Goal: Task Accomplishment & Management: Complete application form

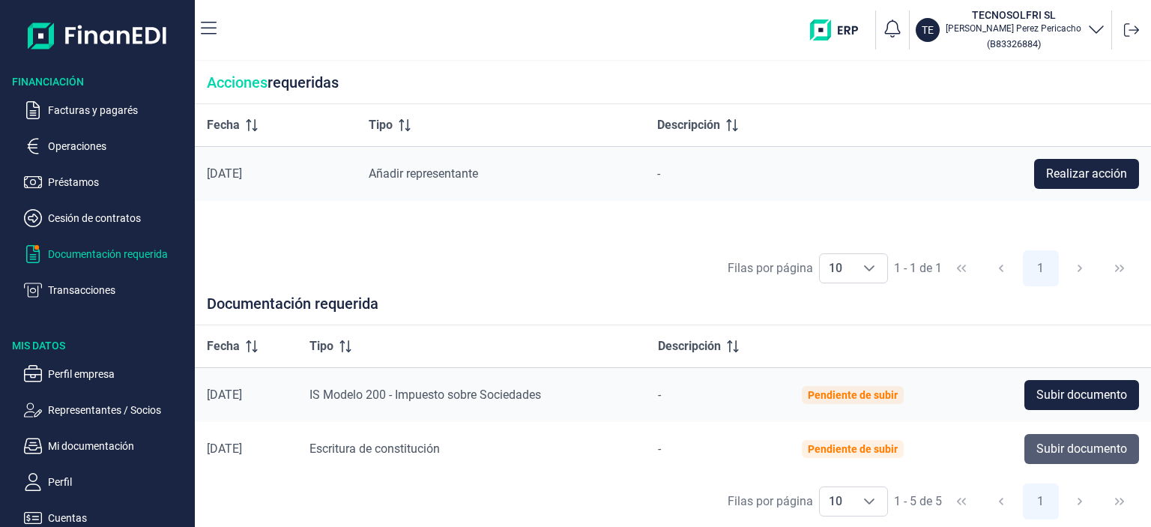
click at [1040, 449] on span "Subir documento" at bounding box center [1081, 449] width 91 height 18
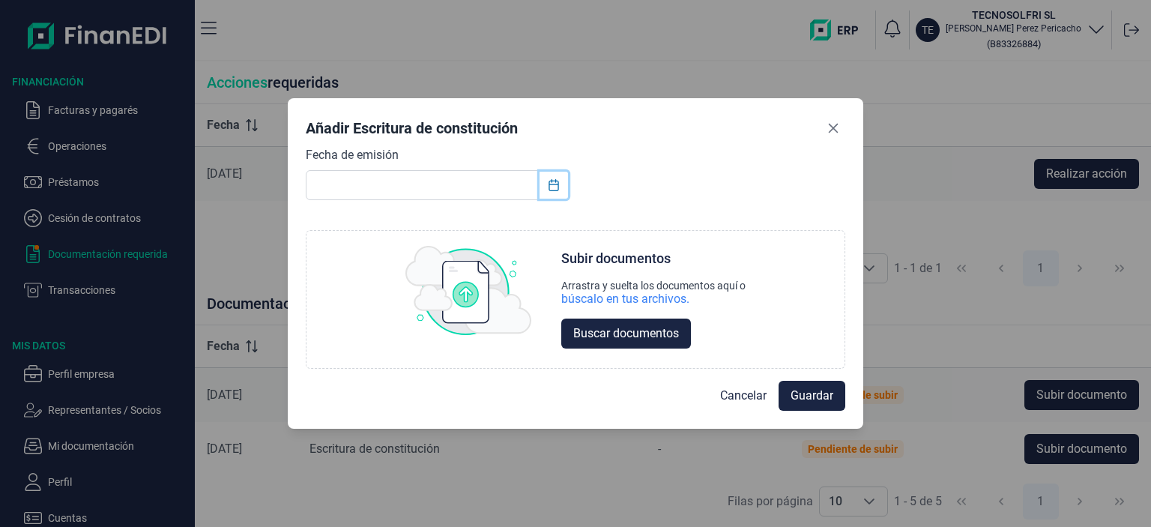
click at [552, 185] on icon "Choose Date" at bounding box center [554, 185] width 12 height 12
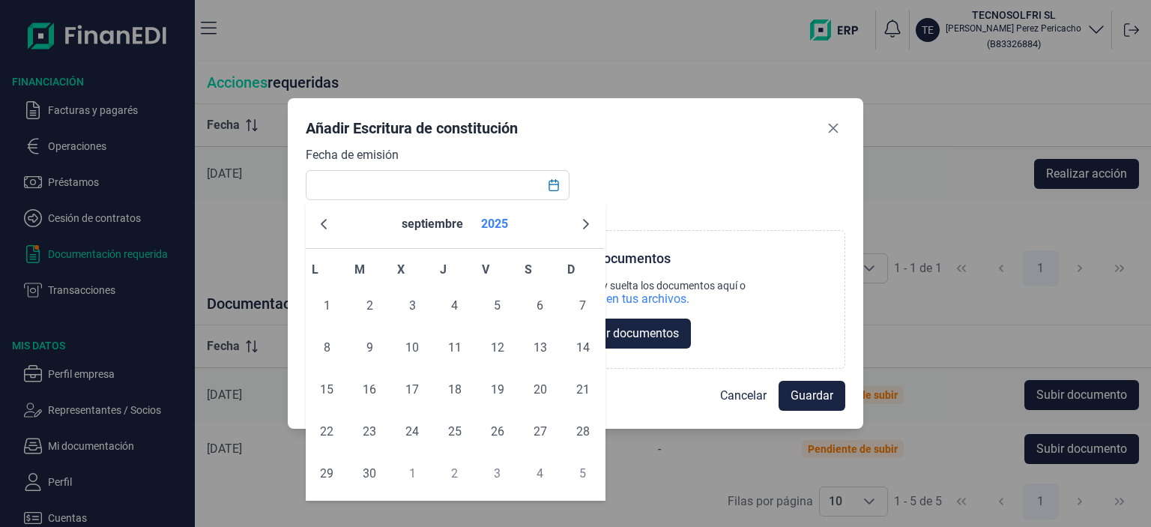
click at [493, 230] on button "2025" at bounding box center [494, 224] width 39 height 36
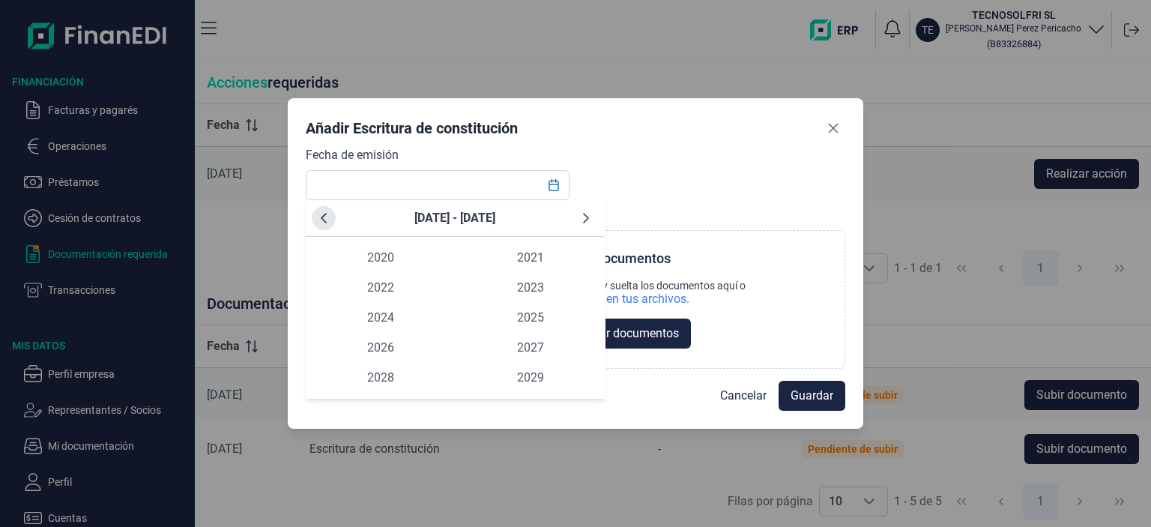
click at [321, 221] on icon "Previous Decade" at bounding box center [324, 218] width 12 height 12
click at [388, 287] on span "2002" at bounding box center [381, 288] width 150 height 30
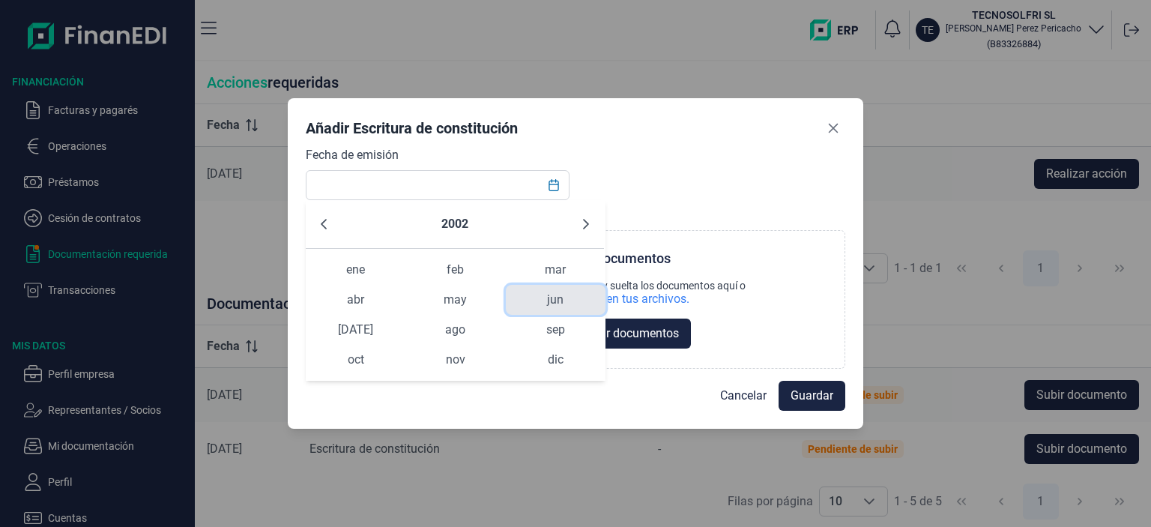
click at [536, 300] on span "jun" at bounding box center [556, 300] width 100 height 30
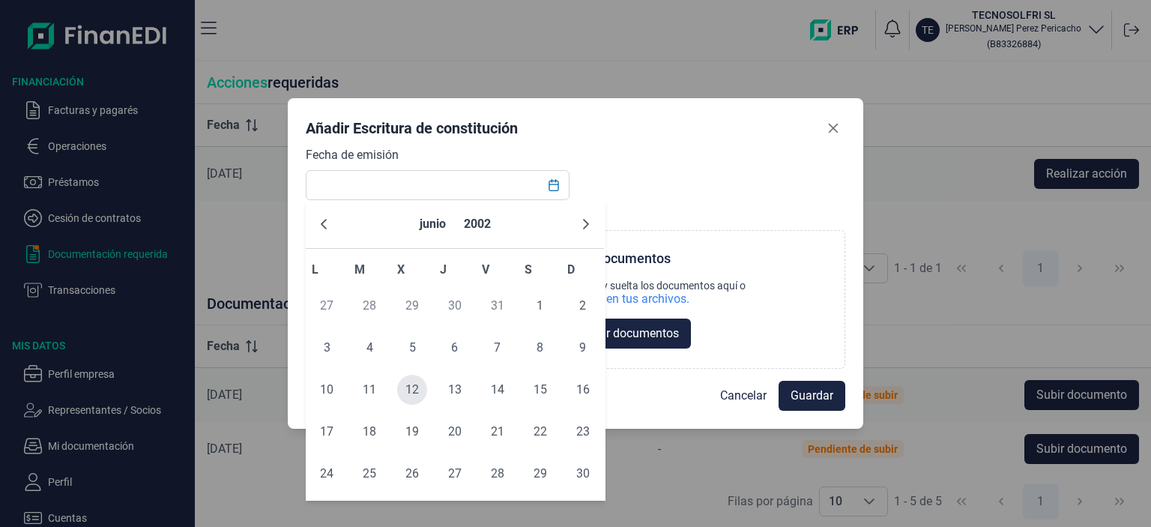
click at [410, 392] on span "12" at bounding box center [412, 390] width 30 height 30
type input "[DATE]"
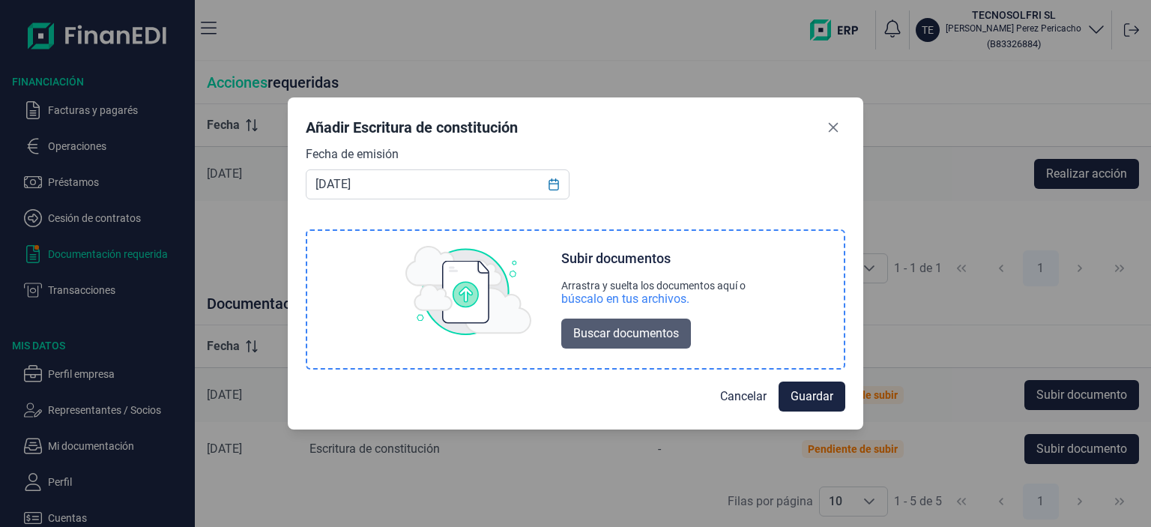
click at [582, 332] on span "Buscar documentos" at bounding box center [626, 333] width 106 height 18
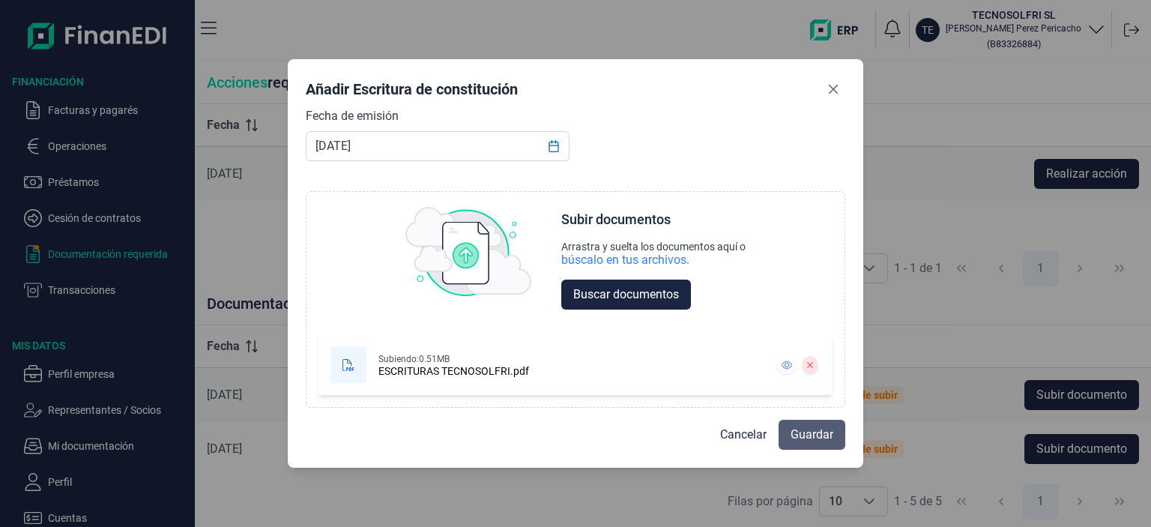
click at [797, 440] on span "Guardar" at bounding box center [811, 434] width 43 height 18
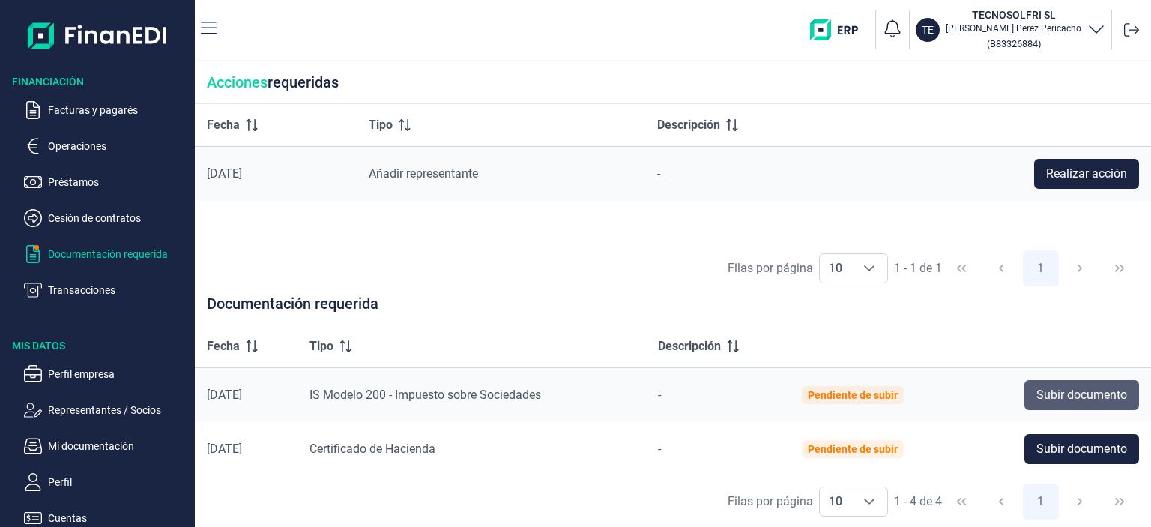
click at [1043, 390] on span "Subir documento" at bounding box center [1081, 395] width 91 height 18
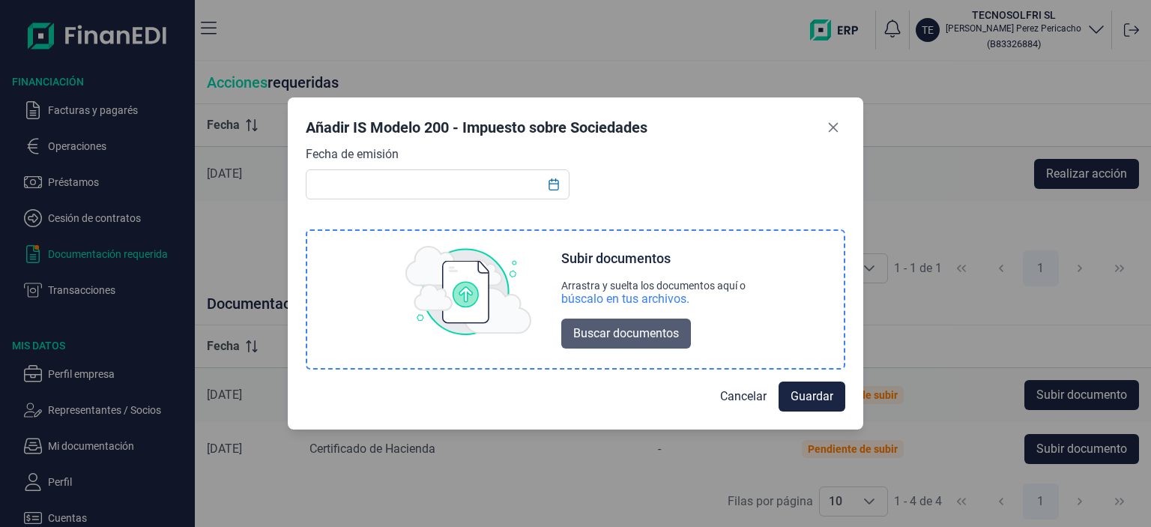
click at [607, 335] on span "Buscar documentos" at bounding box center [626, 333] width 106 height 18
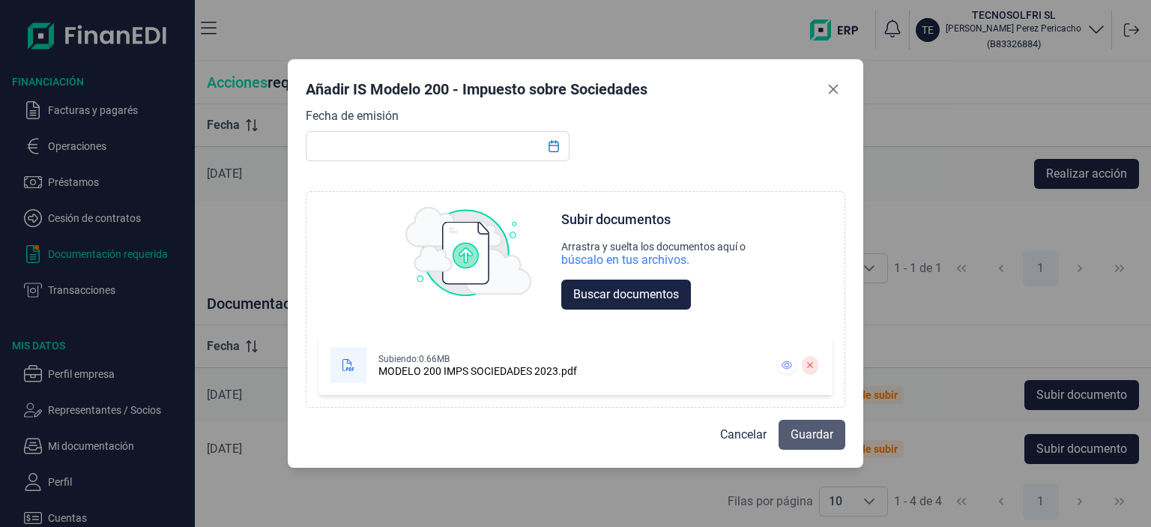
click at [788, 432] on button "Guardar" at bounding box center [811, 434] width 67 height 30
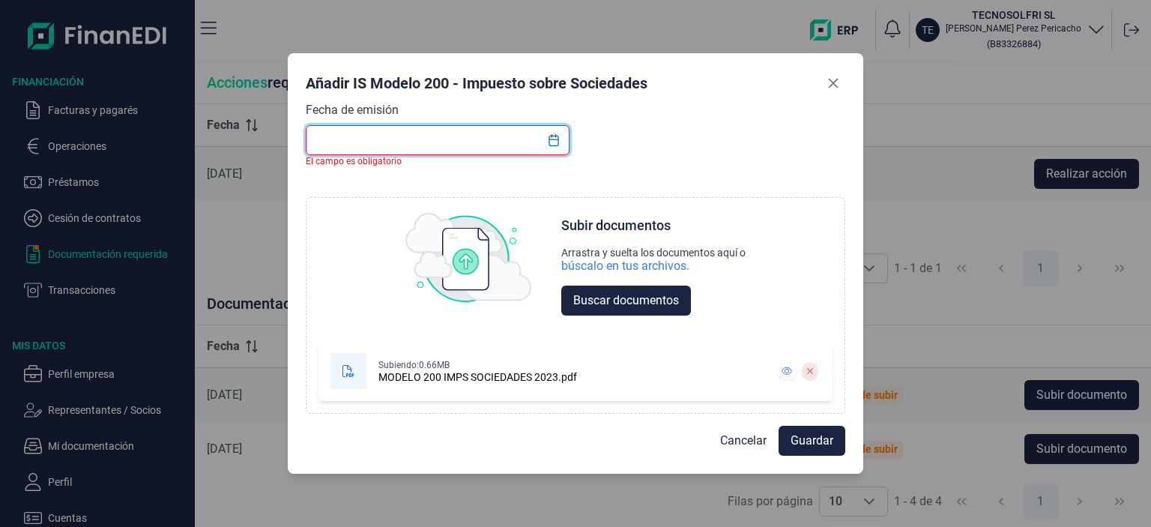
click at [512, 138] on input "text" at bounding box center [438, 140] width 264 height 30
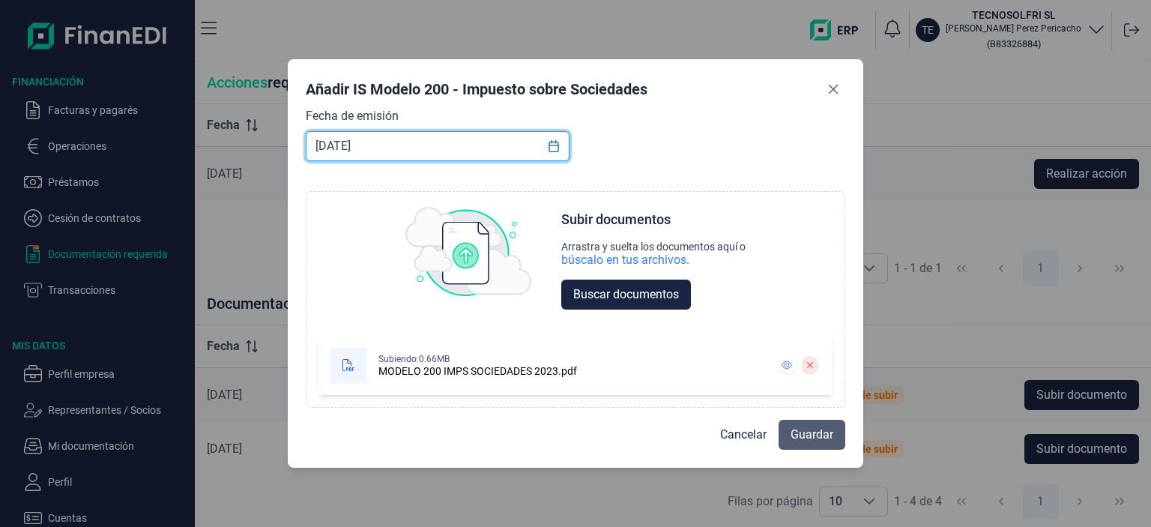
click at [812, 435] on span "Guardar" at bounding box center [811, 434] width 43 height 18
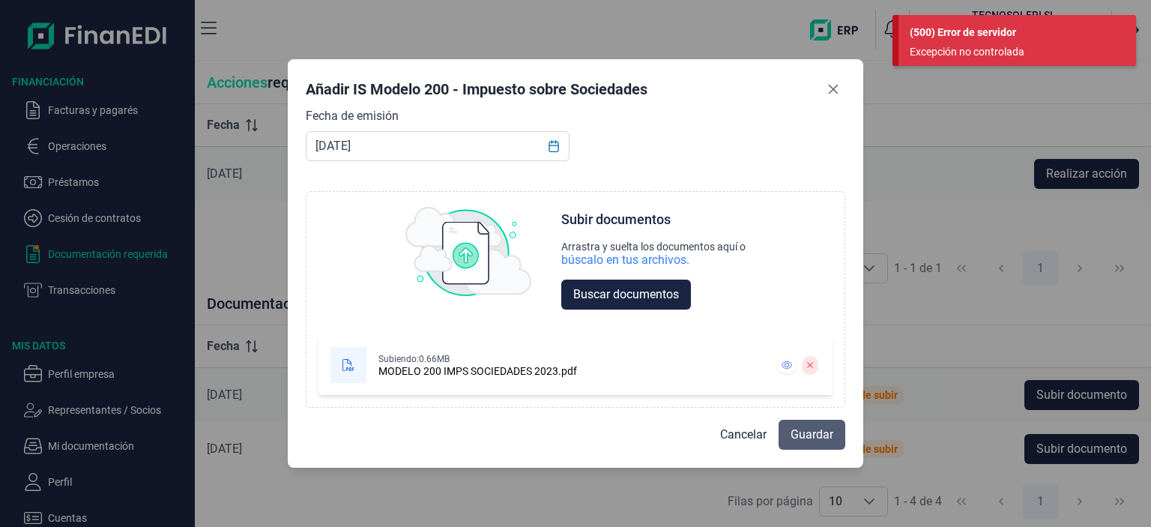
click at [799, 434] on span "Guardar" at bounding box center [811, 434] width 43 height 18
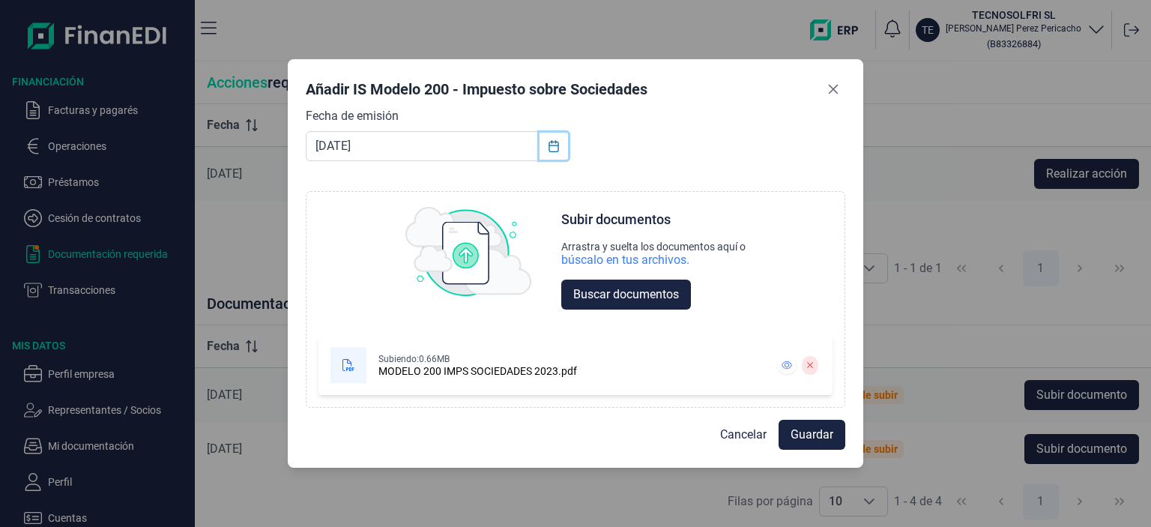
click at [550, 148] on icon "Choose Date" at bounding box center [554, 146] width 12 height 12
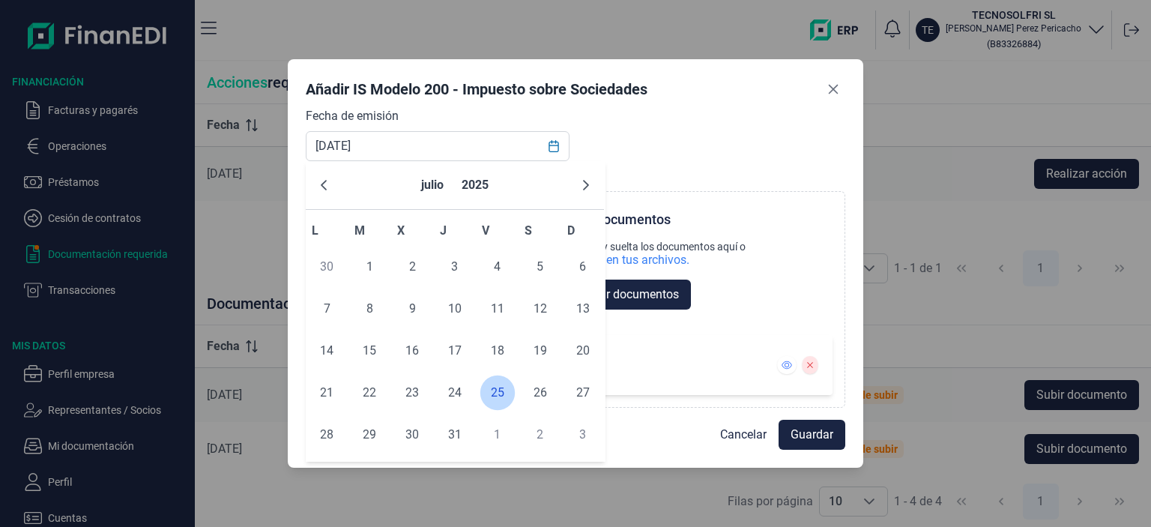
click at [497, 393] on span "25" at bounding box center [497, 393] width 30 height 30
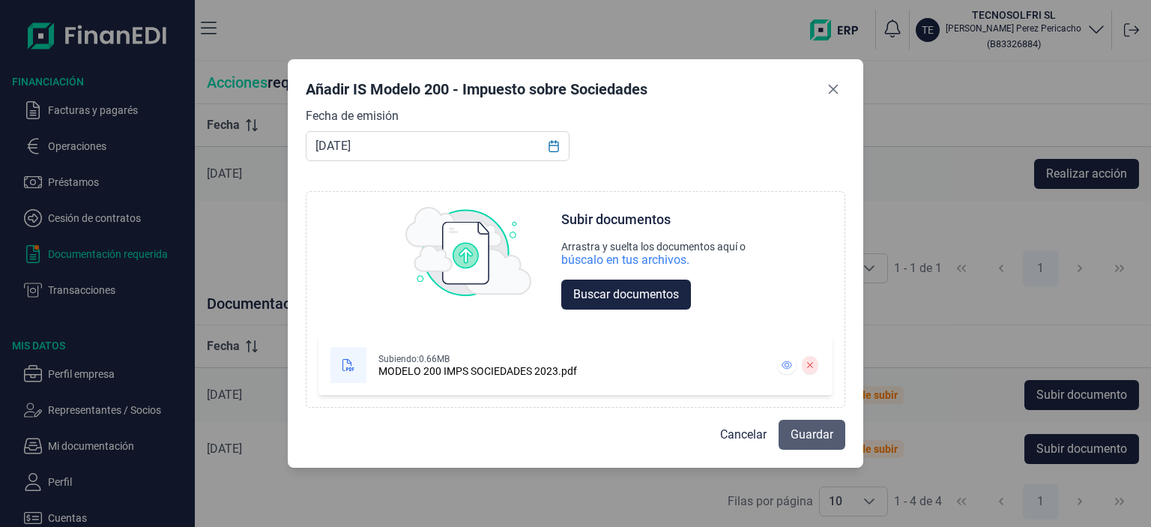
click at [819, 443] on span "Guardar" at bounding box center [811, 434] width 43 height 18
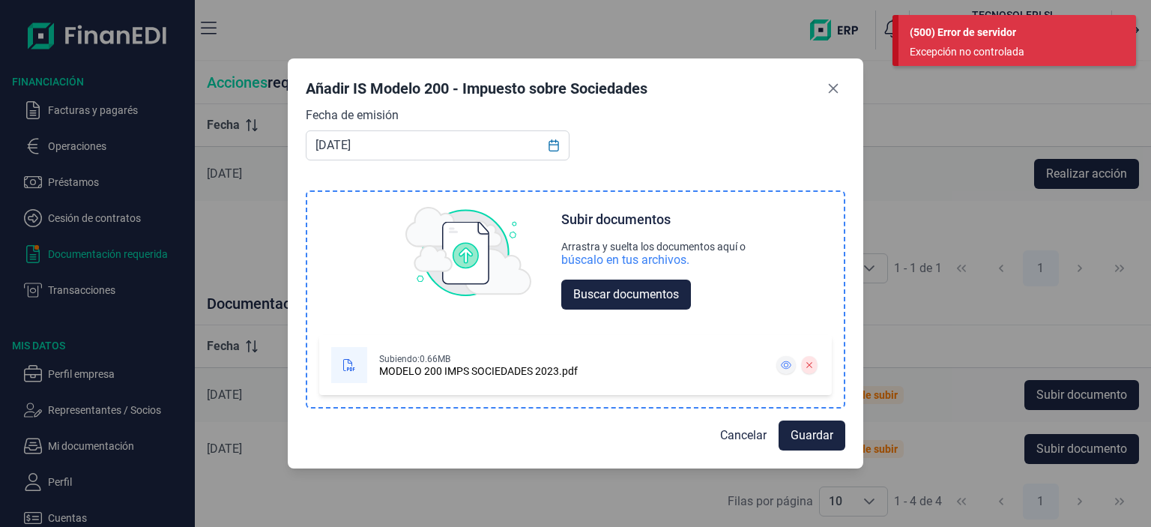
click at [784, 368] on icon at bounding box center [786, 365] width 10 height 8
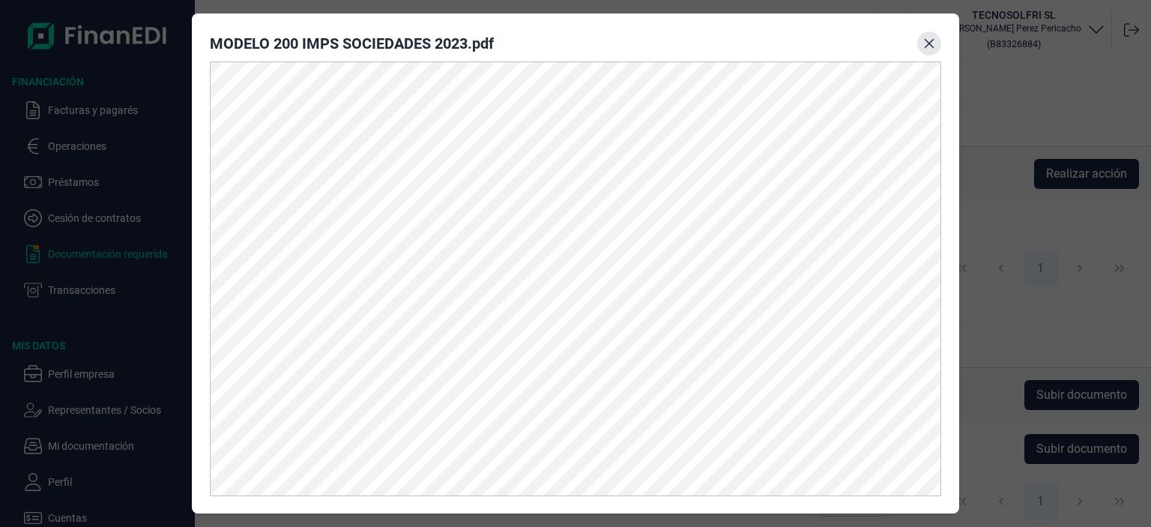
click at [919, 45] on button "Close" at bounding box center [929, 43] width 24 height 24
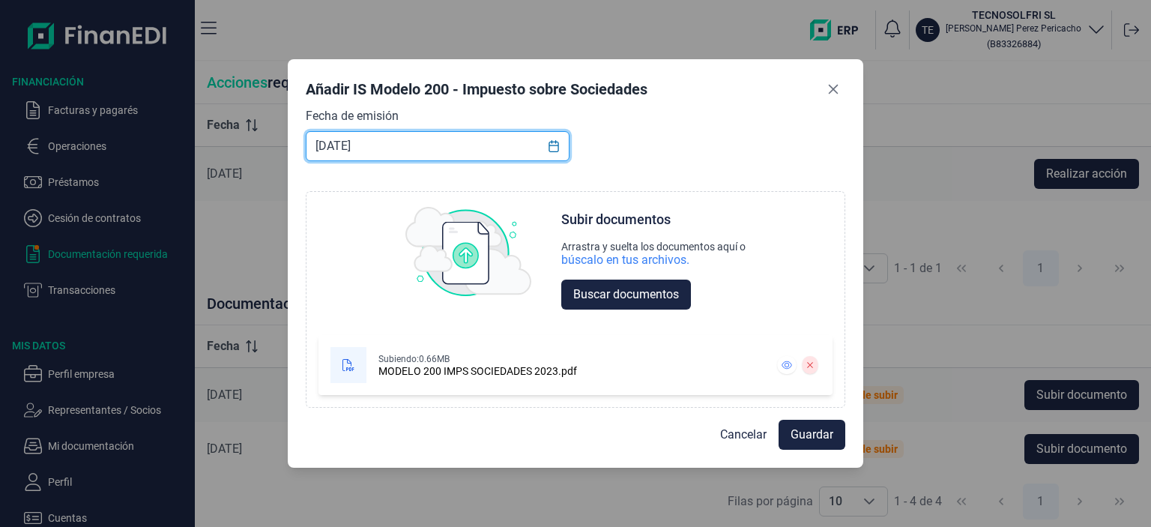
click at [393, 146] on input "[DATE]" at bounding box center [438, 146] width 264 height 30
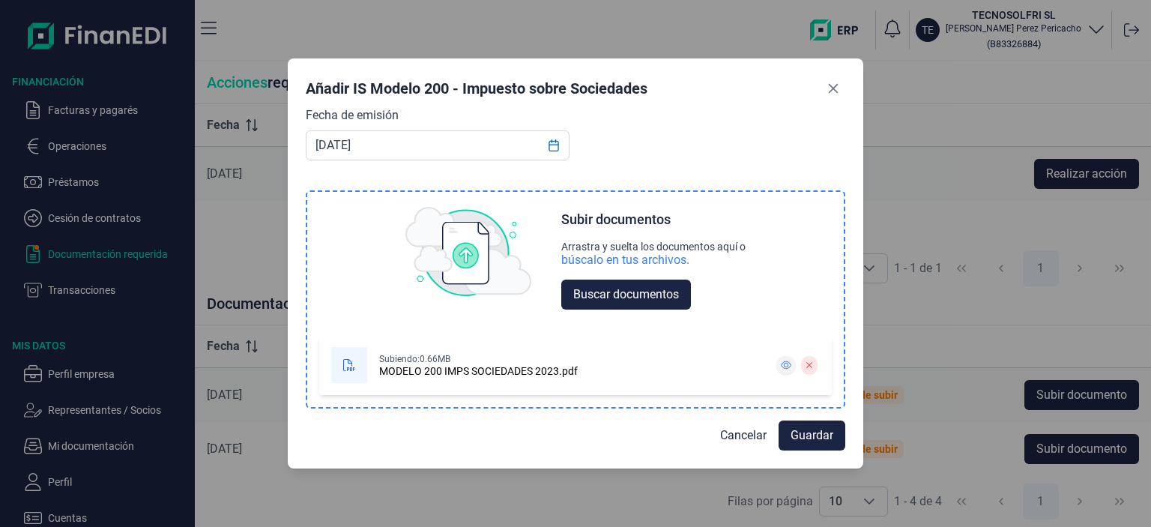
click at [784, 369] on icon at bounding box center [786, 364] width 10 height 9
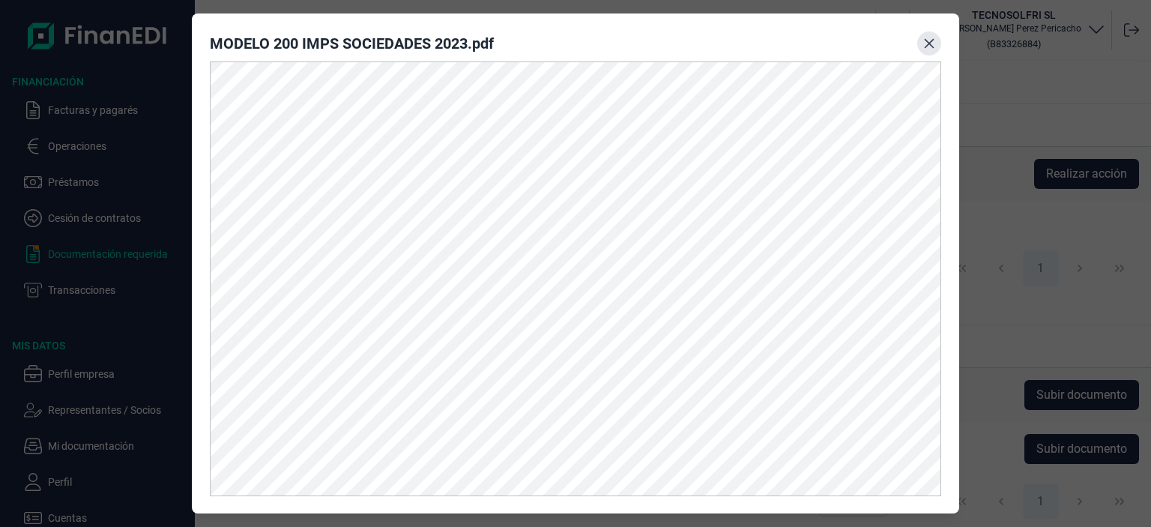
click at [926, 41] on icon "Close" at bounding box center [929, 43] width 12 height 12
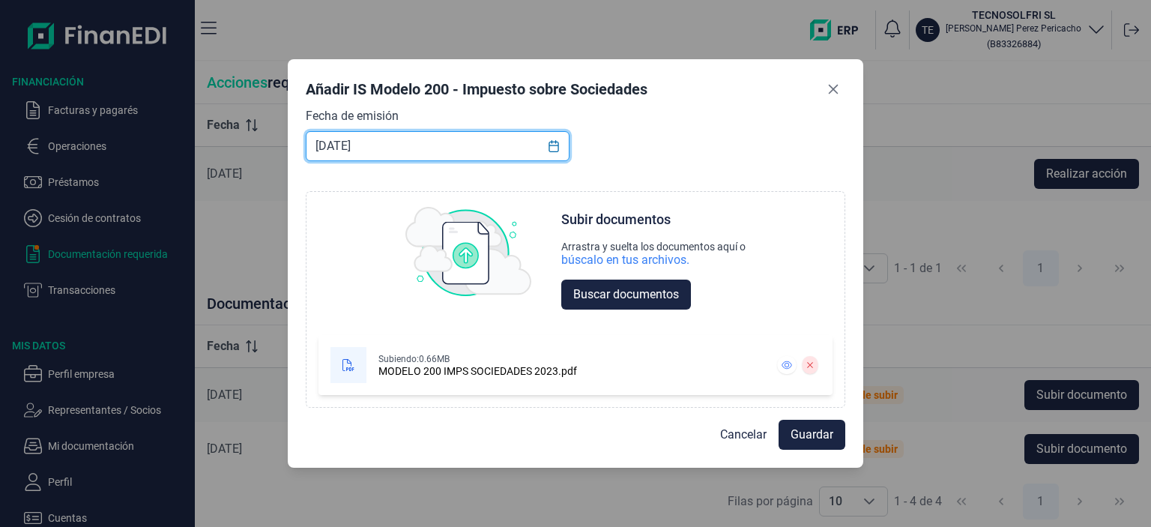
click at [393, 151] on input "[DATE]" at bounding box center [438, 146] width 264 height 30
type input "[DATE]"
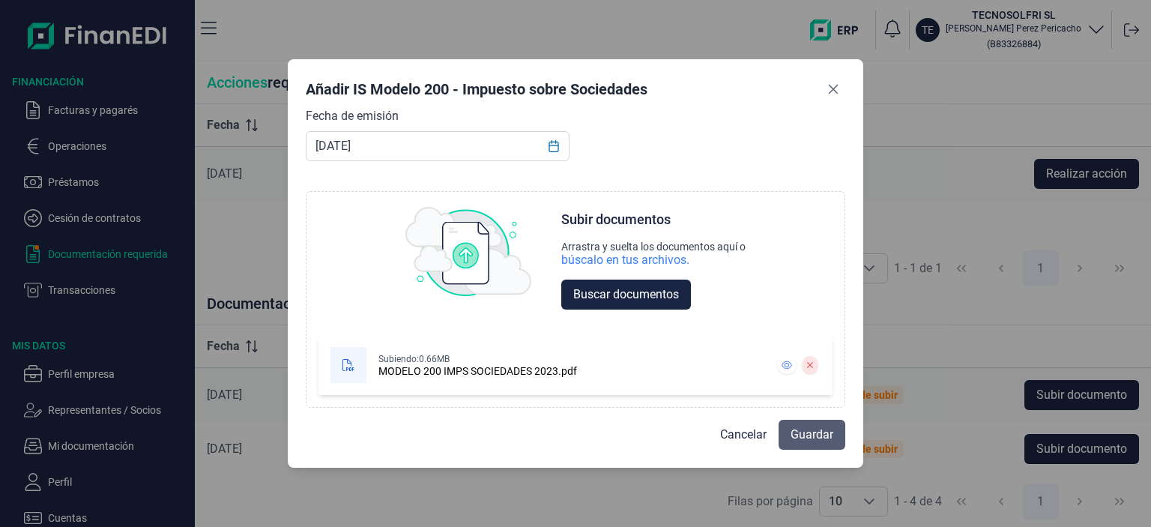
click at [827, 431] on span "Guardar" at bounding box center [811, 434] width 43 height 18
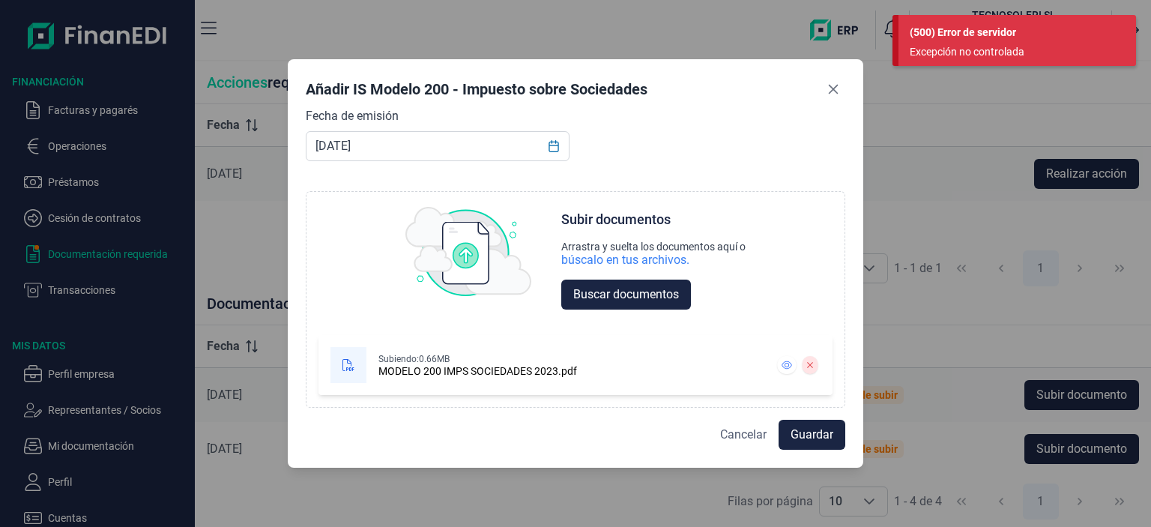
click at [733, 434] on span "Cancelar" at bounding box center [743, 434] width 46 height 18
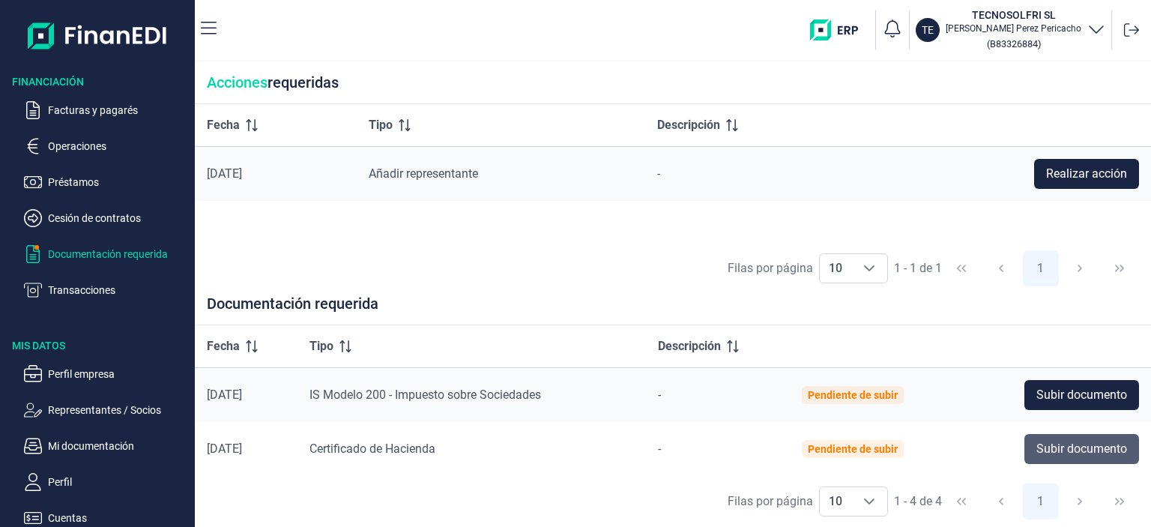
click at [1067, 444] on span "Subir documento" at bounding box center [1081, 449] width 91 height 18
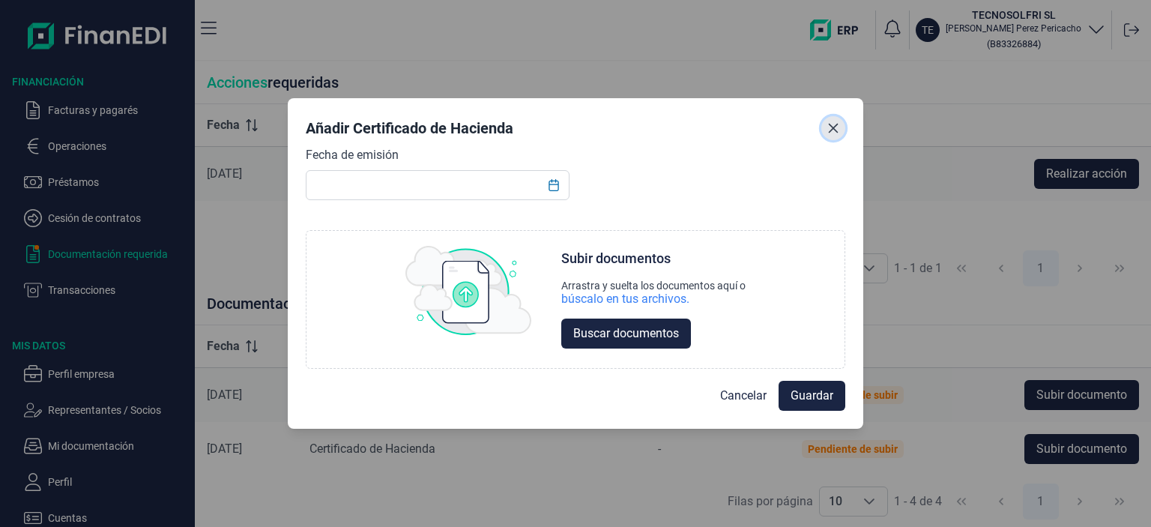
click at [827, 134] on button "Close" at bounding box center [833, 128] width 24 height 24
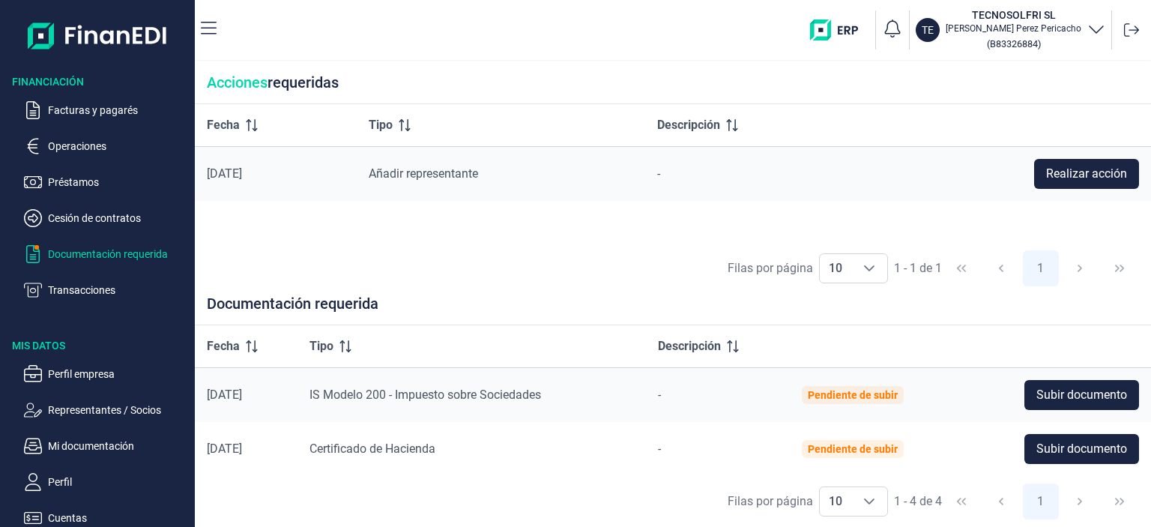
scroll to position [107, 0]
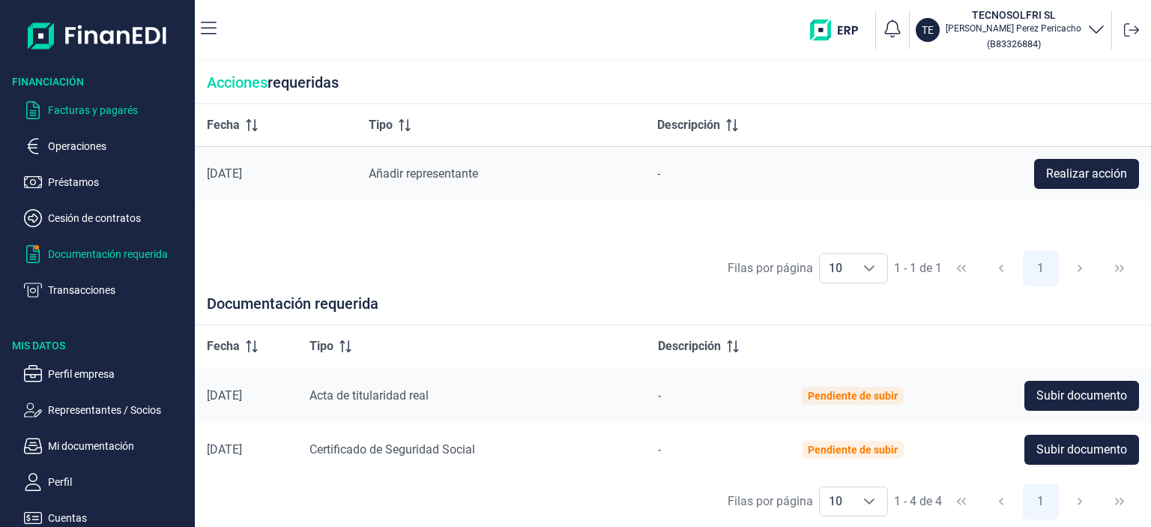
click at [80, 110] on p "Facturas y pagarés" at bounding box center [118, 110] width 141 height 18
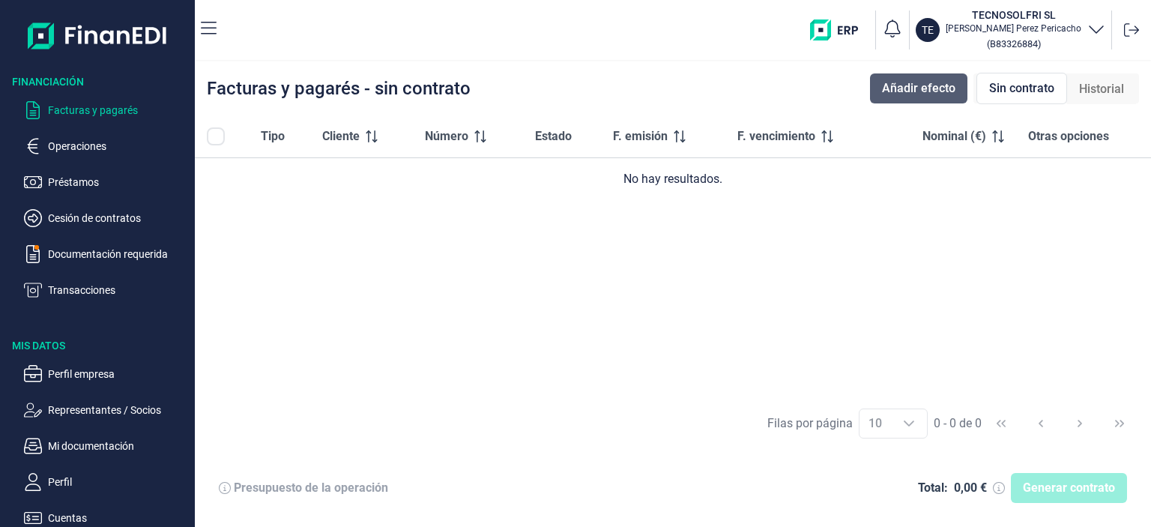
click at [897, 86] on span "Añadir efecto" at bounding box center [918, 88] width 73 height 18
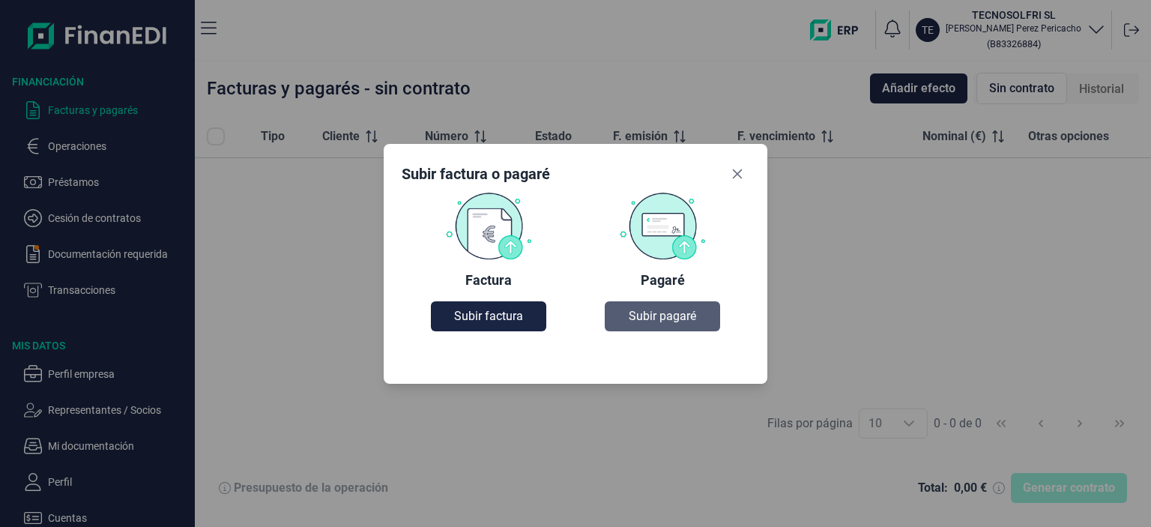
click at [650, 315] on span "Subir pagaré" at bounding box center [661, 316] width 67 height 18
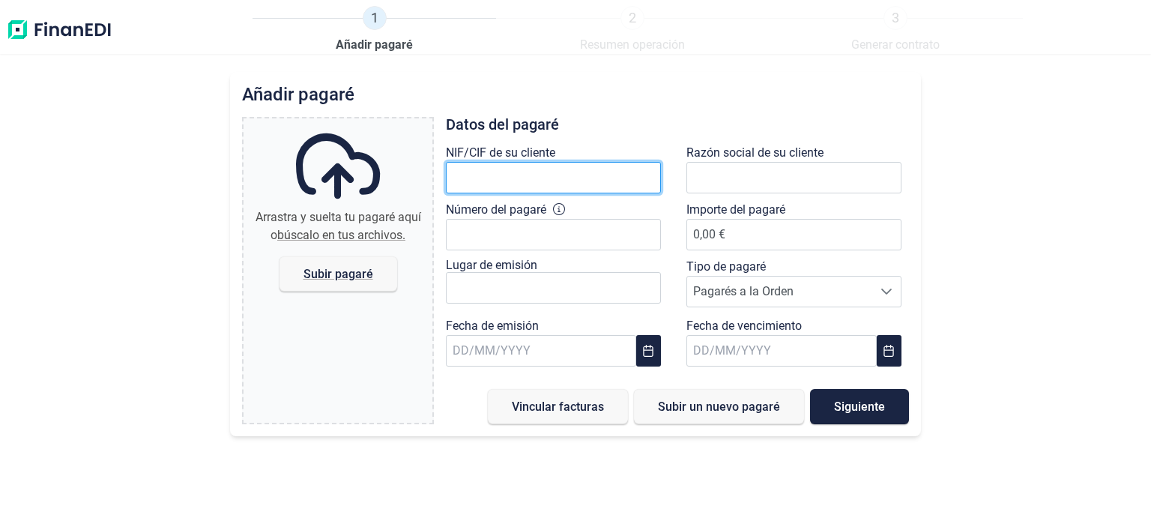
click at [580, 173] on input "text" at bounding box center [553, 177] width 215 height 31
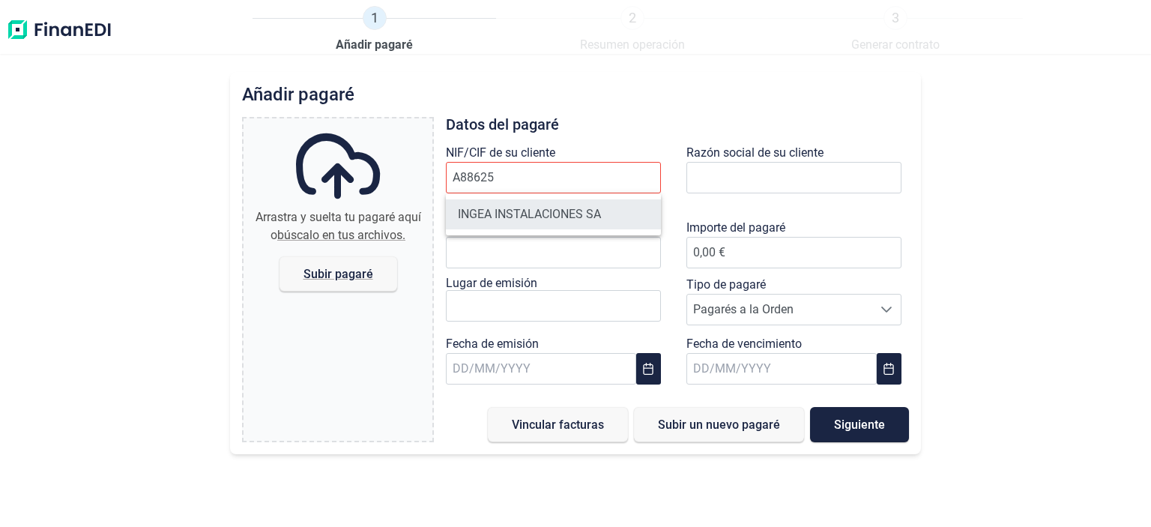
click at [524, 221] on li "INGEA INSTALACIONES SA" at bounding box center [553, 214] width 215 height 30
type input "A88625058"
type input "INGEA INSTALACIONES SA"
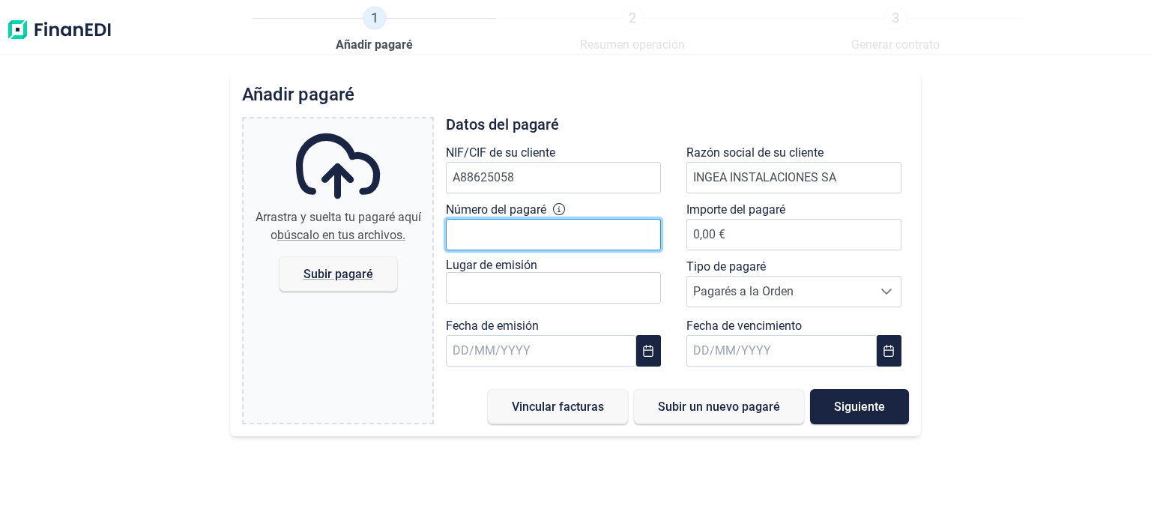
click at [515, 234] on input "Número del pagaré" at bounding box center [553, 234] width 215 height 31
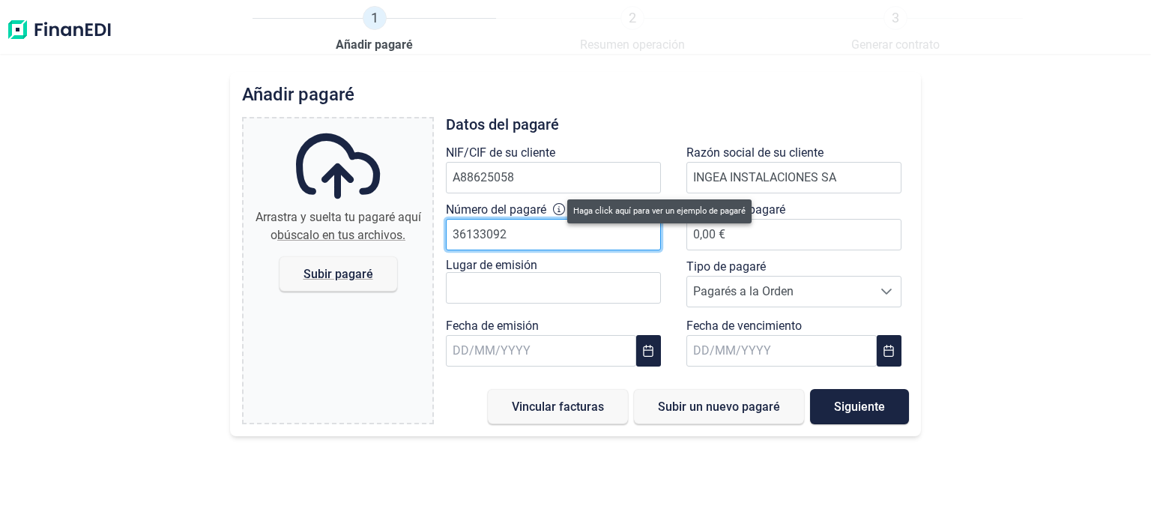
type input "36133092"
click at [557, 207] on icon at bounding box center [559, 209] width 12 height 12
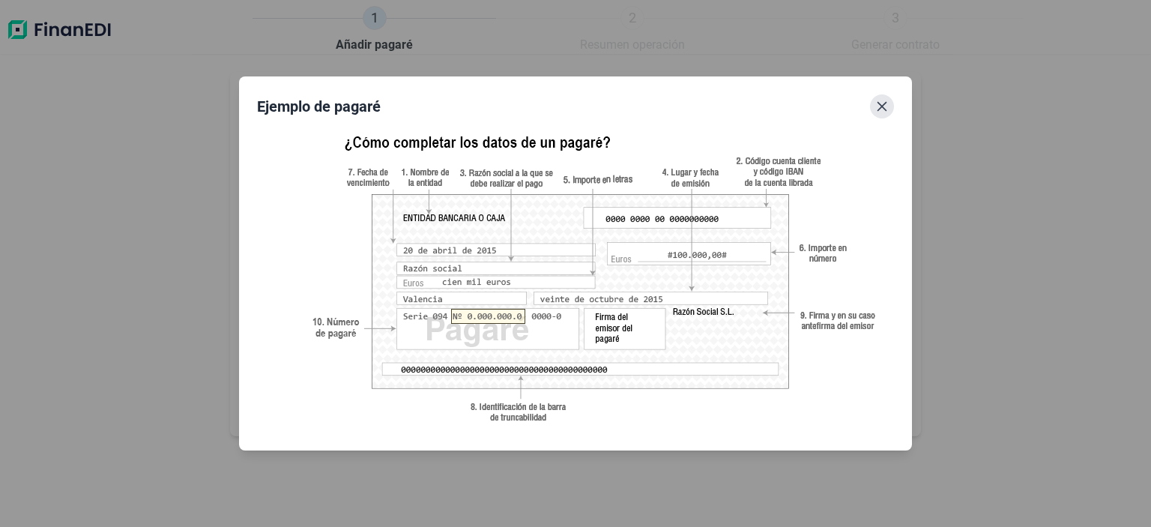
click at [886, 106] on icon "Close" at bounding box center [882, 106] width 12 height 12
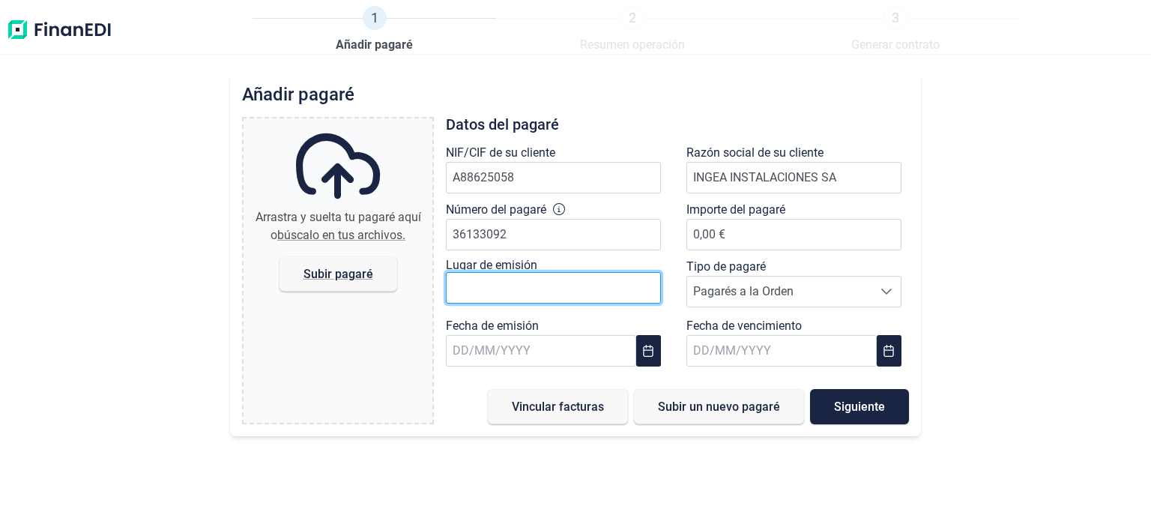
click at [468, 289] on input "text" at bounding box center [553, 287] width 215 height 31
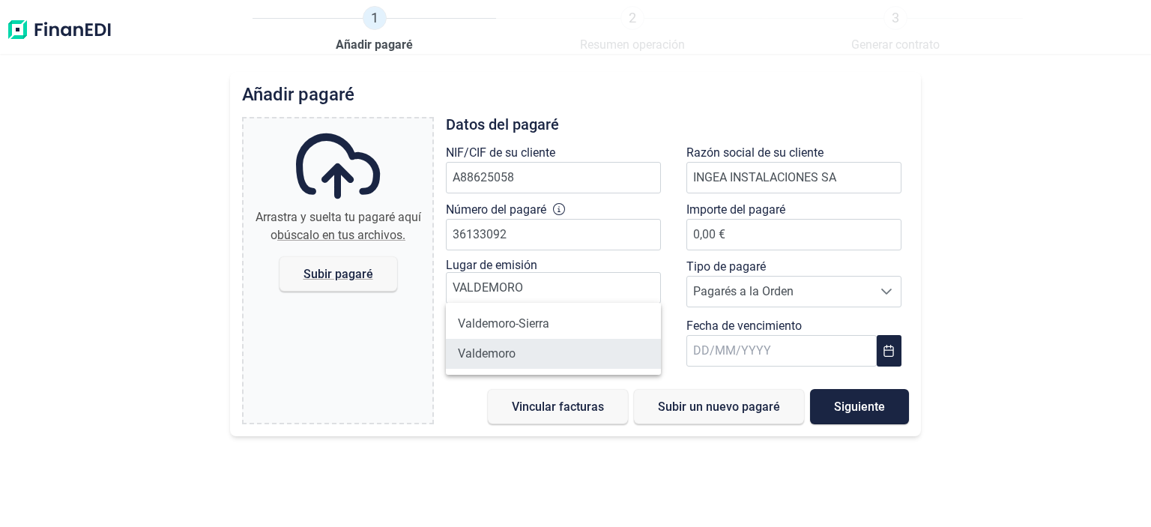
click at [480, 353] on li "Valdemoro" at bounding box center [553, 354] width 215 height 30
type input "Valdemoro"
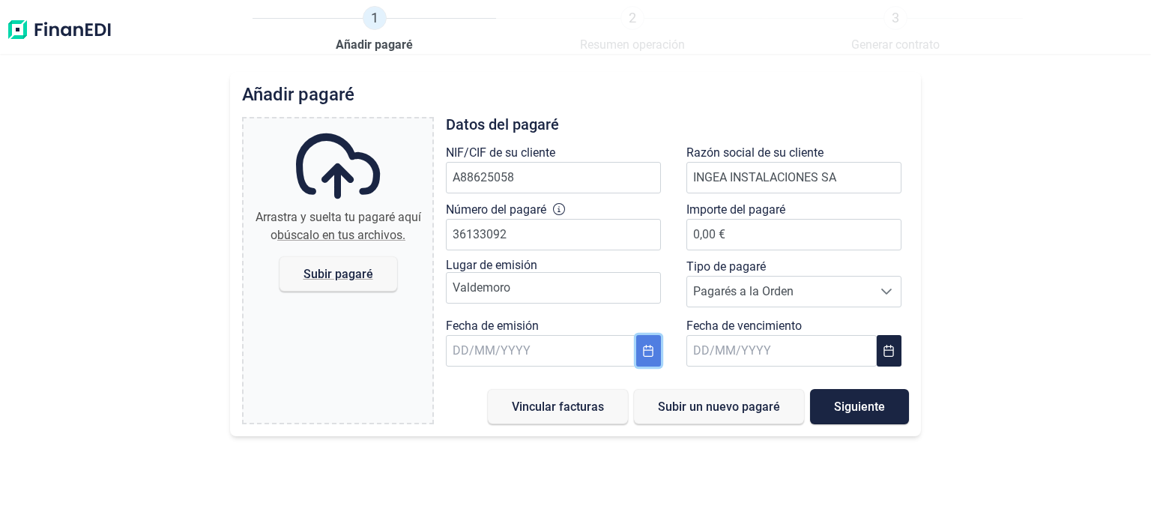
click at [643, 351] on icon "Choose Date" at bounding box center [648, 351] width 12 height 12
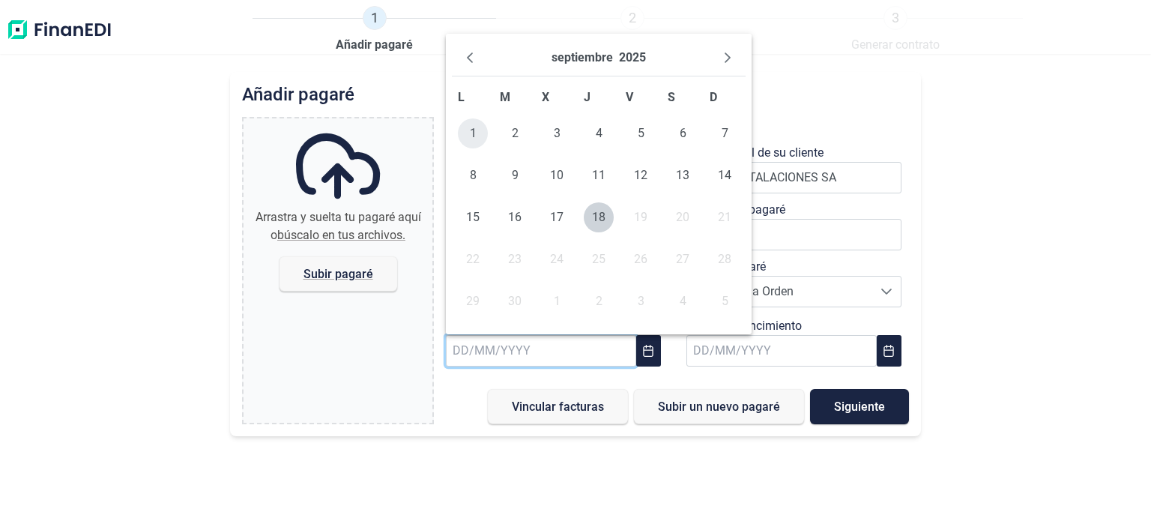
click at [470, 133] on span "1" at bounding box center [473, 133] width 30 height 30
type input "[DATE]"
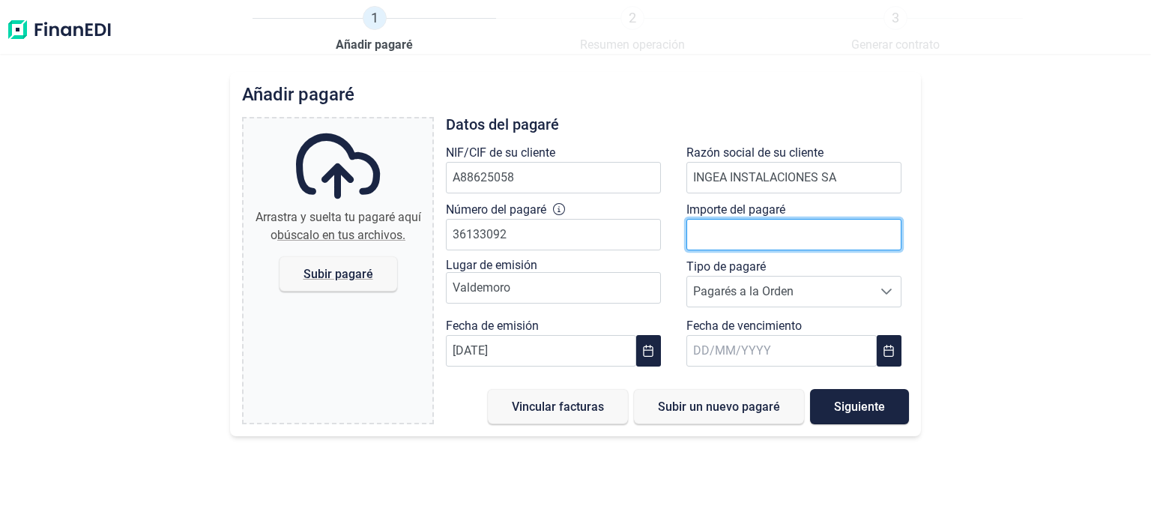
click at [704, 235] on input "0,00 €" at bounding box center [793, 234] width 215 height 31
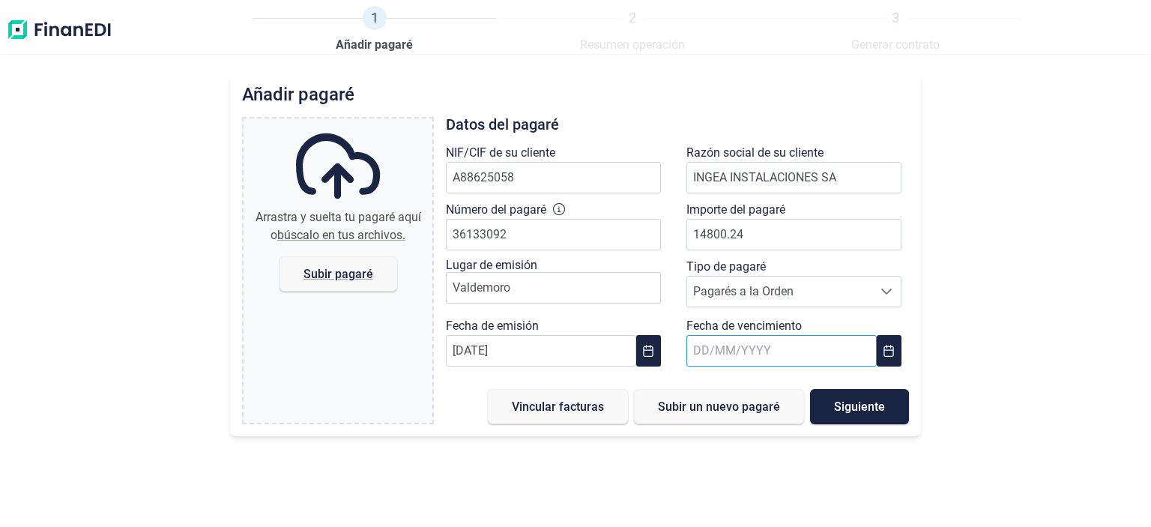
type input "14.800,24 €"
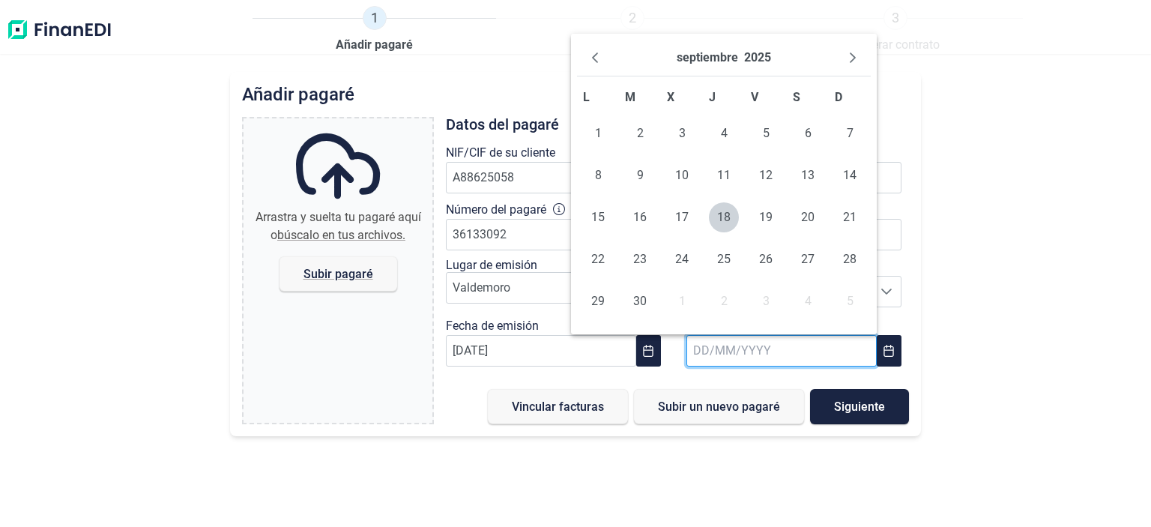
click at [762, 350] on input "text" at bounding box center [781, 350] width 190 height 31
click at [638, 293] on span "30" at bounding box center [640, 301] width 30 height 30
type input "[DATE]"
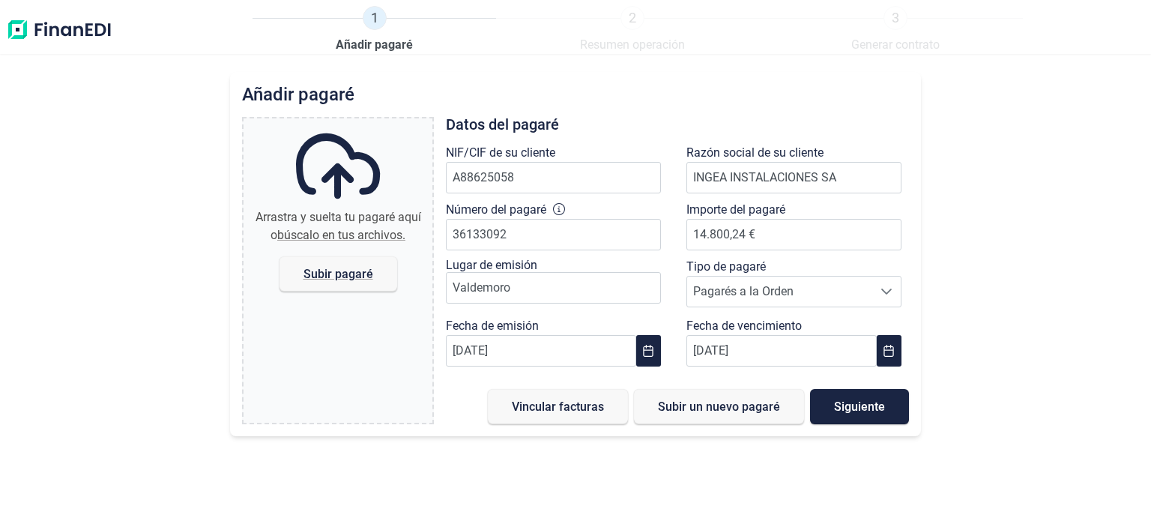
click at [351, 234] on span "búscalo en tus archivos." at bounding box center [341, 235] width 128 height 14
click at [351, 123] on input "Arrastra y suelta tu pagaré aquí o búscalo en tus archivos. Subir pagaré" at bounding box center [337, 120] width 189 height 4
type input "C:\fakepath\[PERSON_NAME] INGEA VENCIMIENTO 30 09 25 FACTURAS 53 54 Y 55.pdf"
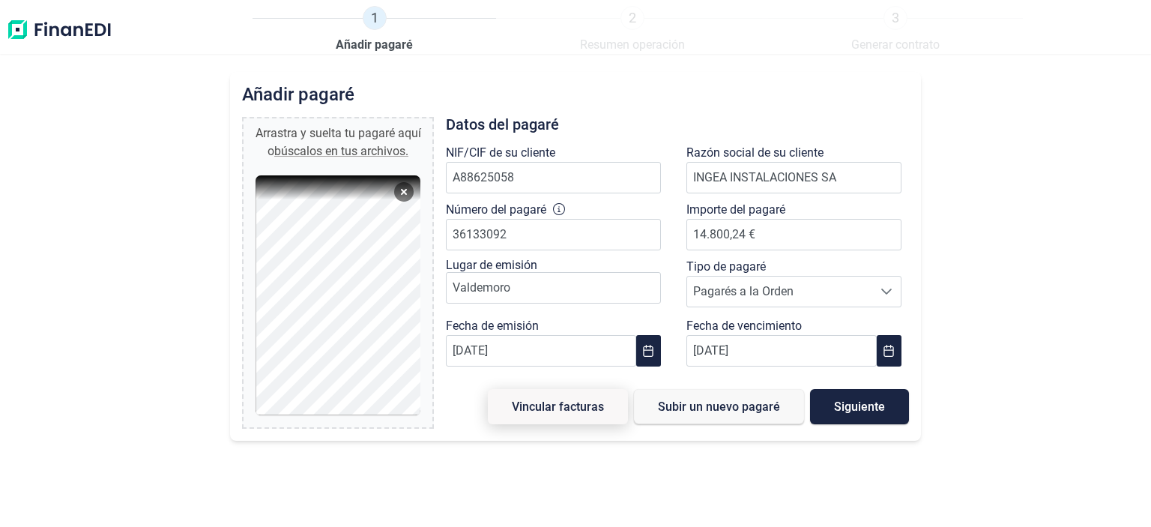
click at [582, 407] on span "Vincular facturas" at bounding box center [558, 406] width 92 height 11
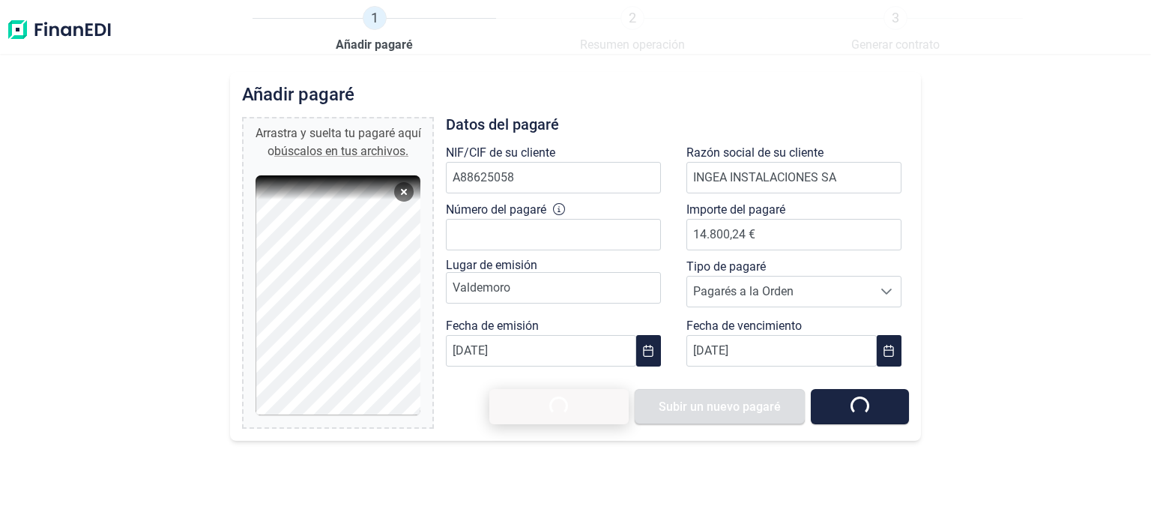
type input "0,00 €"
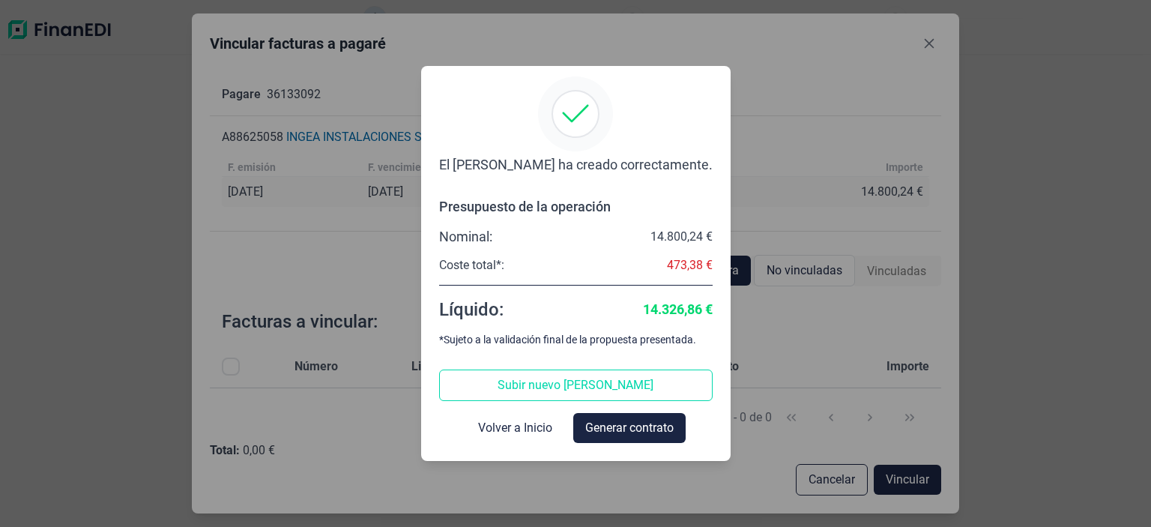
click at [655, 494] on div "El [PERSON_NAME] ha creado correctamente. Presupuesto de la operación Nominal: …" at bounding box center [575, 263] width 1151 height 527
click at [1031, 416] on div "El [PERSON_NAME] ha creado correctamente. Presupuesto de la operación Nominal: …" at bounding box center [575, 263] width 1151 height 527
click at [496, 422] on span "Volver a Inicio" at bounding box center [515, 428] width 74 height 18
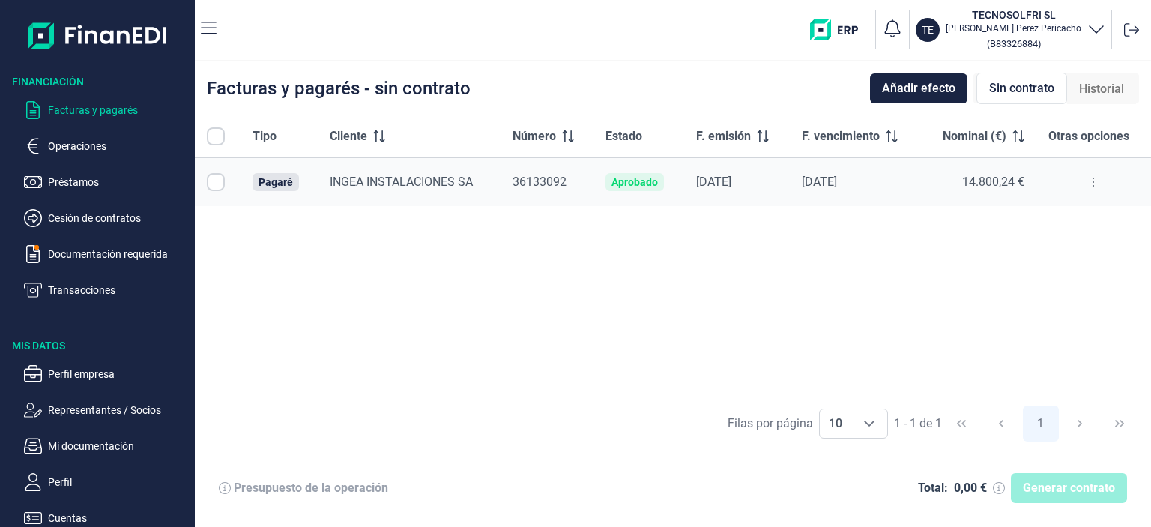
checkbox input "true"
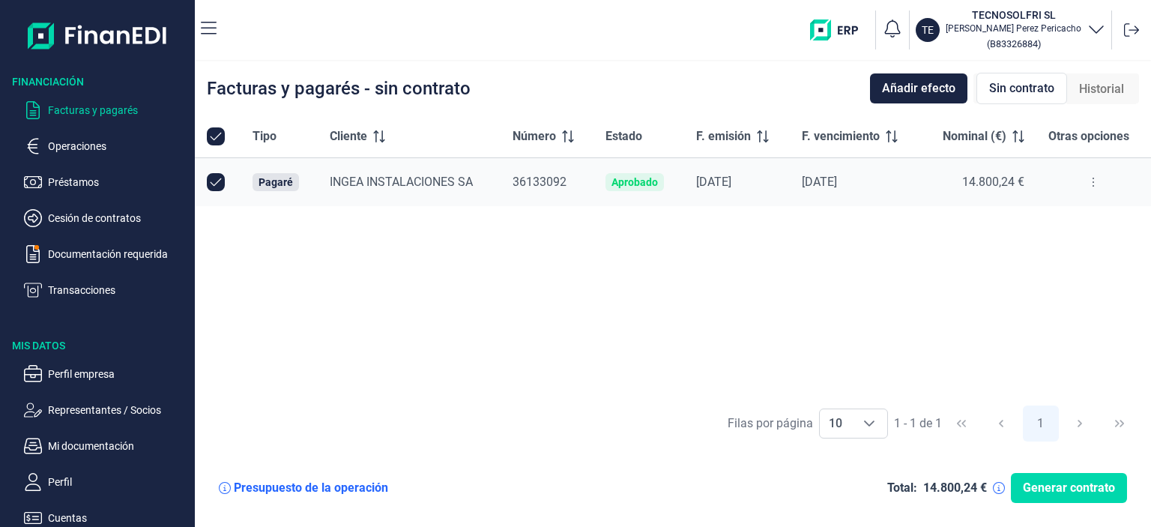
click at [1090, 184] on button at bounding box center [1092, 182] width 27 height 24
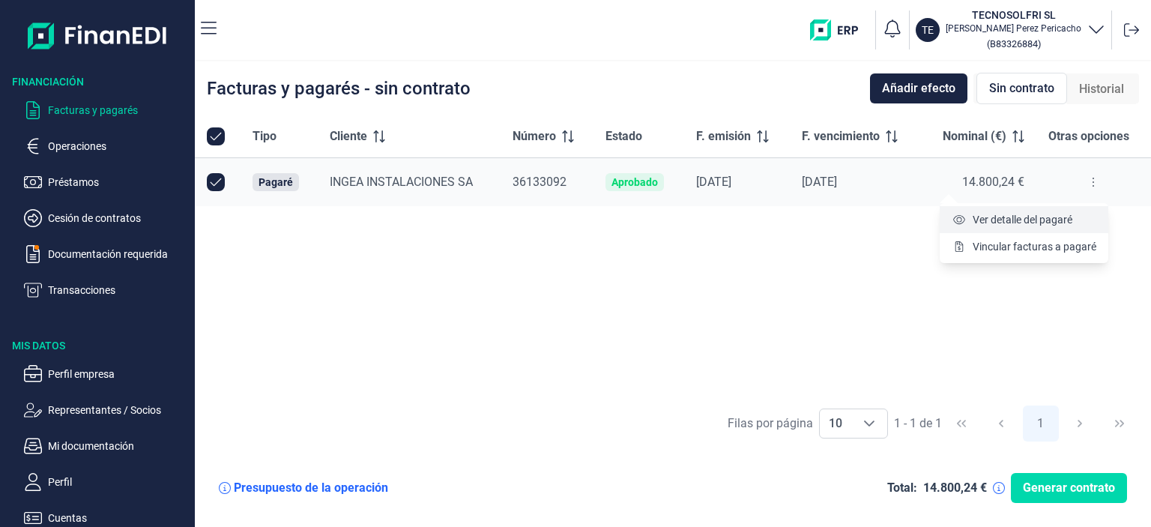
click at [1062, 218] on span "Ver detalle del pagaré" at bounding box center [1022, 219] width 100 height 15
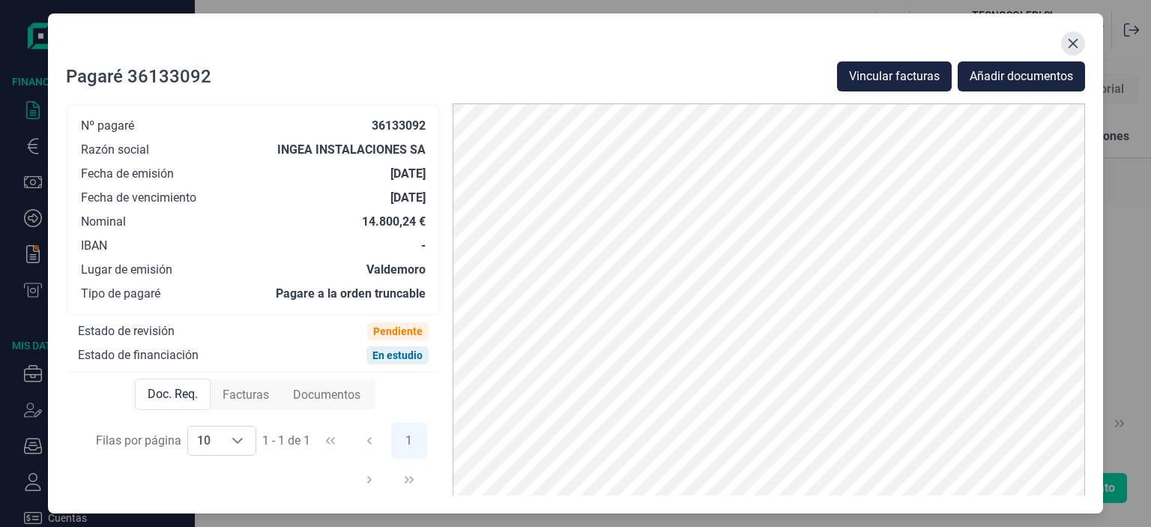
click at [1082, 43] on button "Close" at bounding box center [1073, 43] width 24 height 24
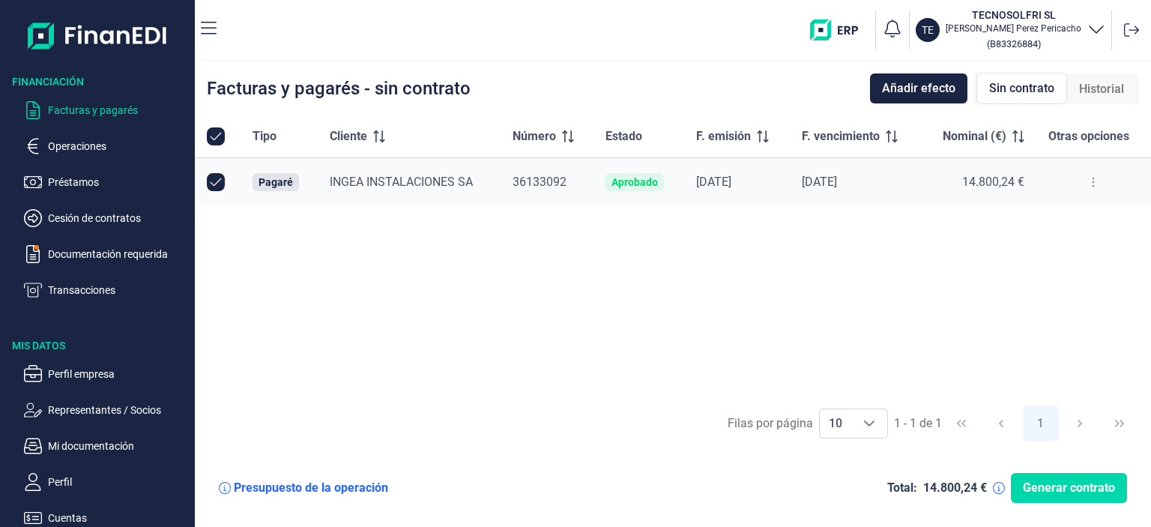
click at [85, 112] on p "Facturas y pagarés" at bounding box center [118, 110] width 141 height 18
click at [75, 255] on p "Documentación requerida" at bounding box center [118, 254] width 141 height 18
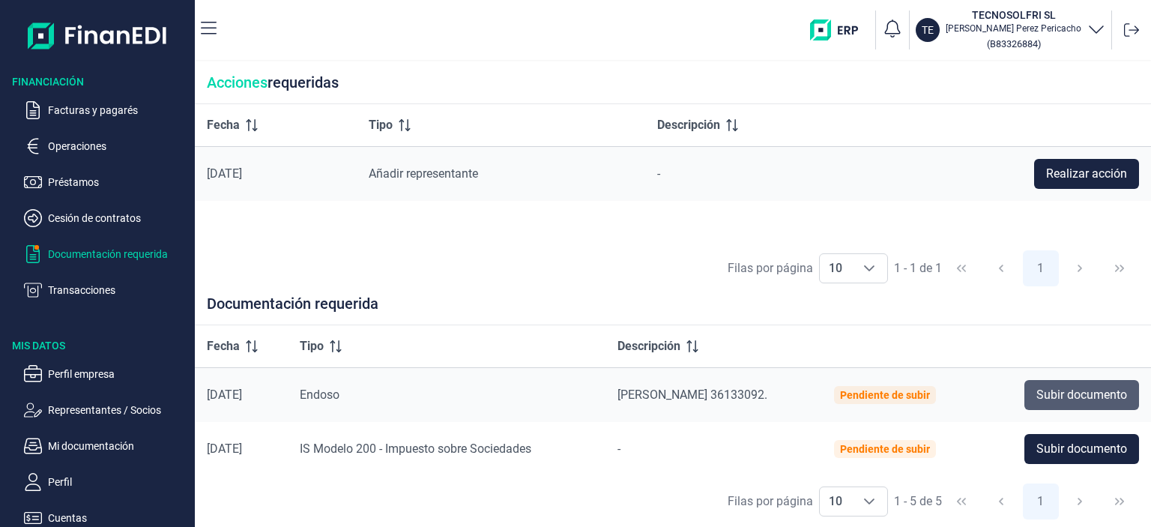
click at [1064, 401] on span "Subir documento" at bounding box center [1081, 395] width 91 height 18
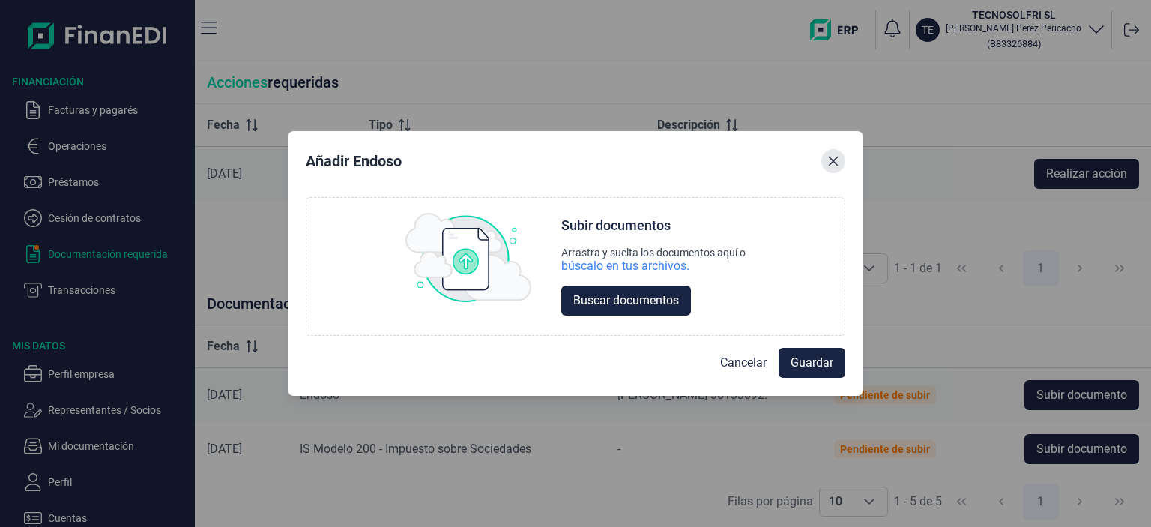
click at [833, 163] on icon "Close" at bounding box center [833, 161] width 12 height 12
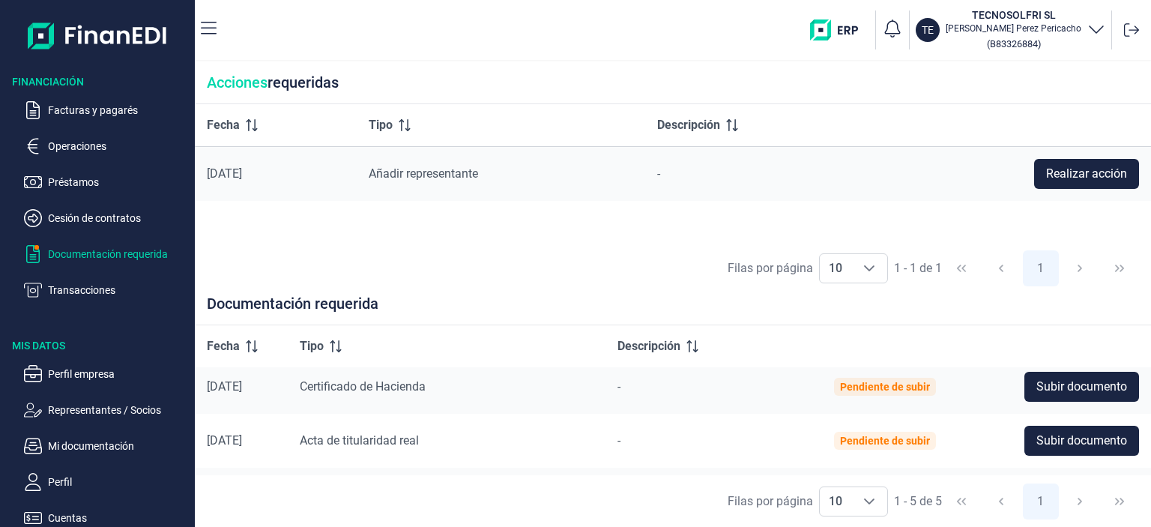
scroll to position [150, 0]
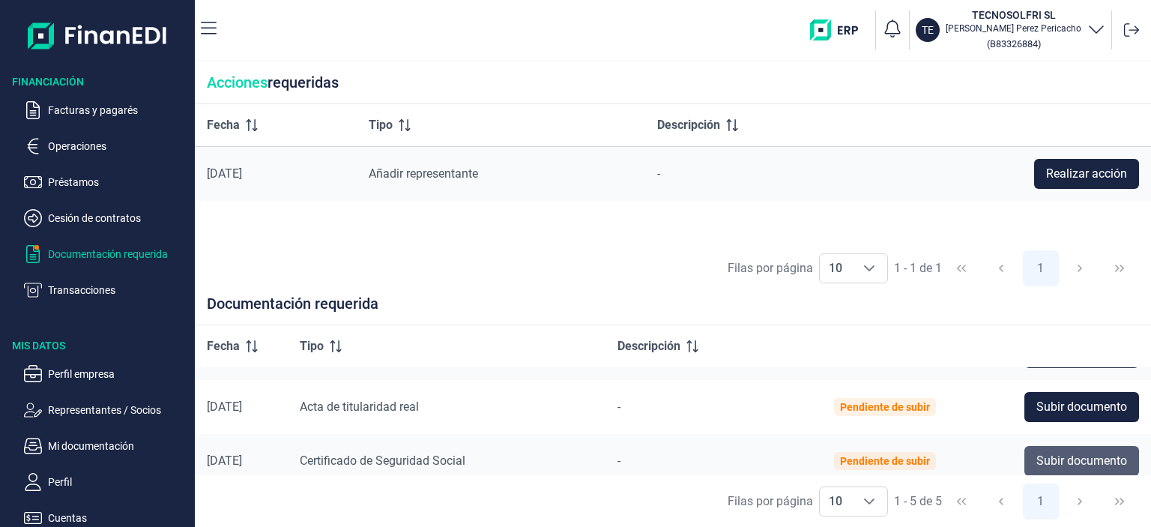
click at [1065, 458] on span "Subir documento" at bounding box center [1081, 461] width 91 height 18
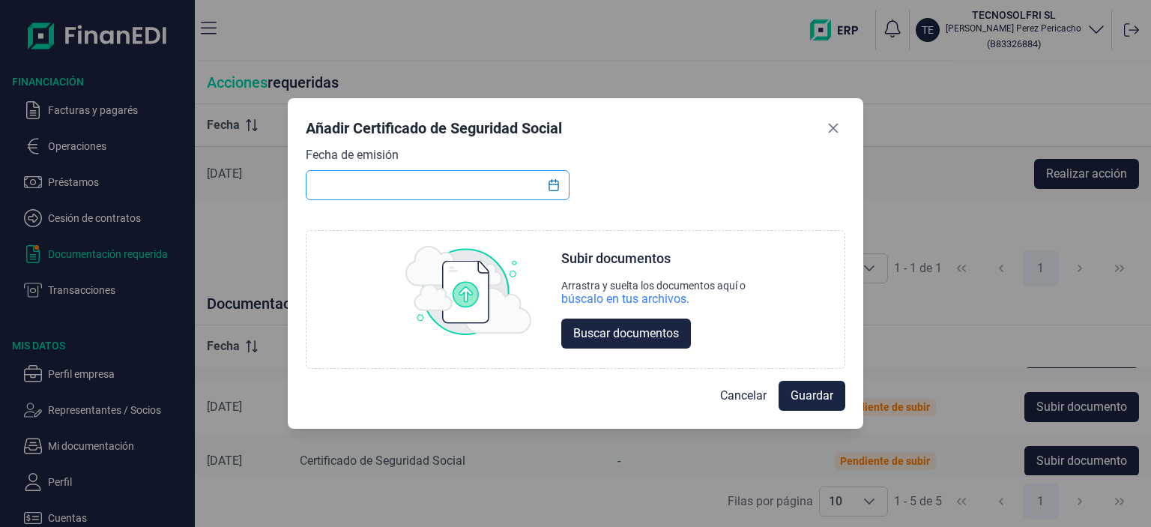
click at [514, 182] on input "text" at bounding box center [438, 185] width 264 height 30
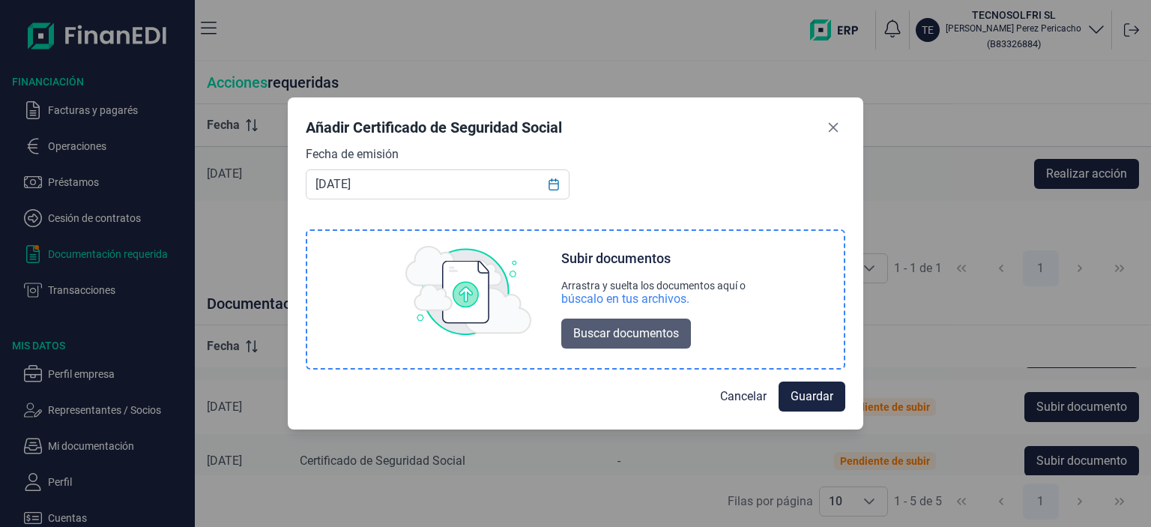
click at [619, 324] on button "Buscar documentos" at bounding box center [626, 333] width 130 height 30
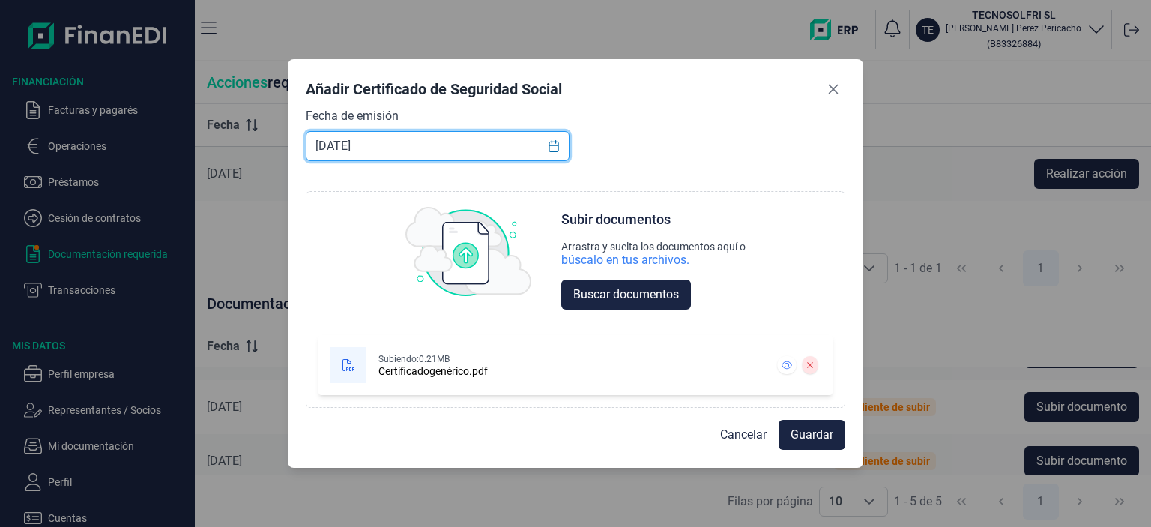
click at [327, 145] on input "[DATE]" at bounding box center [438, 146] width 264 height 30
type input "[DATE]"
click at [833, 437] on button "Guardar" at bounding box center [811, 434] width 67 height 30
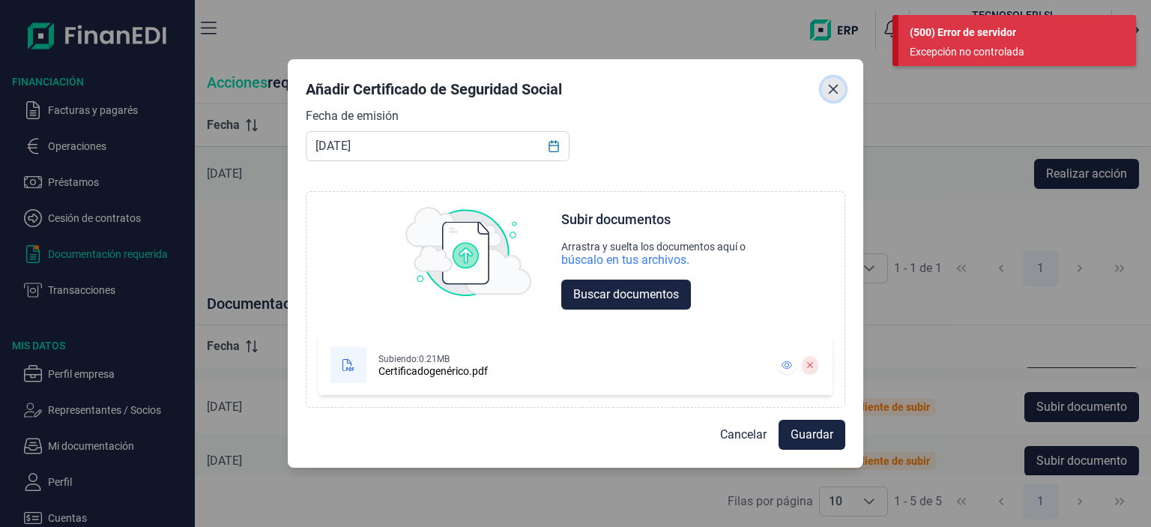
click at [829, 91] on icon "Close" at bounding box center [833, 89] width 12 height 12
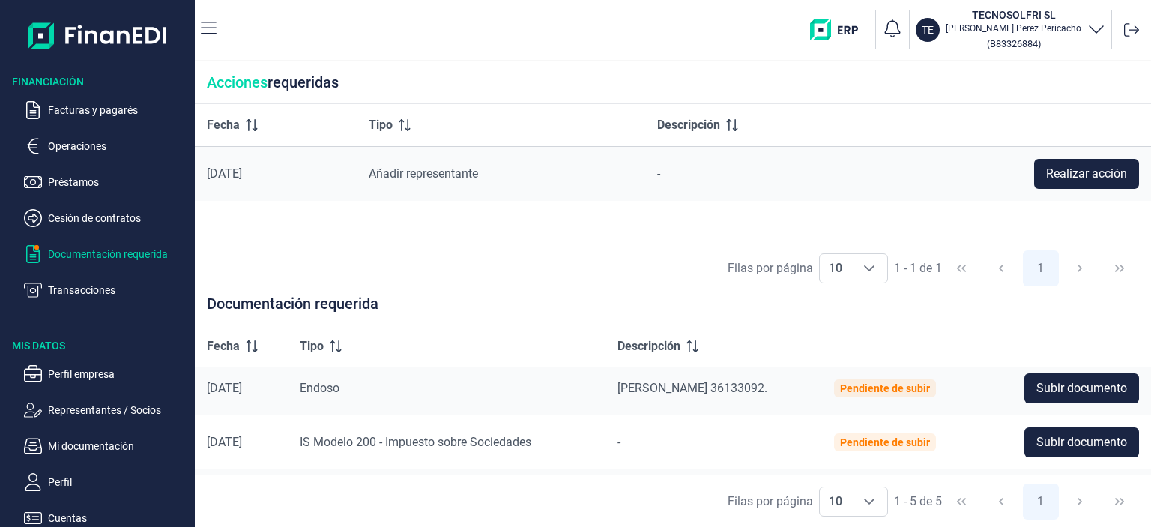
scroll to position [0, 0]
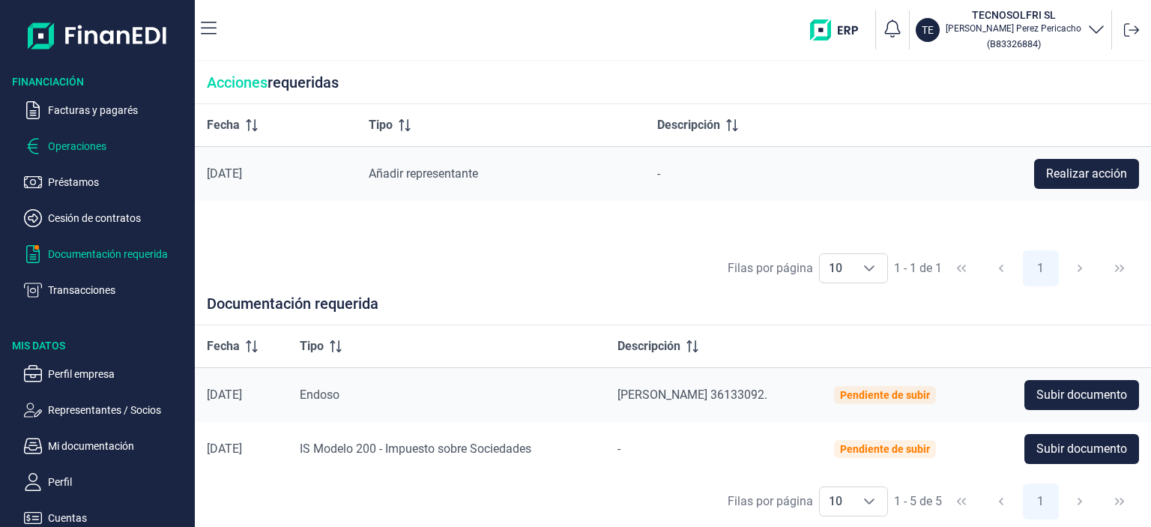
click at [78, 144] on p "Operaciones" at bounding box center [118, 146] width 141 height 18
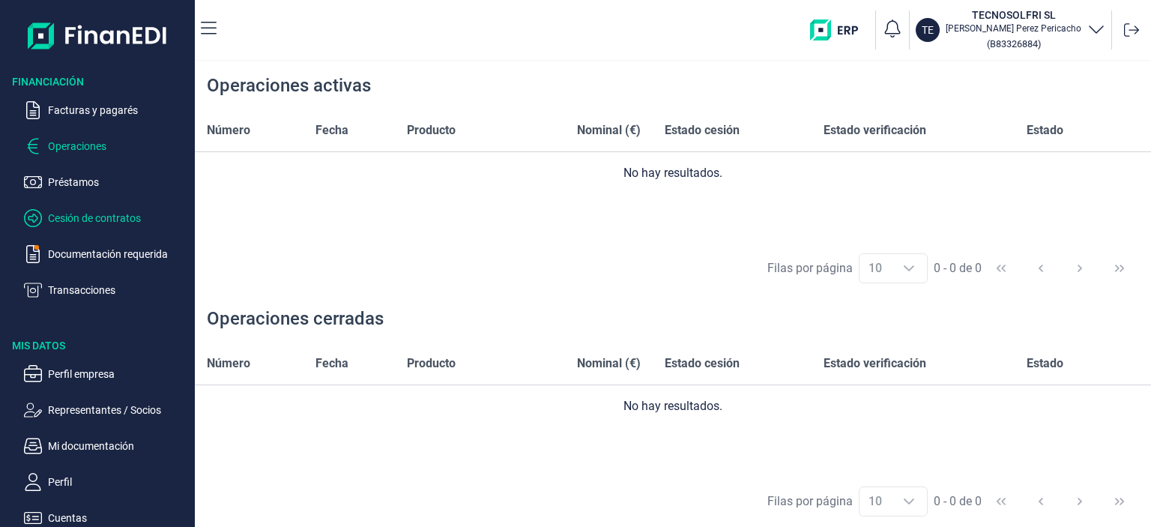
click at [73, 217] on p "Cesión de contratos" at bounding box center [118, 218] width 141 height 18
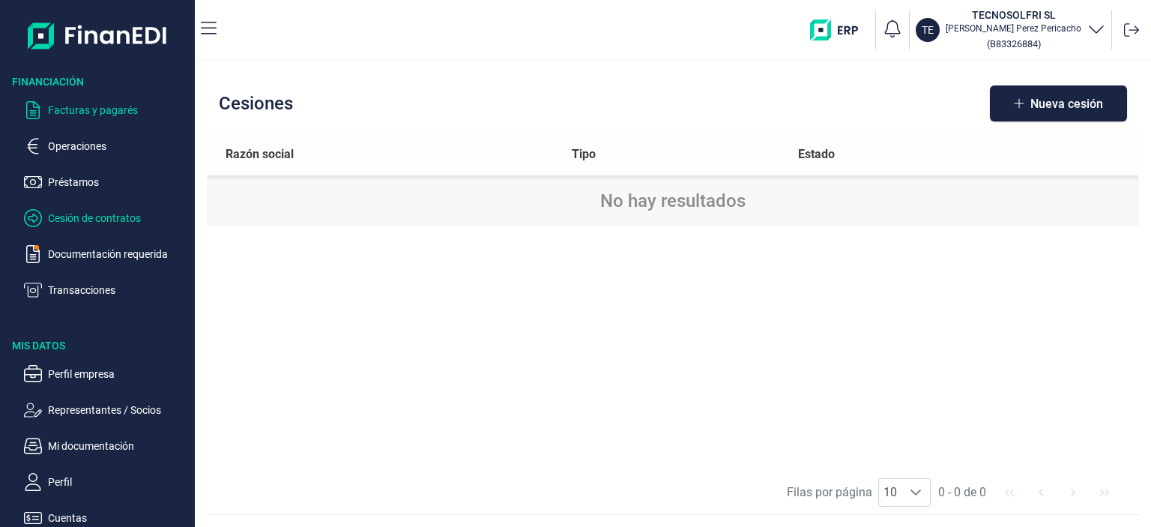
click at [67, 107] on p "Facturas y pagarés" at bounding box center [118, 110] width 141 height 18
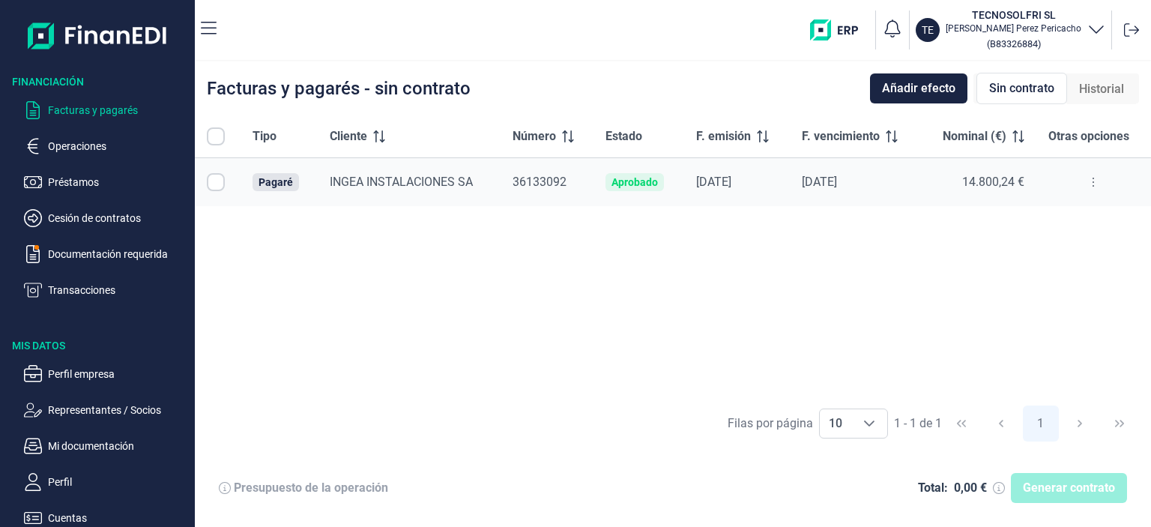
checkbox input "true"
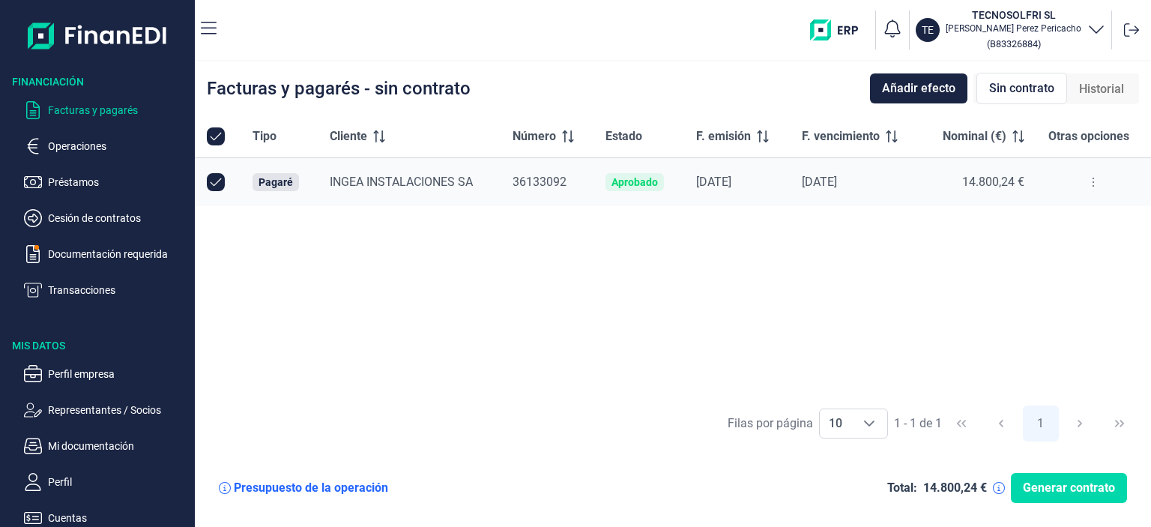
click at [1093, 183] on icon at bounding box center [1092, 182] width 3 height 12
click at [223, 488] on icon at bounding box center [225, 488] width 12 height 12
click at [1092, 94] on span "Historial" at bounding box center [1101, 89] width 45 height 18
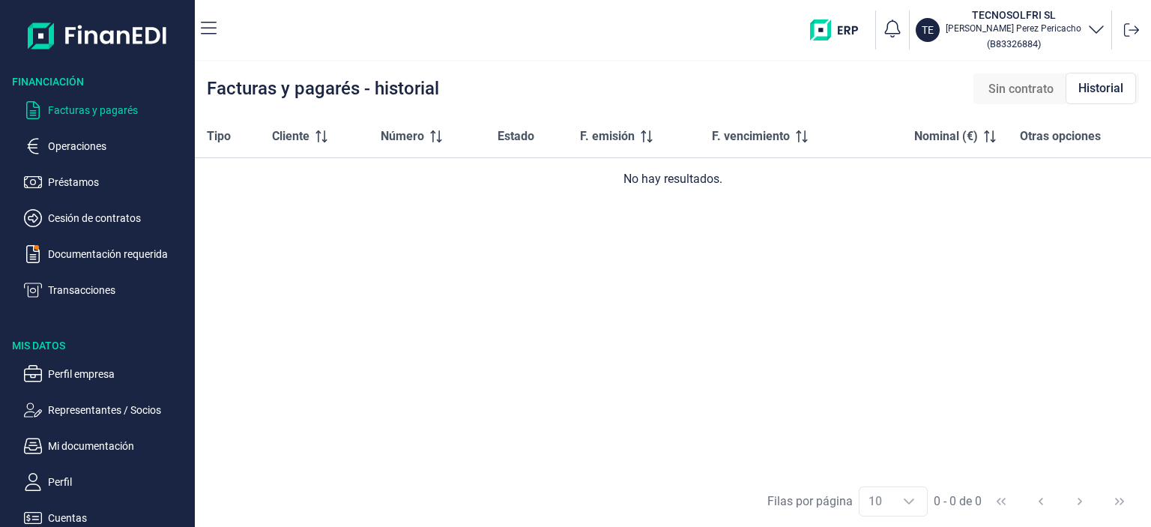
click at [996, 90] on span "Sin contrato" at bounding box center [1020, 89] width 65 height 18
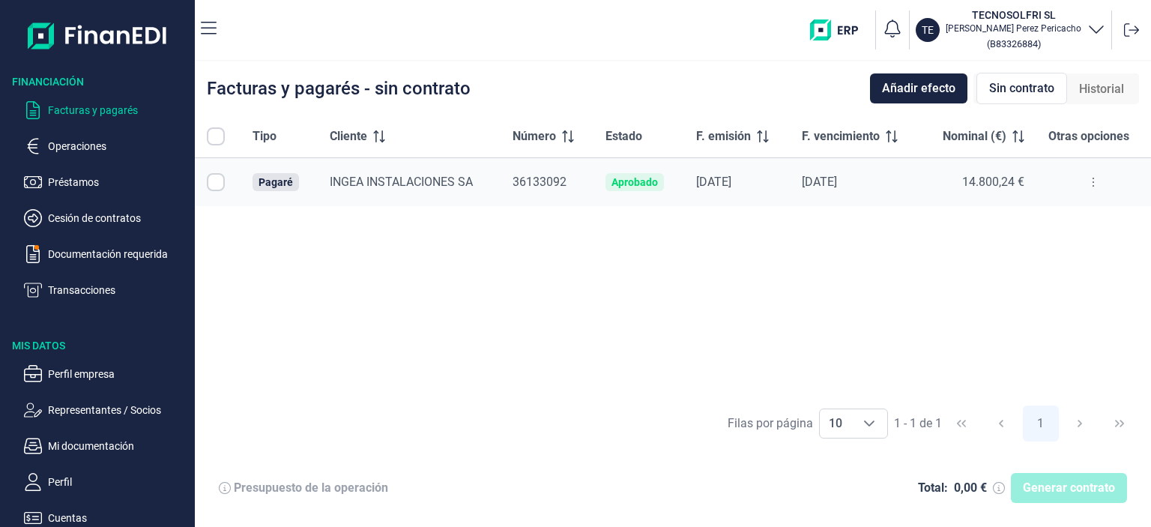
checkbox input "true"
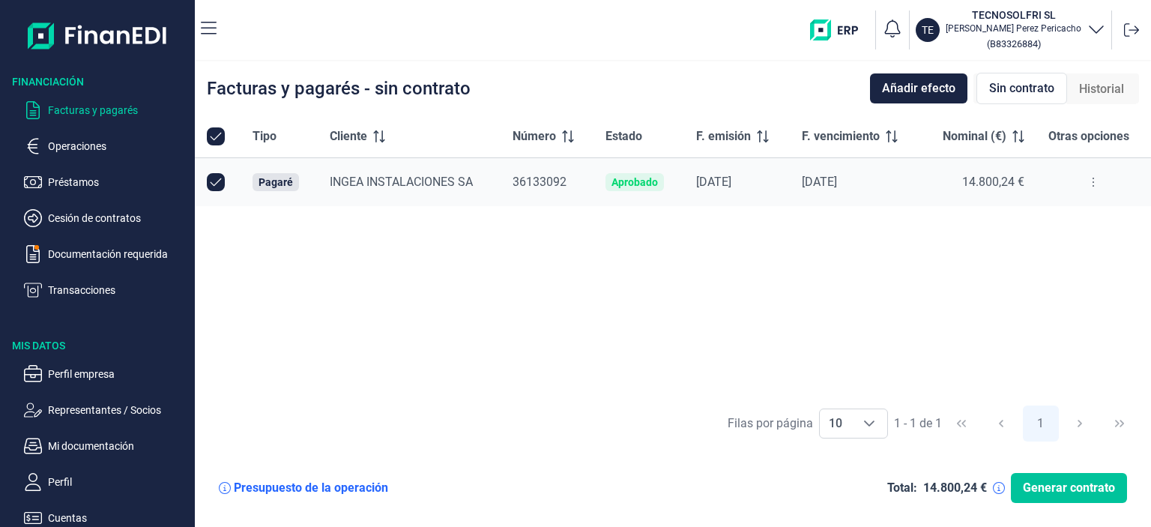
click at [1058, 490] on span "Generar contrato" at bounding box center [1068, 488] width 92 height 18
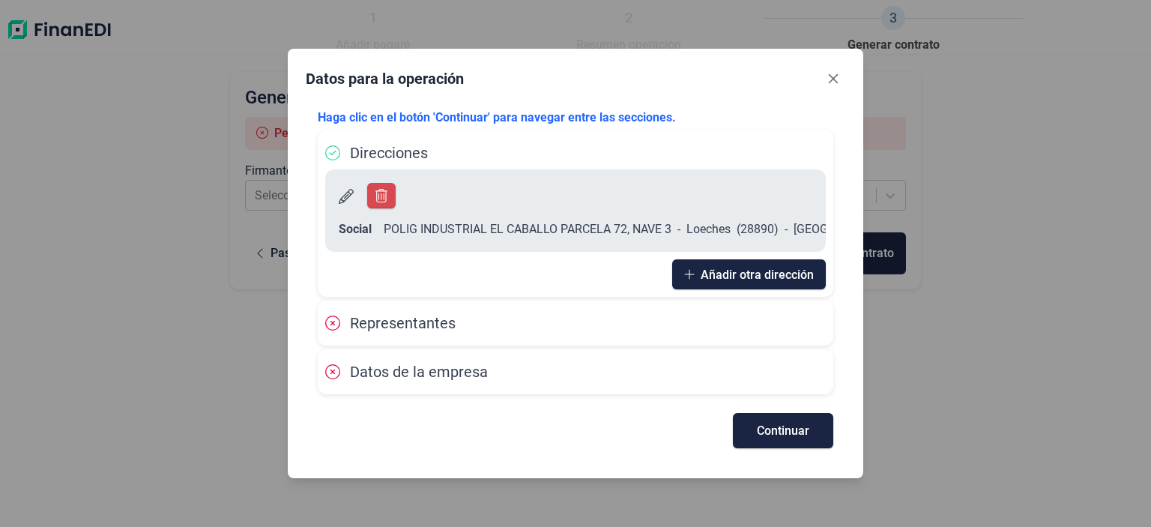
click at [372, 318] on span "Representantes" at bounding box center [403, 323] width 106 height 18
click at [363, 366] on span "Datos de la empresa" at bounding box center [419, 372] width 138 height 18
click at [369, 329] on span "Representantes" at bounding box center [403, 323] width 106 height 18
click at [757, 425] on span "Continuar" at bounding box center [783, 430] width 52 height 11
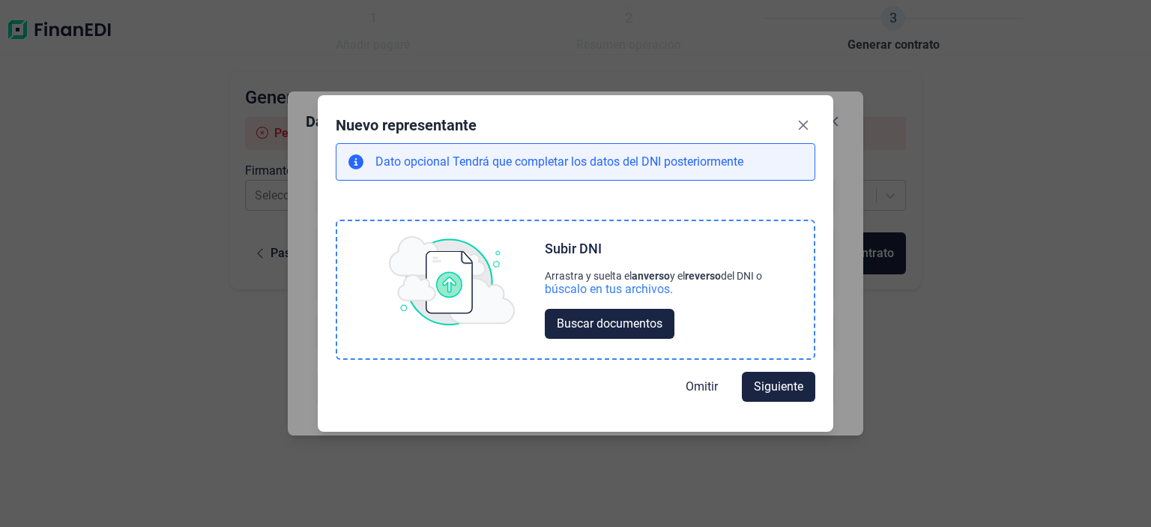
click at [604, 293] on div "búscalo en tus archivos." at bounding box center [609, 289] width 128 height 15
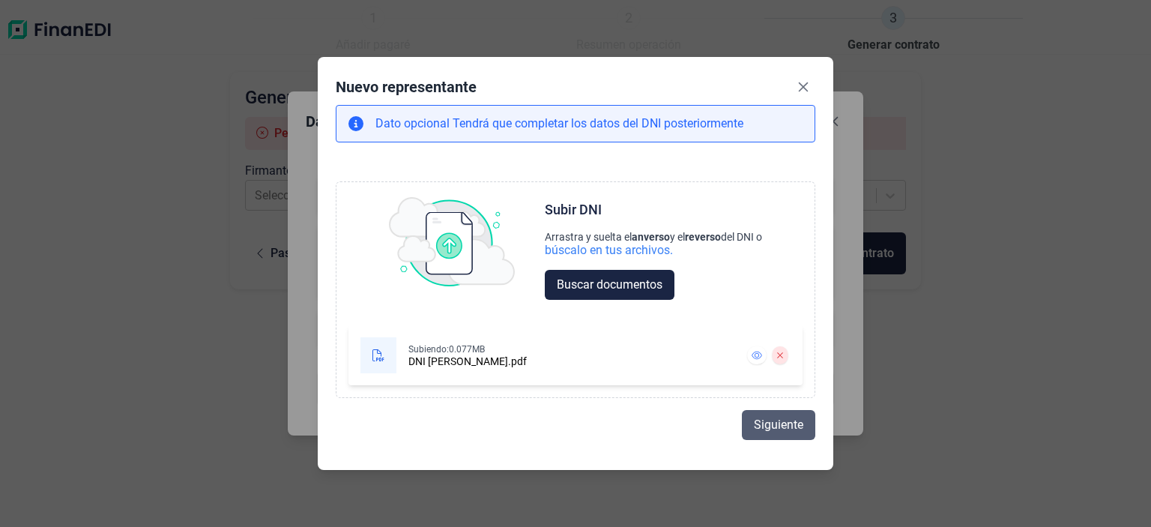
click at [781, 428] on span "Siguiente" at bounding box center [778, 425] width 49 height 18
select select "ES"
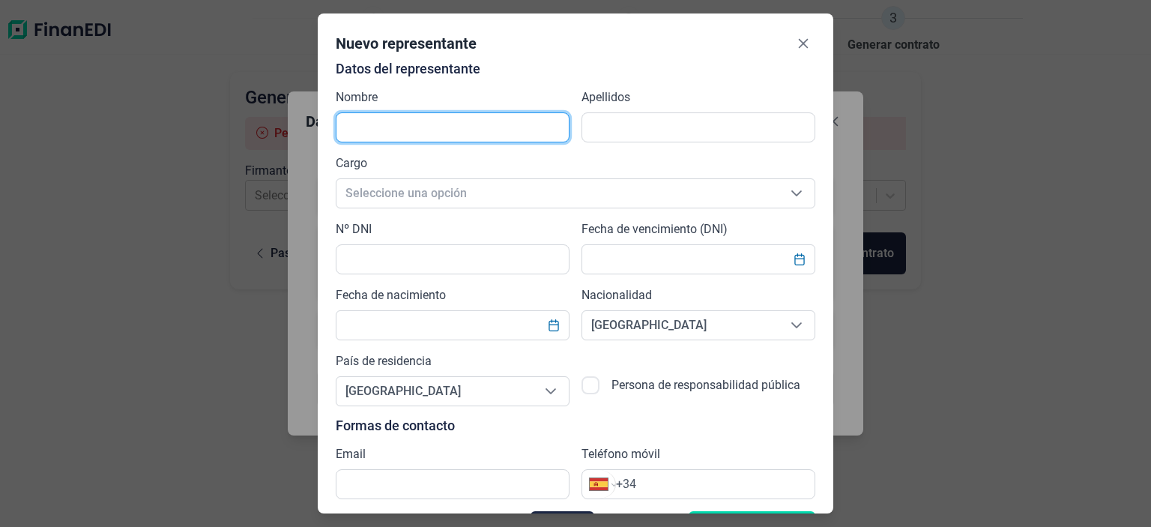
click at [393, 125] on input "text" at bounding box center [453, 127] width 234 height 30
type input "[PERSON_NAME]"
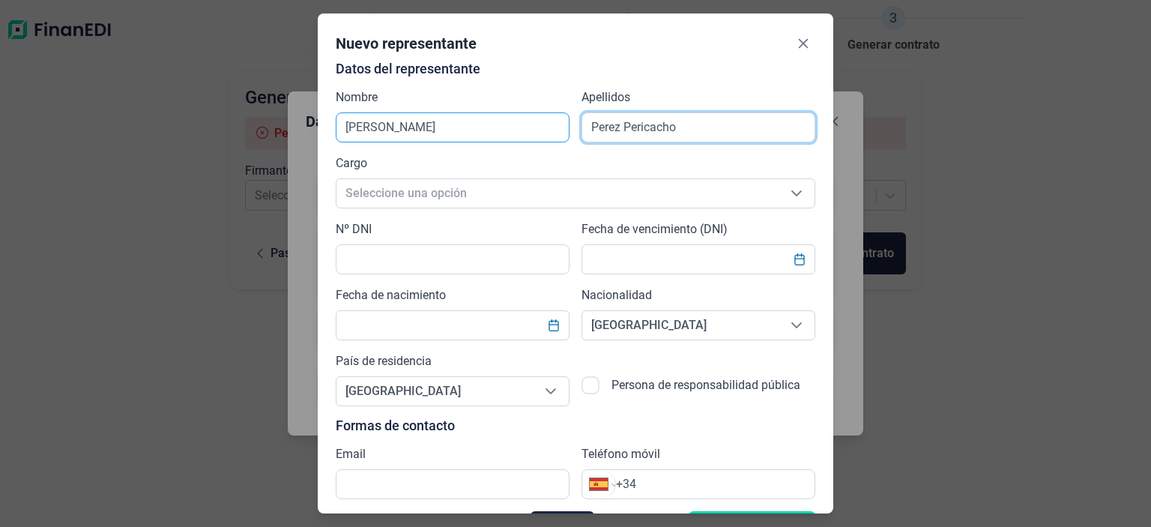
type input "Perez Pericacho"
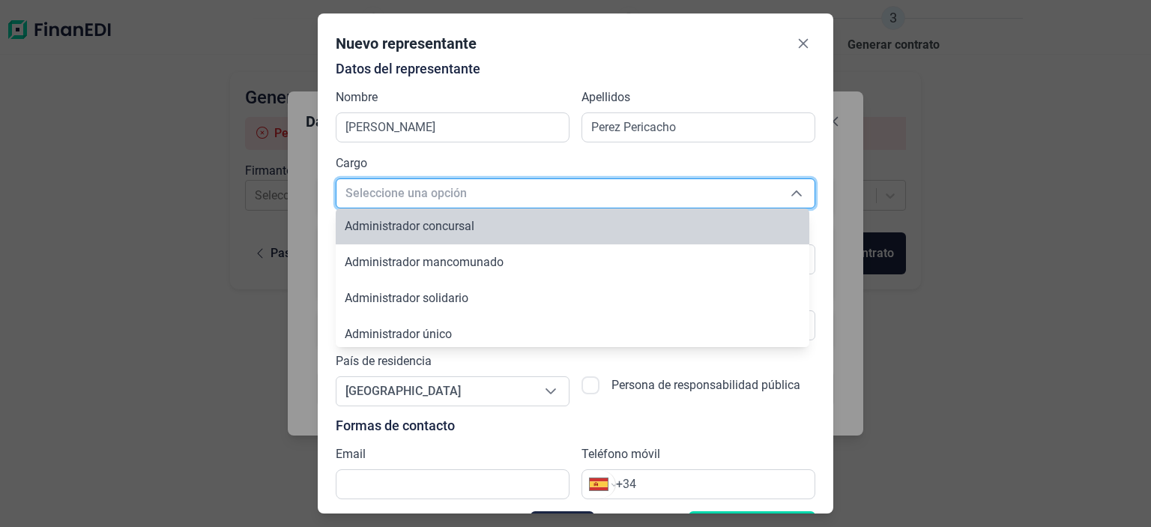
scroll to position [5, 0]
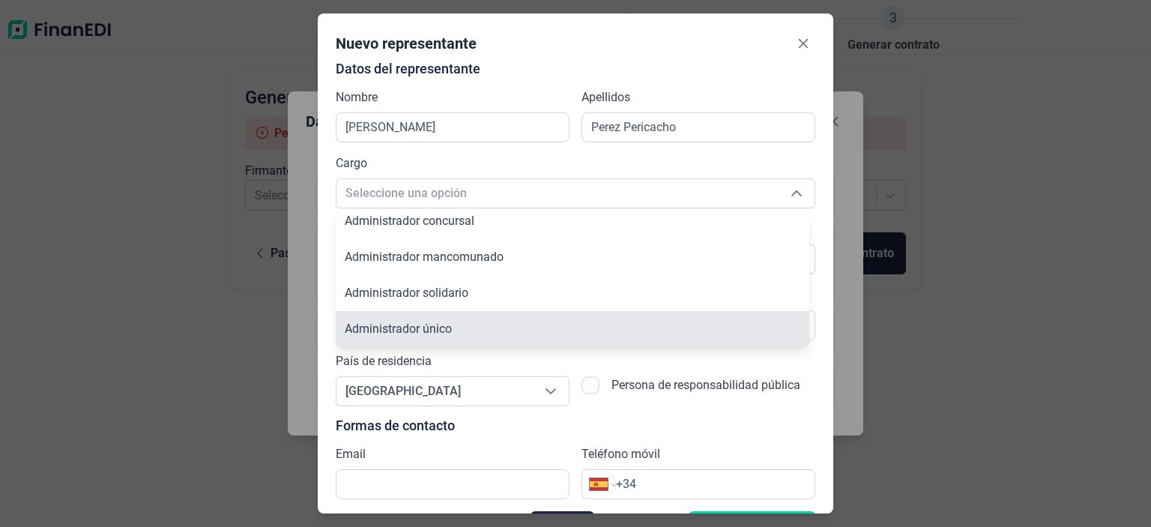
click at [401, 329] on span "Administrador único" at bounding box center [398, 328] width 107 height 14
type input "Administrador único"
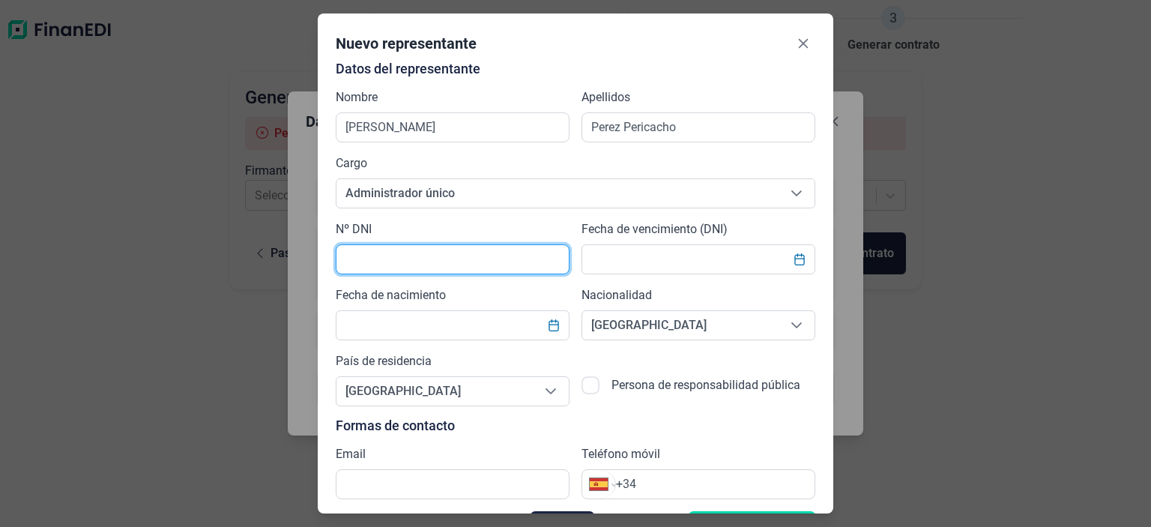
click at [403, 263] on input "text" at bounding box center [453, 259] width 234 height 30
type input "02624870H"
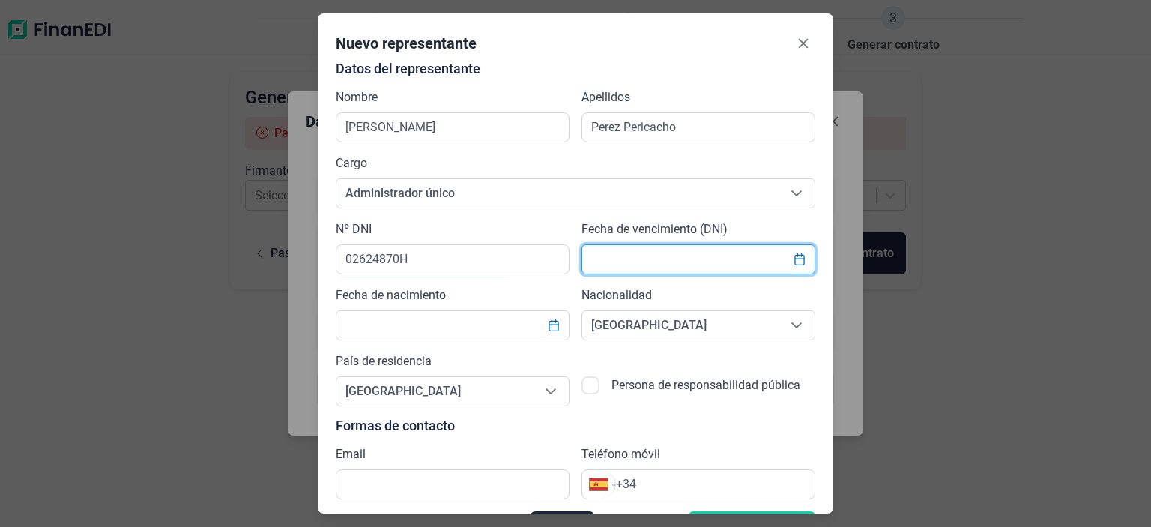
click at [615, 257] on input "text" at bounding box center [698, 259] width 234 height 30
drag, startPoint x: 663, startPoint y: 259, endPoint x: 578, endPoint y: 273, distance: 85.8
click at [581, 273] on span "[DATE]" at bounding box center [698, 259] width 234 height 30
type input "[DATE]"
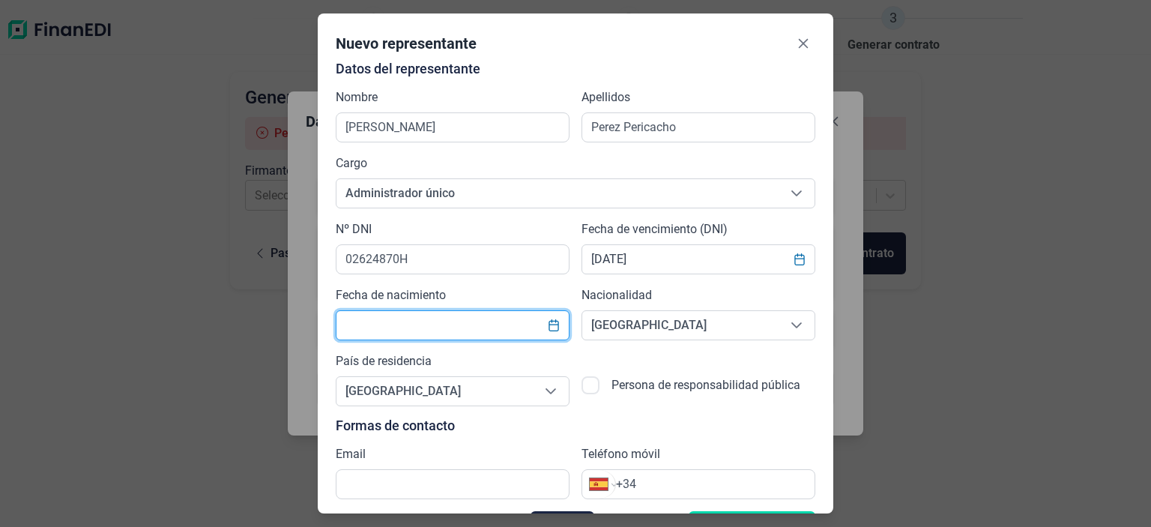
click at [476, 326] on input "text" at bounding box center [453, 325] width 234 height 30
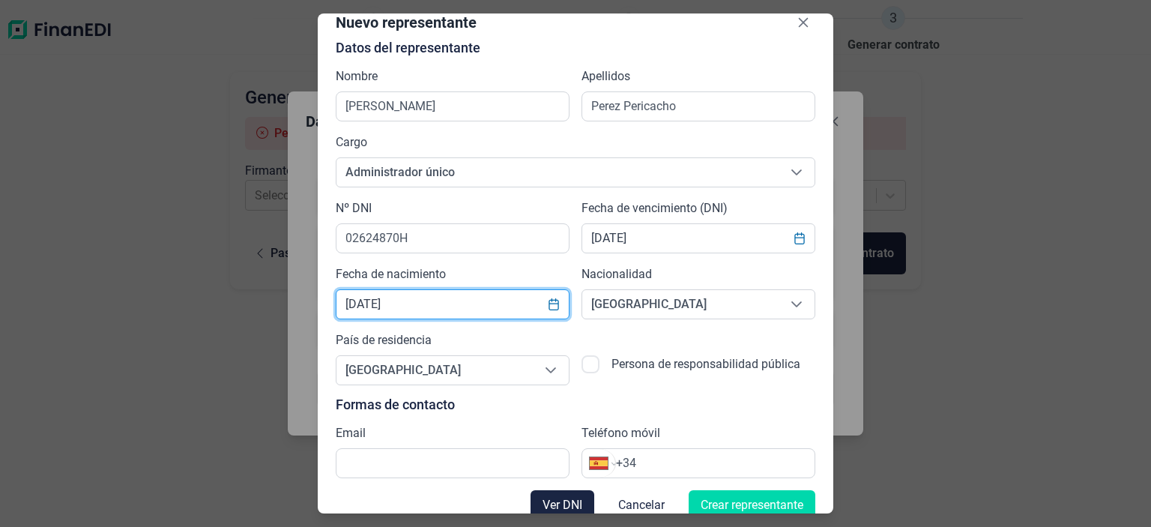
scroll to position [39, 0]
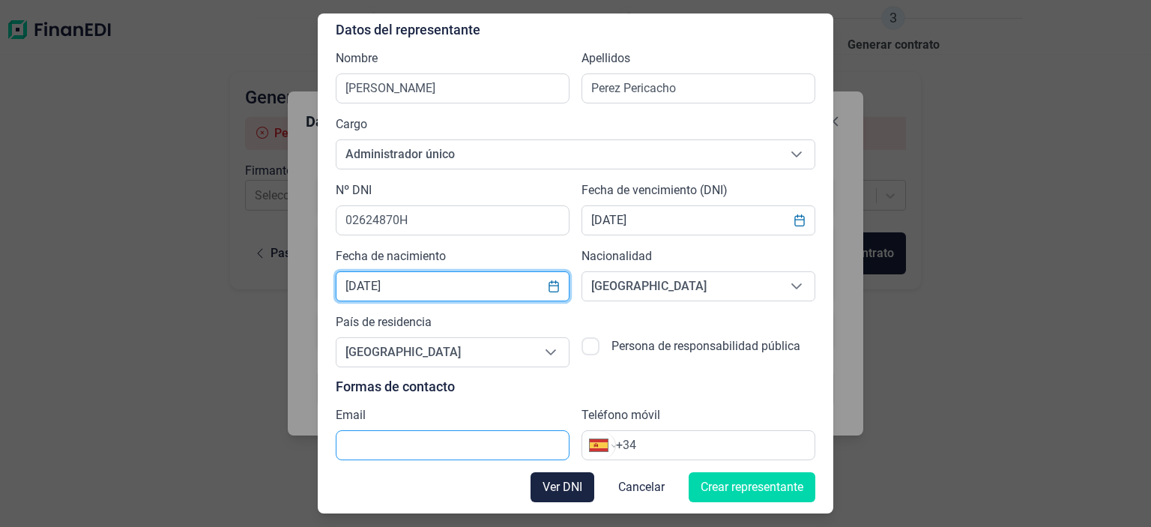
type input "[DATE]"
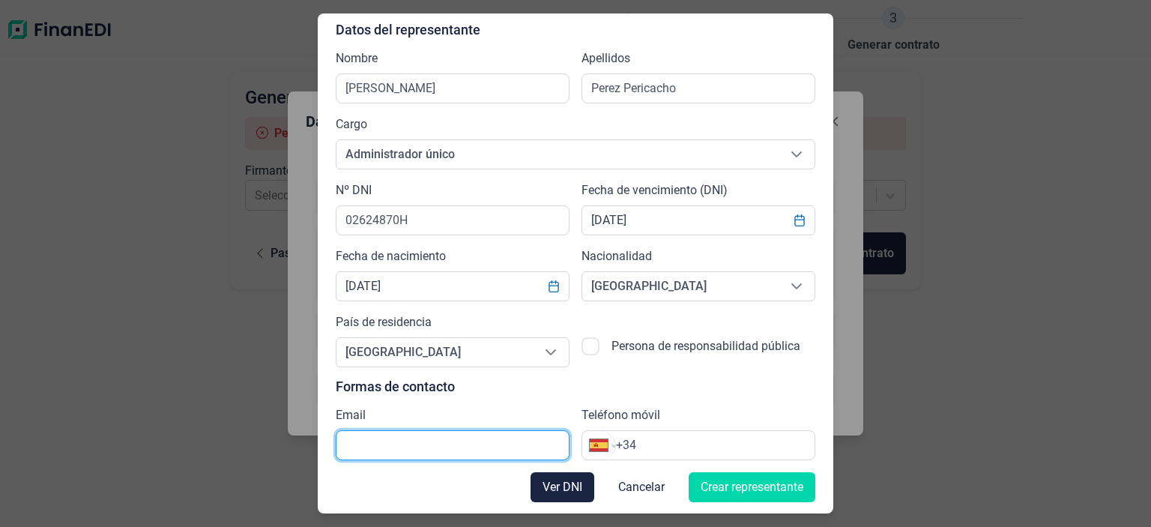
click at [397, 442] on input "text" at bounding box center [453, 445] width 234 height 30
type input "[EMAIL_ADDRESS][DOMAIN_NAME]"
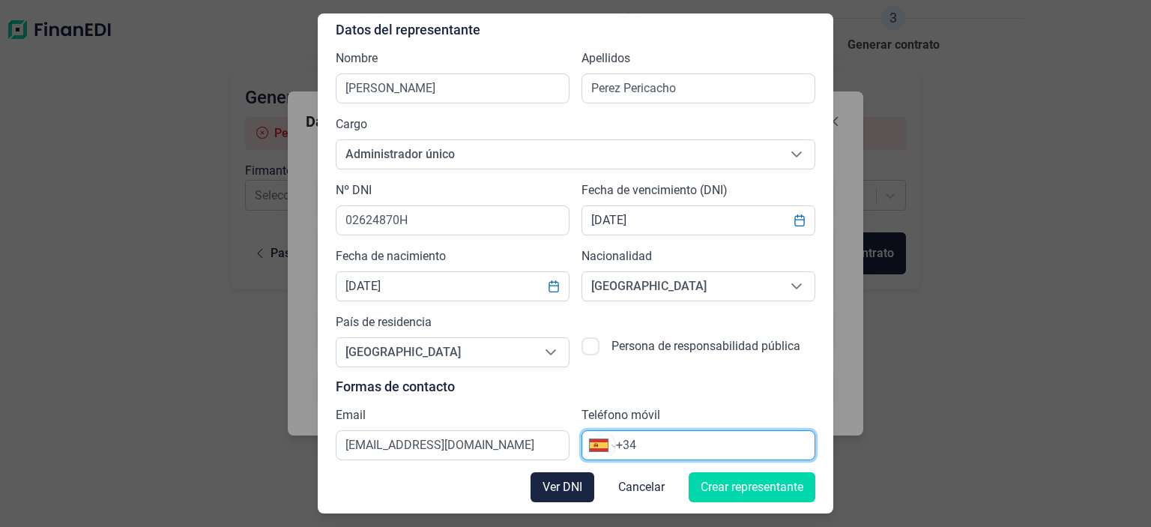
click at [663, 441] on input "+34" at bounding box center [715, 445] width 199 height 18
type input "[PHONE_NUMBER]"
click at [572, 490] on button "Ver DNI" at bounding box center [562, 487] width 64 height 30
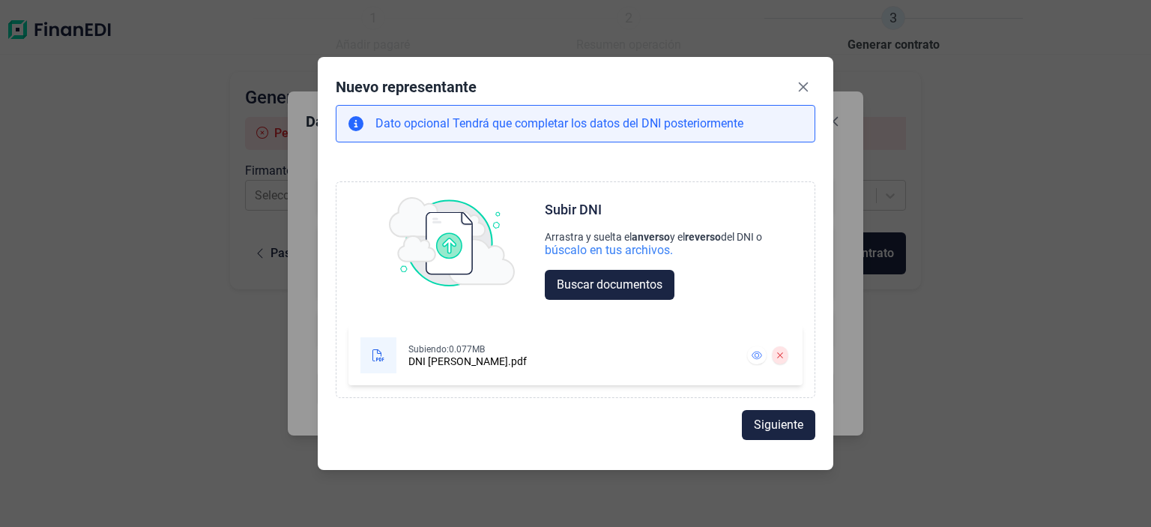
scroll to position [0, 0]
click at [789, 426] on span "Siguiente" at bounding box center [778, 425] width 49 height 18
select select "ES"
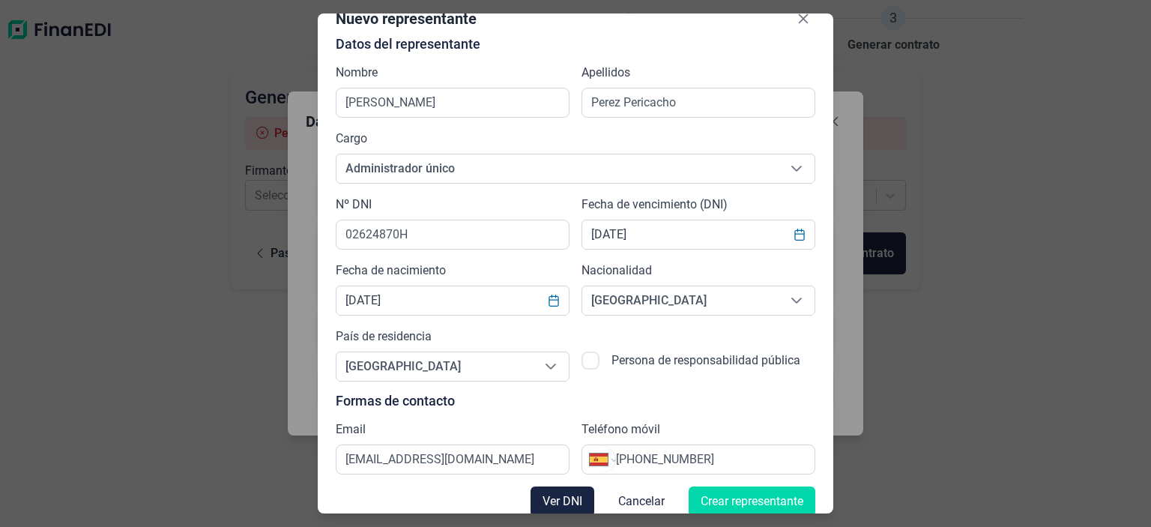
scroll to position [39, 0]
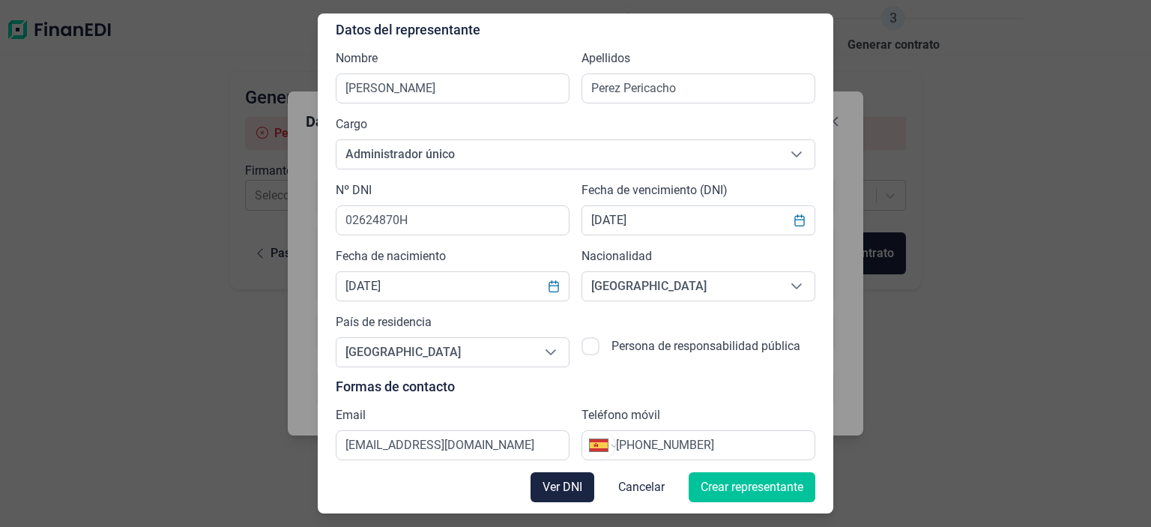
click at [727, 488] on span "Crear representante" at bounding box center [751, 487] width 103 height 18
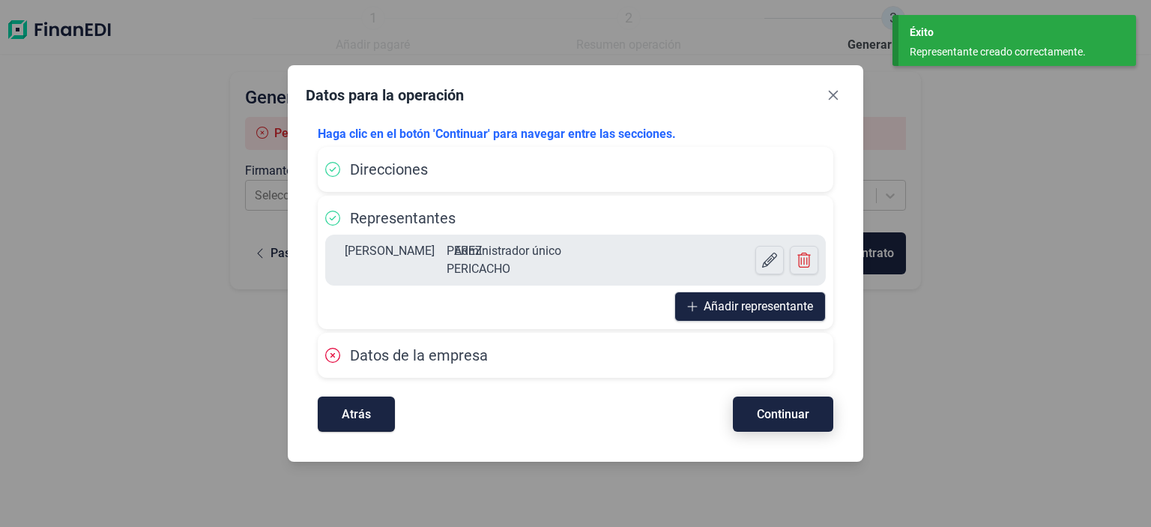
click at [763, 417] on span "Continuar" at bounding box center [783, 413] width 52 height 11
select select "ES"
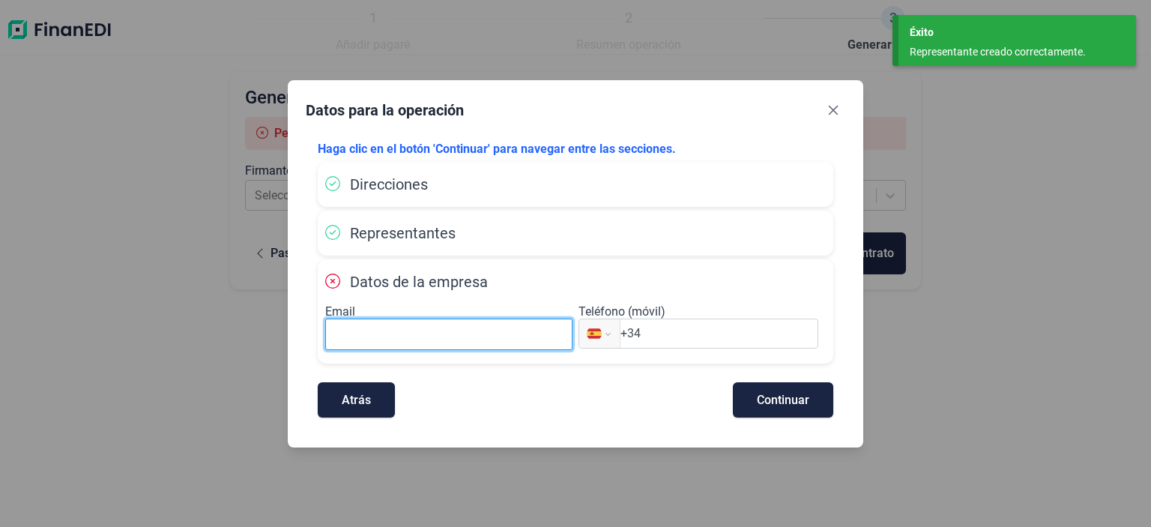
click at [389, 342] on input at bounding box center [448, 333] width 247 height 31
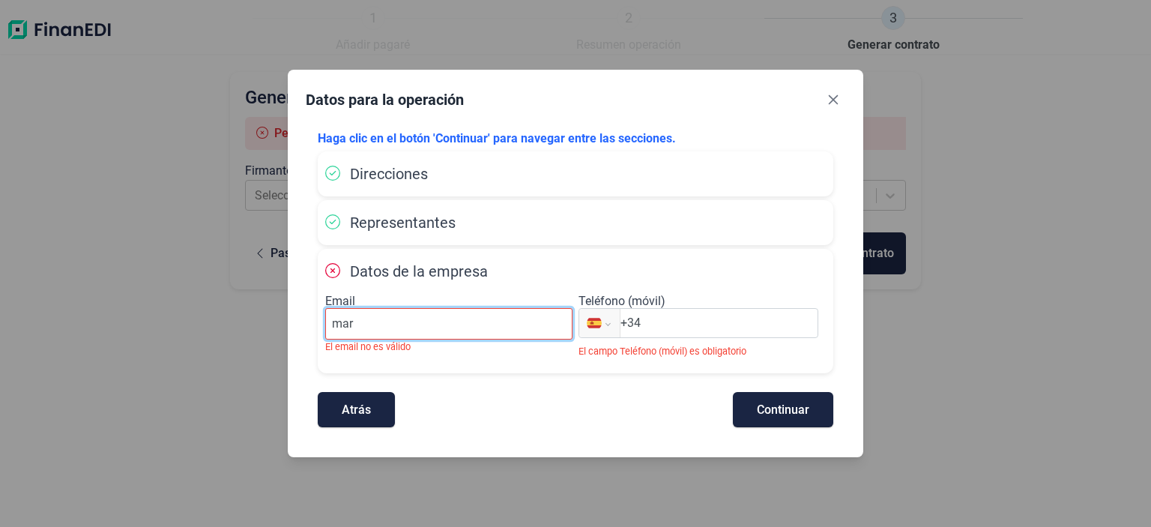
type input "[EMAIL_ADDRESS][DOMAIN_NAME]"
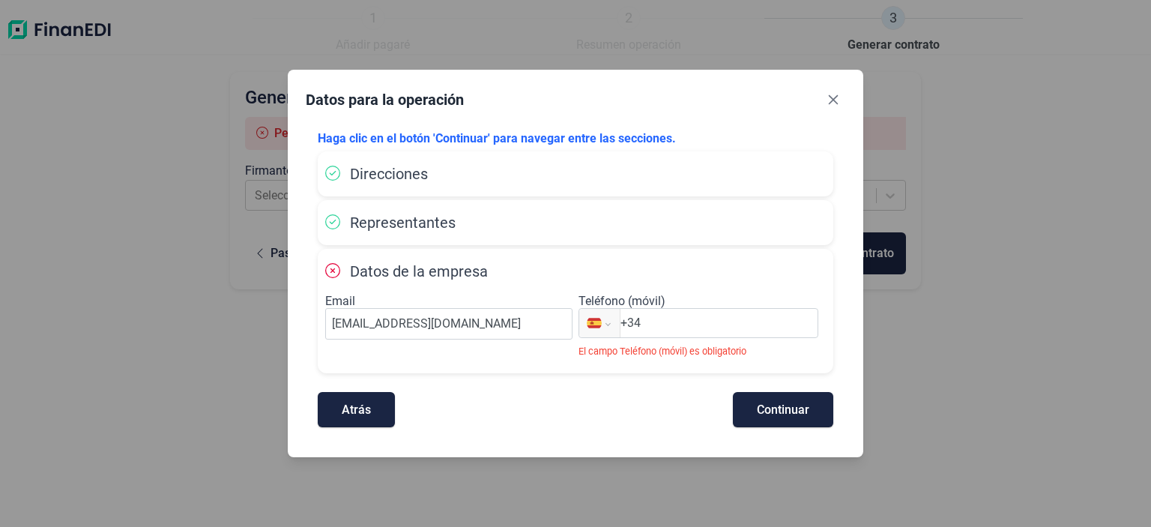
click at [722, 324] on input "+34" at bounding box center [718, 323] width 197 height 18
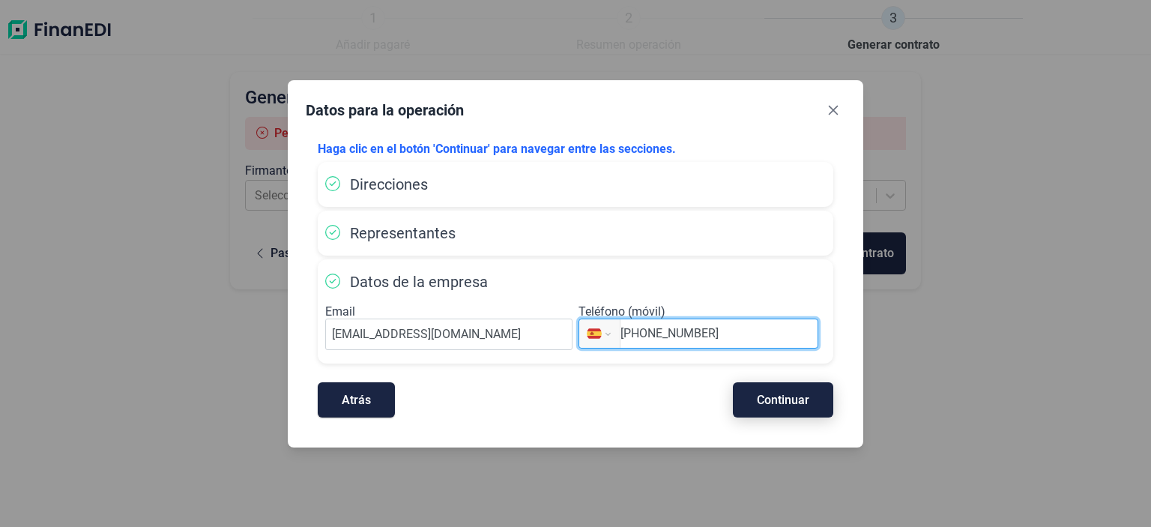
type input "[PHONE_NUMBER]"
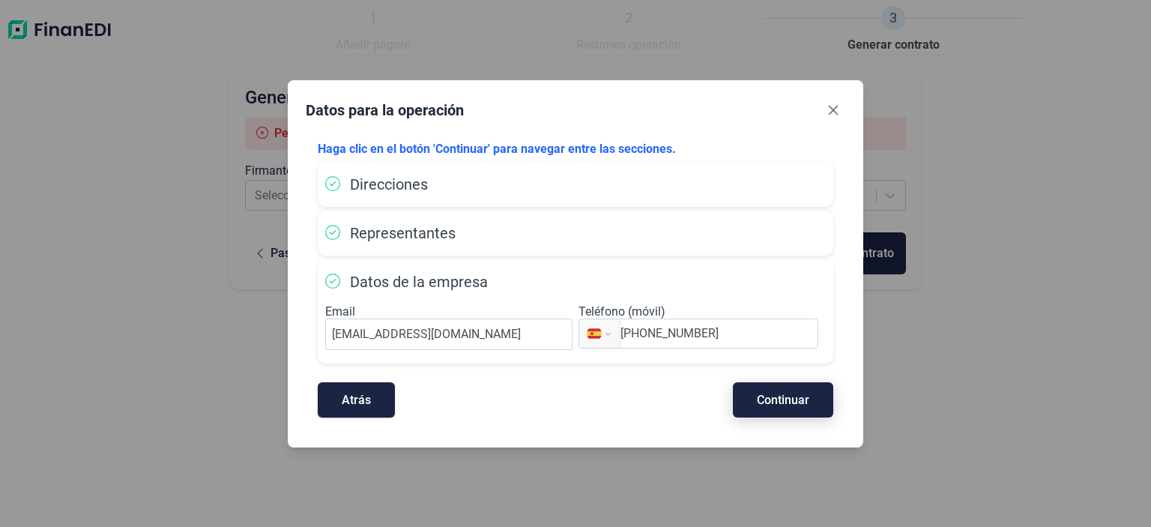
click at [778, 405] on span "Continuar" at bounding box center [783, 399] width 52 height 11
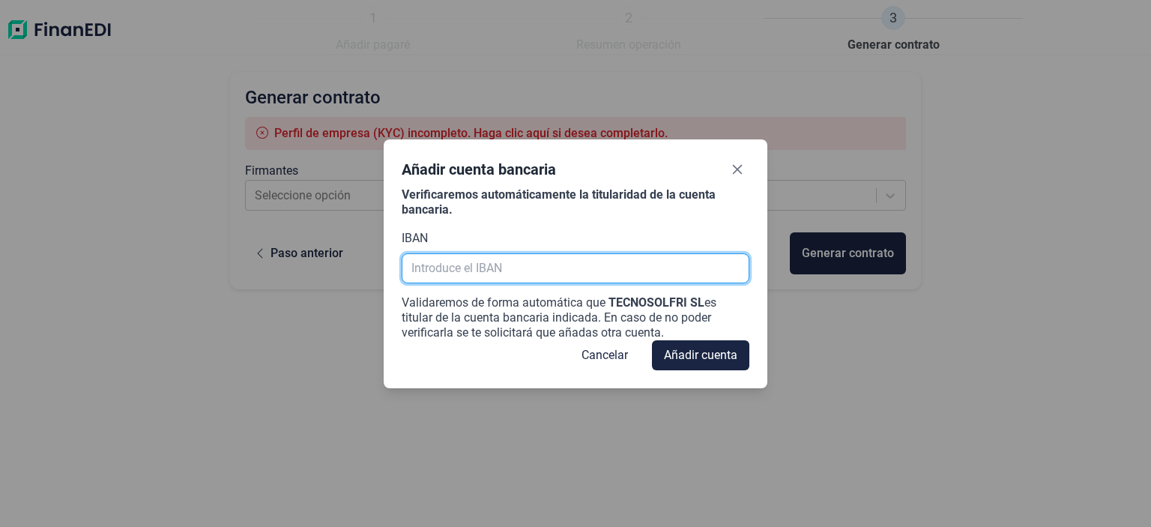
click at [458, 272] on input "text" at bounding box center [575, 268] width 348 height 30
click at [471, 271] on input "text" at bounding box center [575, 268] width 348 height 30
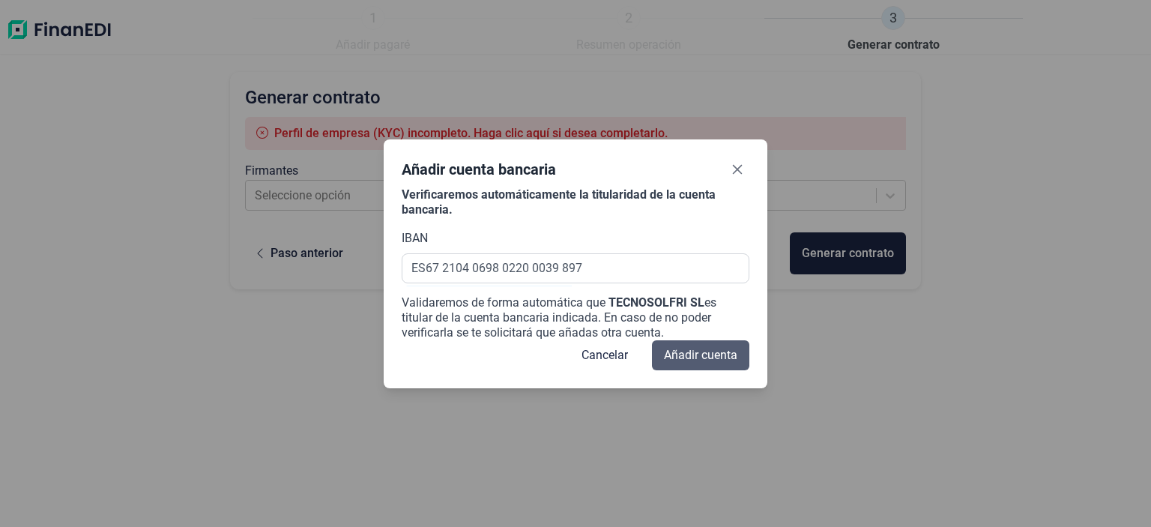
click at [689, 355] on span "Añadir cuenta" at bounding box center [700, 355] width 73 height 18
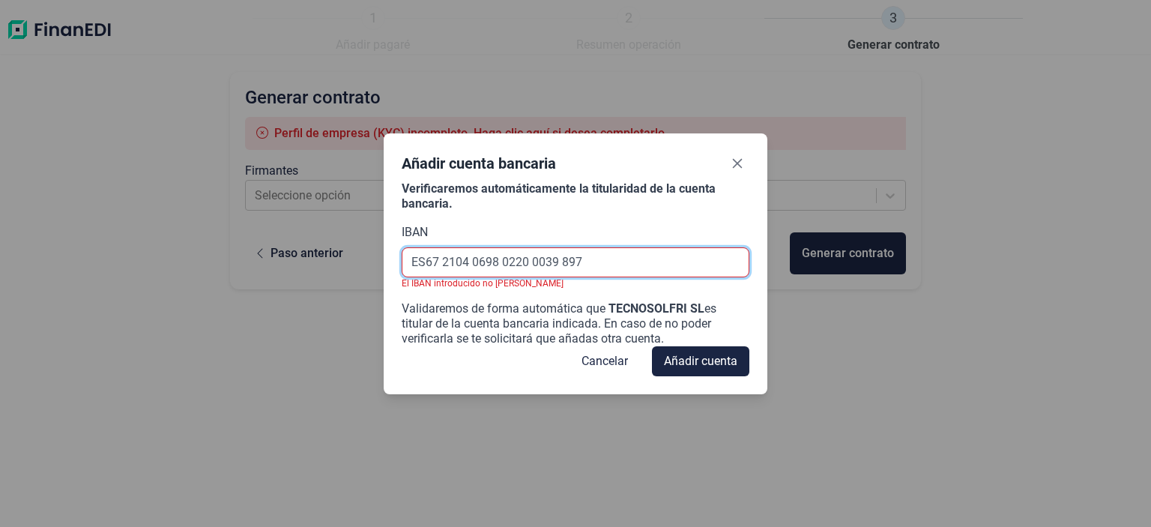
click at [442, 264] on input "ES67 2104 0698 0220 0039 897" at bounding box center [575, 262] width 348 height 30
click at [456, 262] on input "ES67 2104 0698 0220 0039 897" at bounding box center [575, 262] width 348 height 30
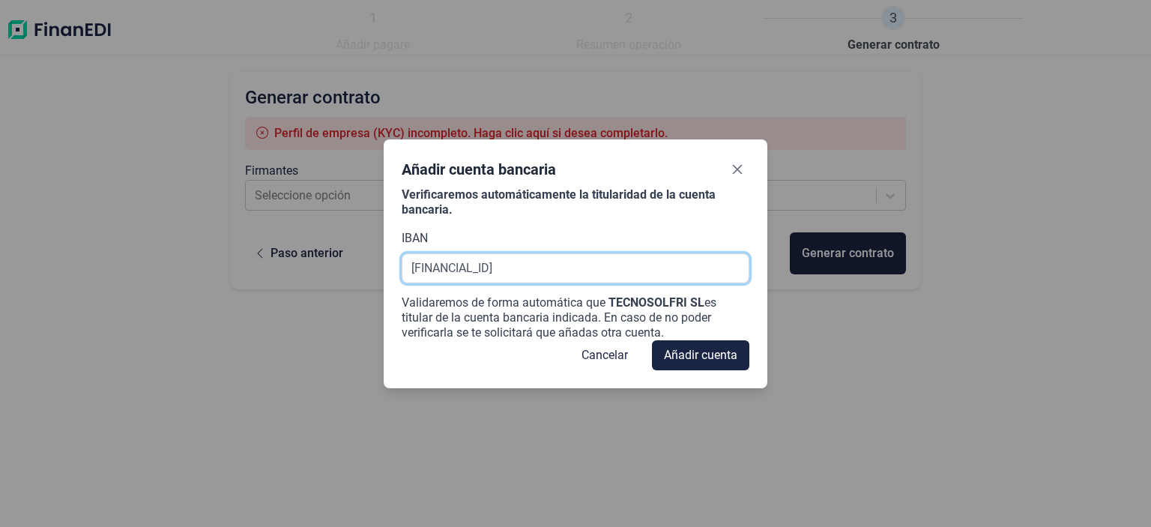
drag, startPoint x: 468, startPoint y: 270, endPoint x: 631, endPoint y: 237, distance: 166.4
click at [631, 237] on div "IBAN [FINANCIAL_ID]" at bounding box center [575, 256] width 348 height 54
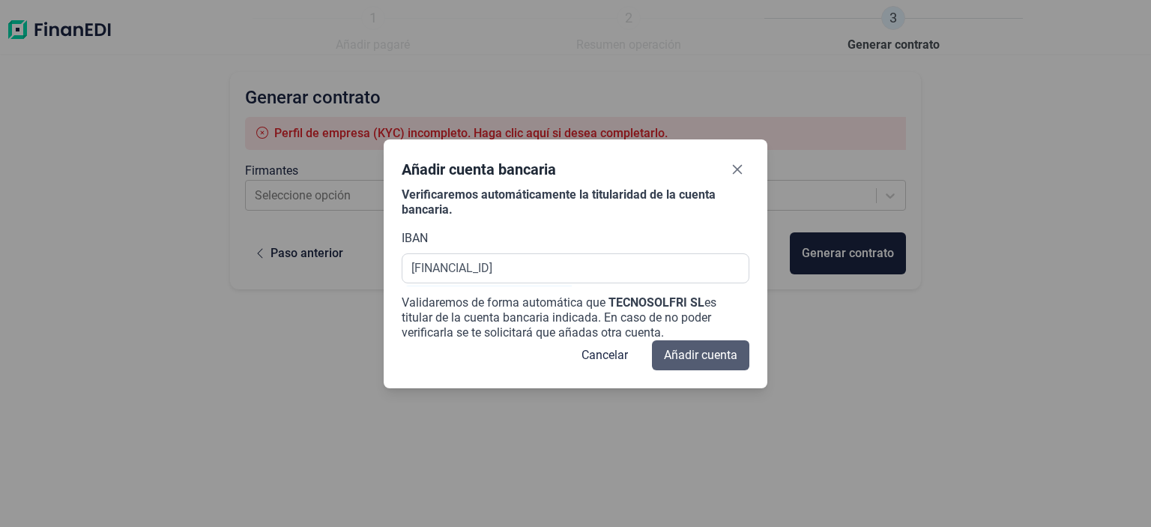
type input "[FINANCIAL_ID]"
click at [720, 358] on span "Añadir cuenta" at bounding box center [700, 355] width 73 height 18
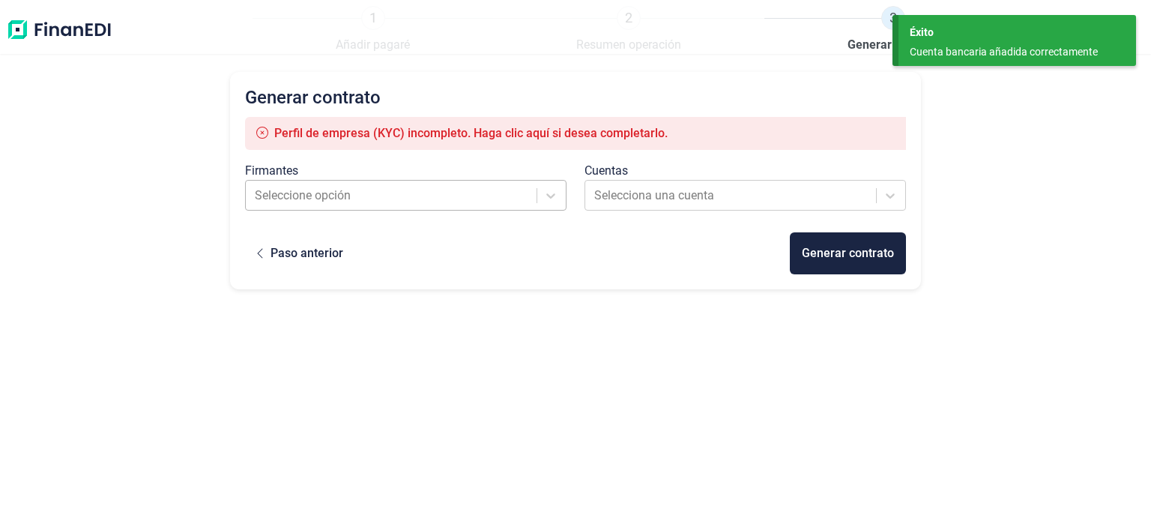
click at [325, 193] on div at bounding box center [392, 195] width 275 height 21
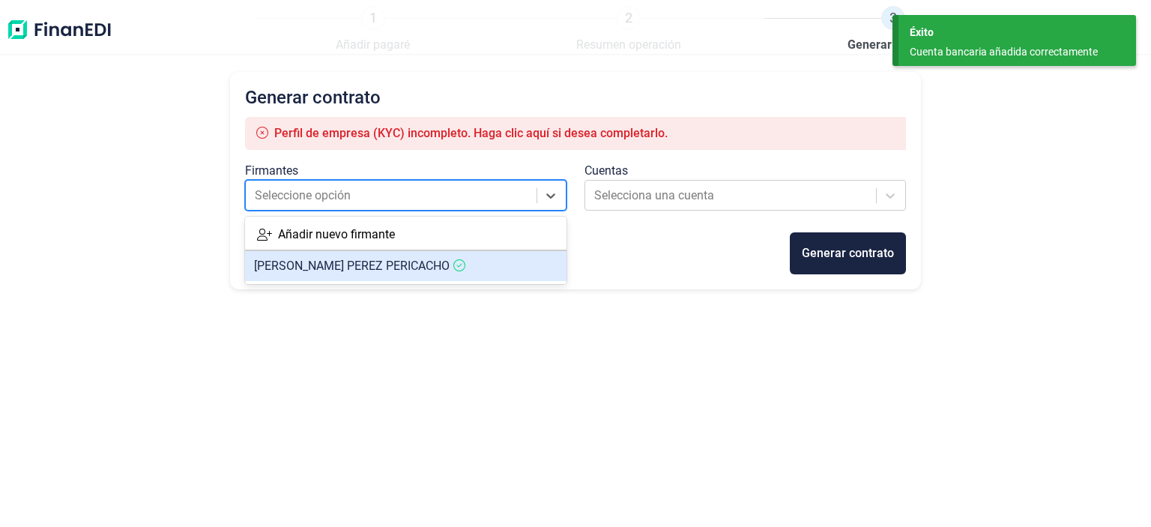
click at [334, 270] on span "[PERSON_NAME] PERICACHO" at bounding box center [352, 265] width 196 height 14
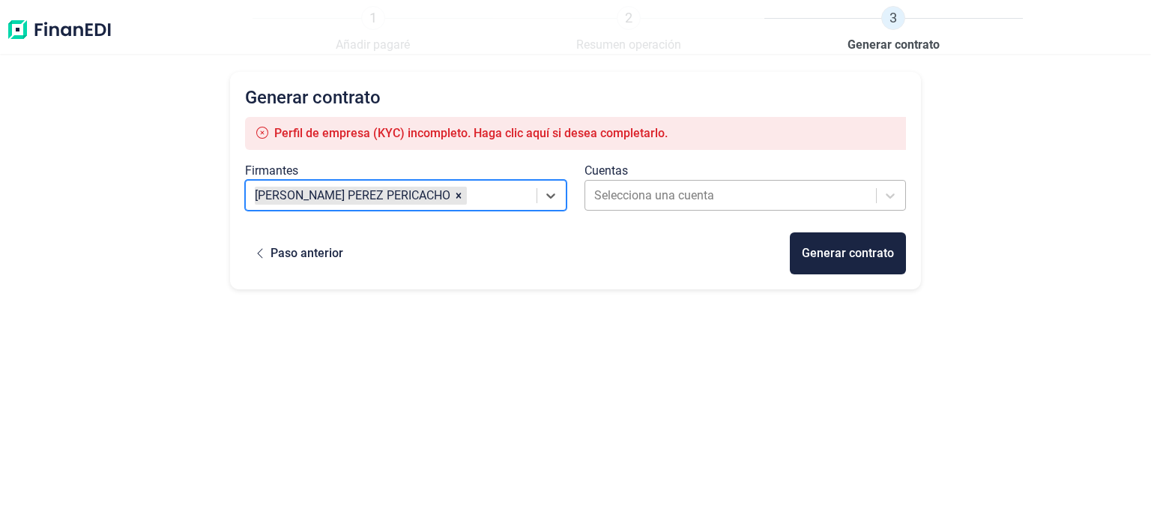
click at [622, 192] on div at bounding box center [731, 195] width 275 height 21
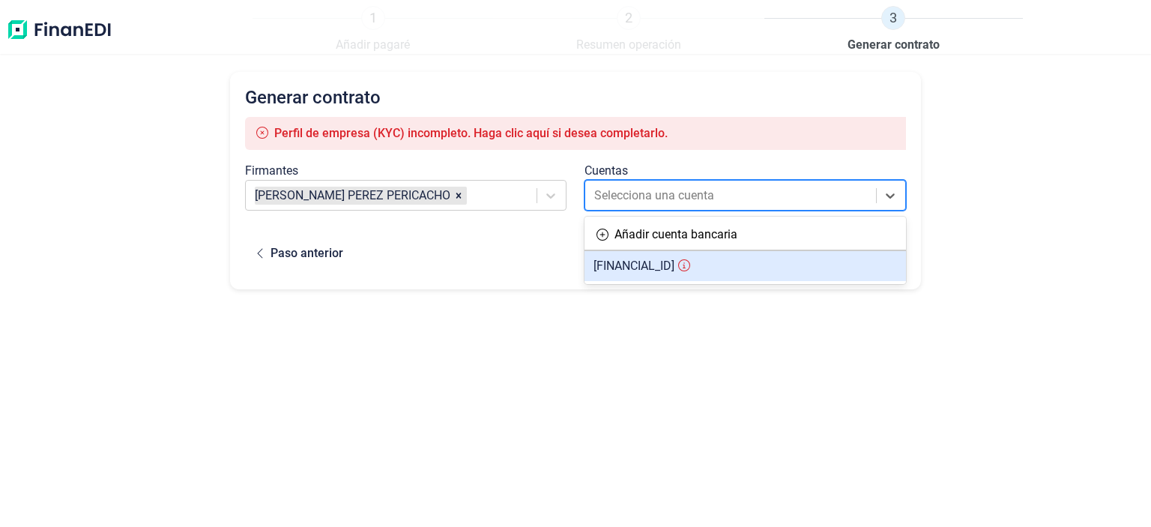
click at [637, 267] on span "[FINANCIAL_ID]" at bounding box center [633, 265] width 81 height 14
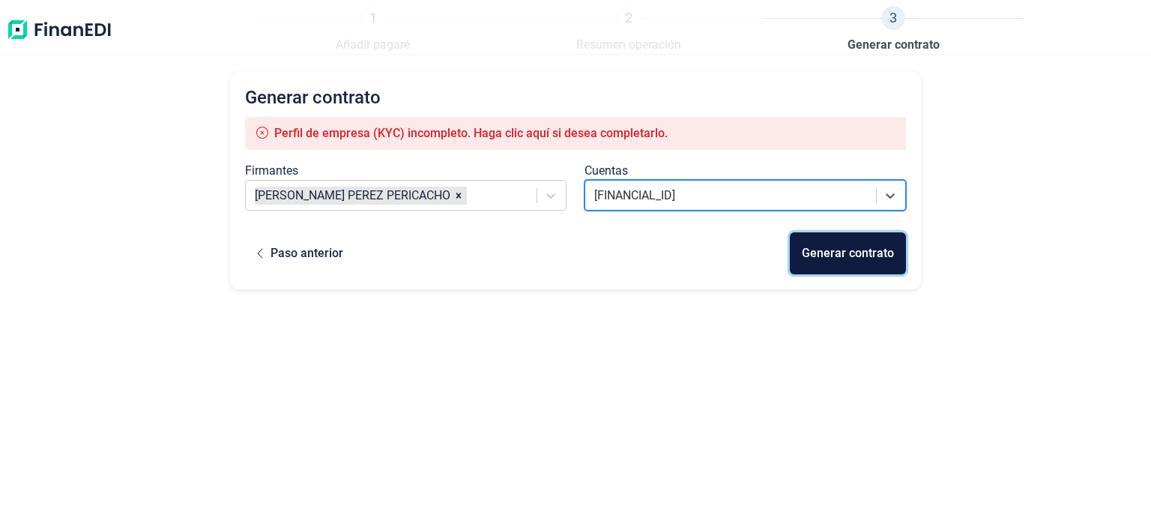
click at [849, 254] on div "Generar contrato" at bounding box center [848, 253] width 92 height 18
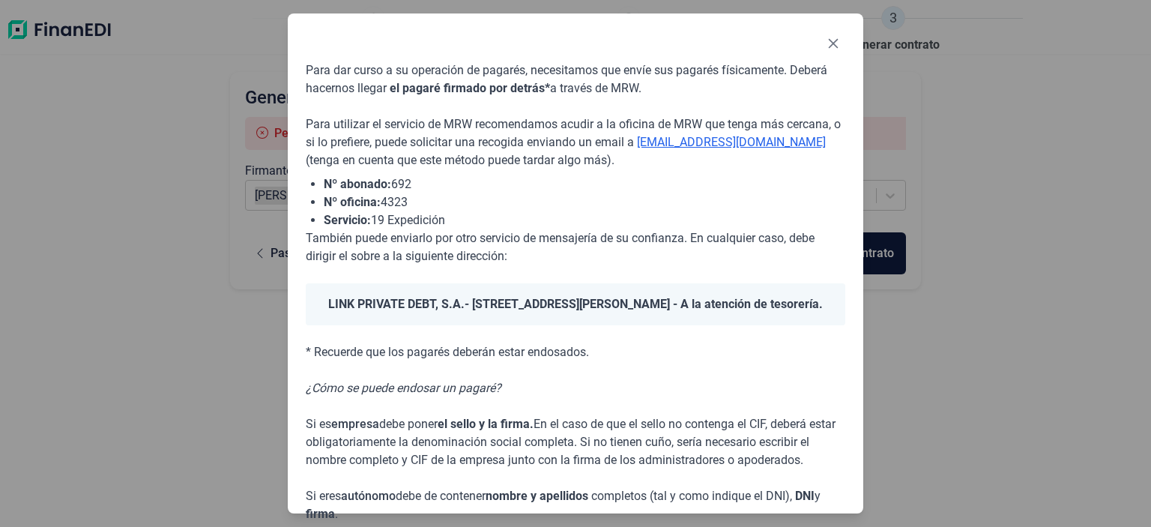
click at [674, 361] on p "* Recuerde que los pagarés deberán estar endosados." at bounding box center [575, 352] width 539 height 18
click at [909, 470] on div "Para dar curso a su operación de pagarés, necesitamos que envíe sus pagarés fís…" at bounding box center [575, 263] width 1151 height 527
click at [782, 391] on div "Para dar curso a su operación de pagarés, necesitamos que envíe sus pagarés fís…" at bounding box center [575, 310] width 539 height 499
click at [834, 46] on icon "Close" at bounding box center [833, 43] width 12 height 12
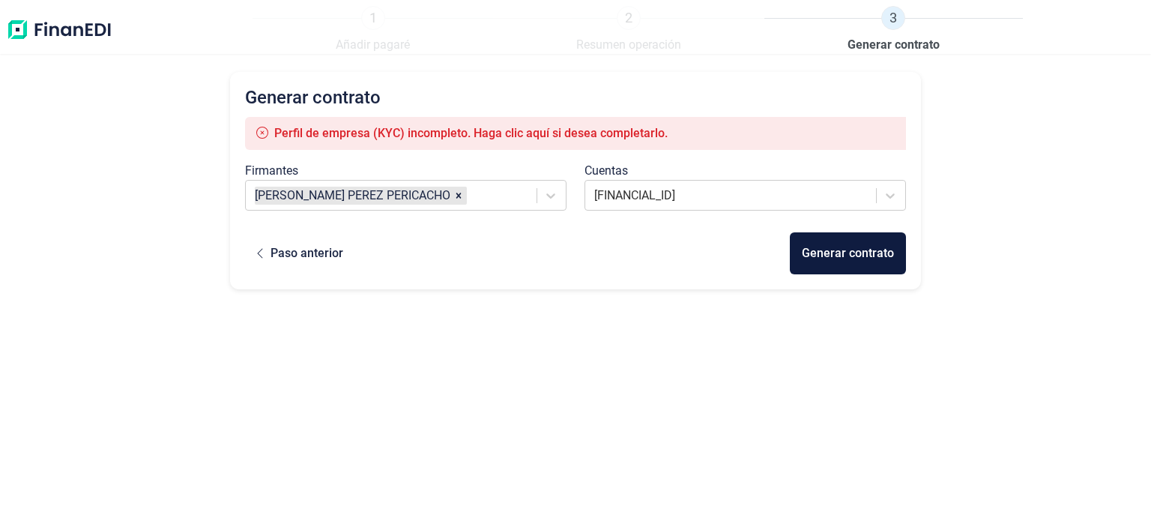
click at [440, 131] on span "Perfil de empresa (KYC) incompleto. Haga clic aquí si desea completarlo." at bounding box center [470, 133] width 393 height 14
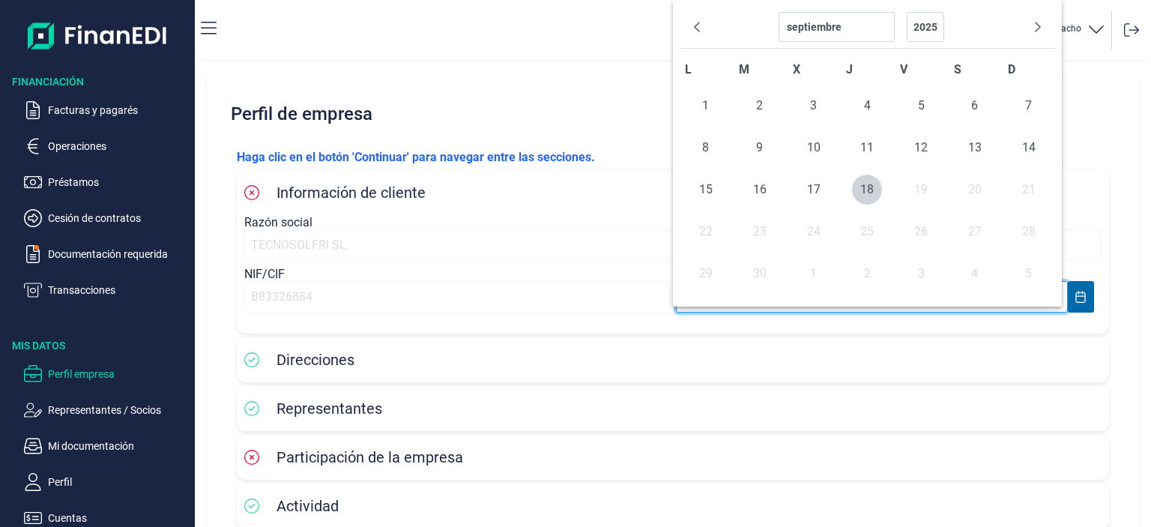
click at [698, 292] on body "Financiación Facturas y pagarés Operaciones Préstamos Cesión de contratos Docum…" at bounding box center [575, 263] width 1151 height 527
click at [921, 18] on select "2025 2024 2023 2022 2021 2020 2019 2018 2017 2016 2015 2014 2013 2012 2011 2010…" at bounding box center [924, 27] width 37 height 30
select select "8"
select select "2002"
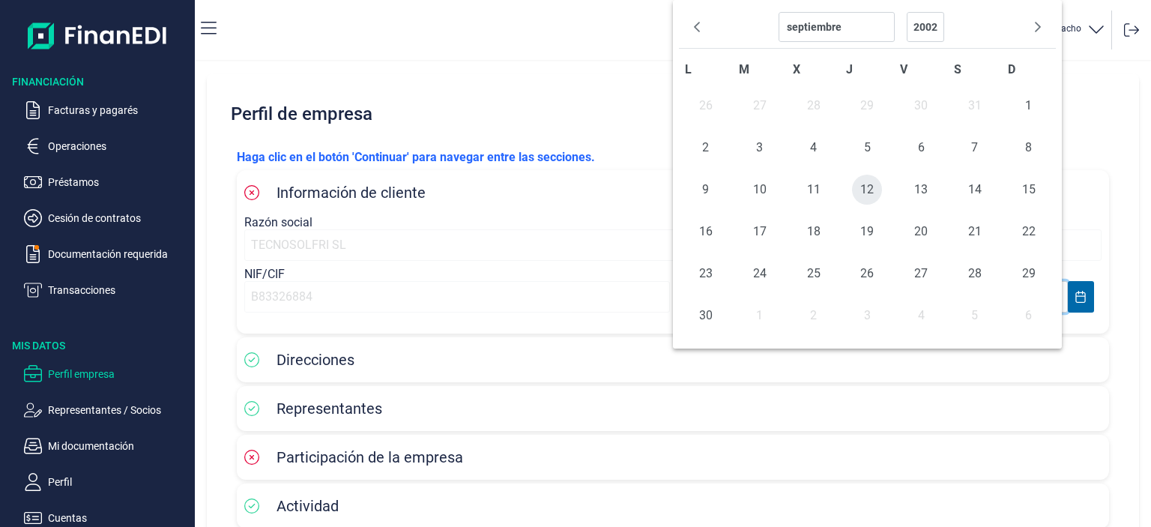
click at [877, 194] on span "12" at bounding box center [867, 190] width 30 height 30
type input "[DATE]"
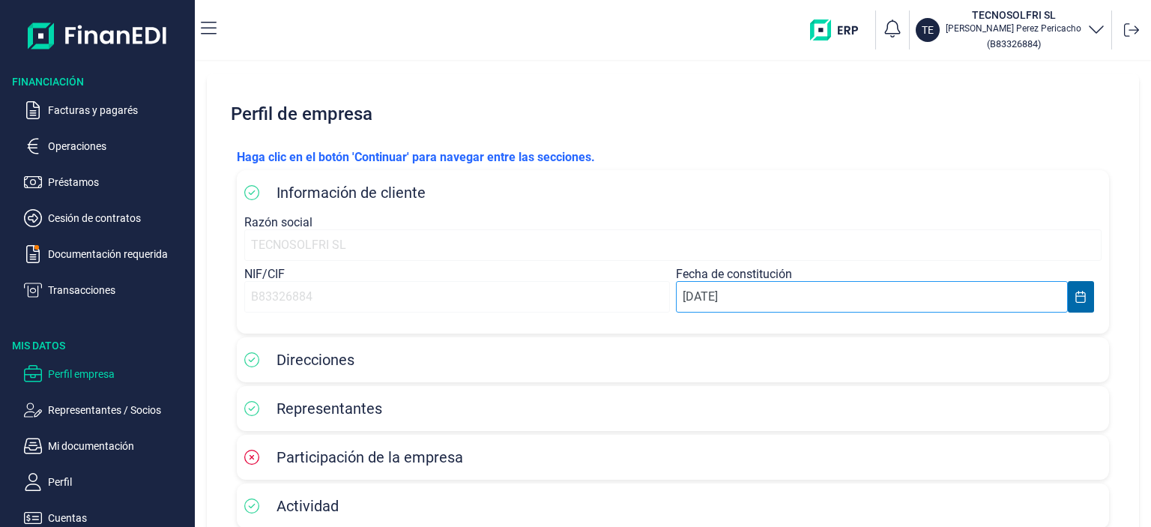
click at [706, 298] on body "Financiación Facturas y pagarés Operaciones Préstamos Cesión de contratos Docum…" at bounding box center [575, 263] width 1151 height 527
select select "8"
select select "2002"
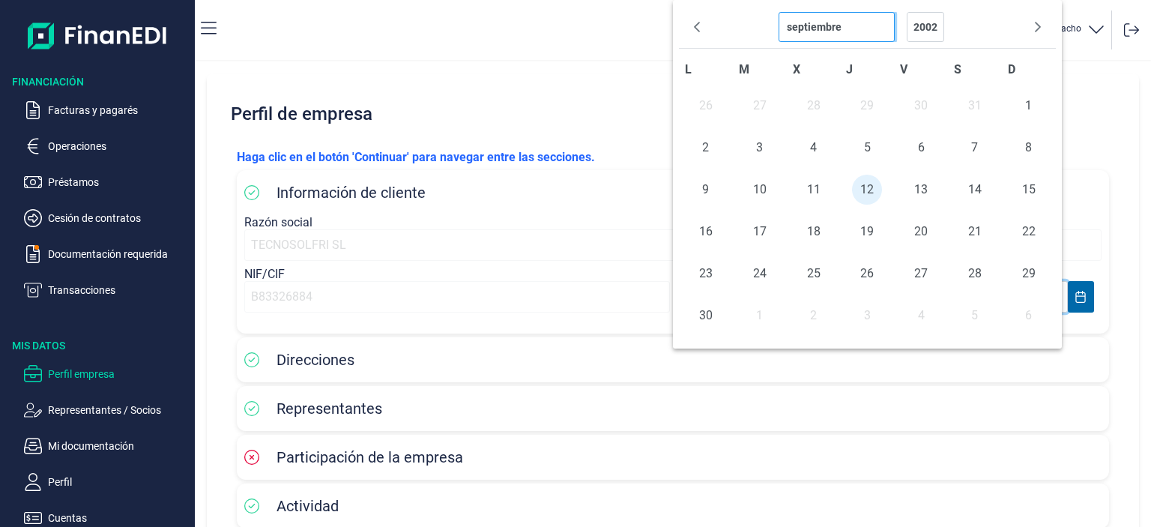
click at [844, 37] on select "diciembre noviembre octubre septiembre [PERSON_NAME] junio [PERSON_NAME] marzo …" at bounding box center [836, 27] width 116 height 30
select select "5"
select select "2002"
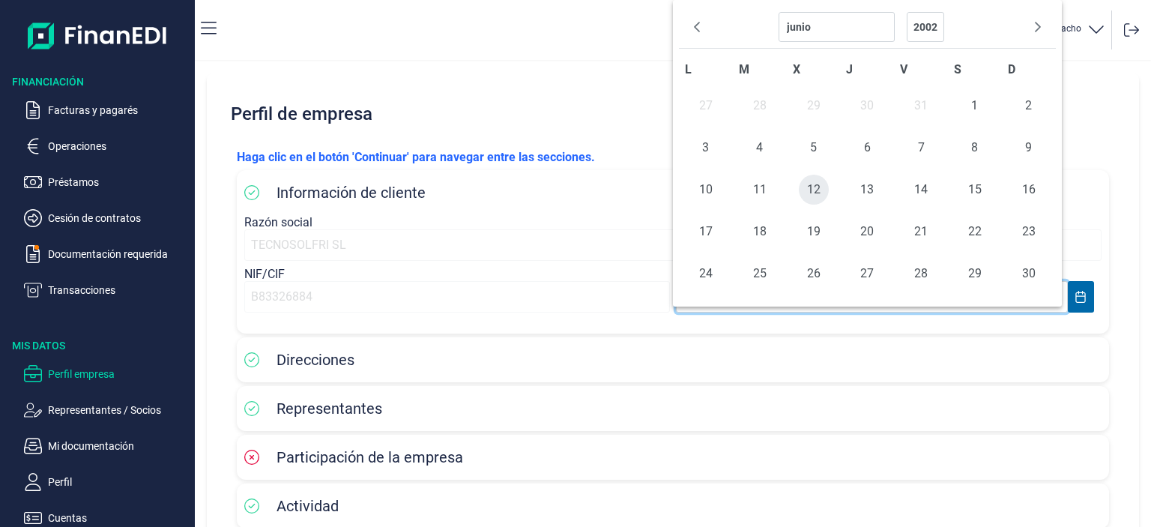
click at [819, 190] on span "12" at bounding box center [814, 190] width 30 height 30
type input "[DATE]"
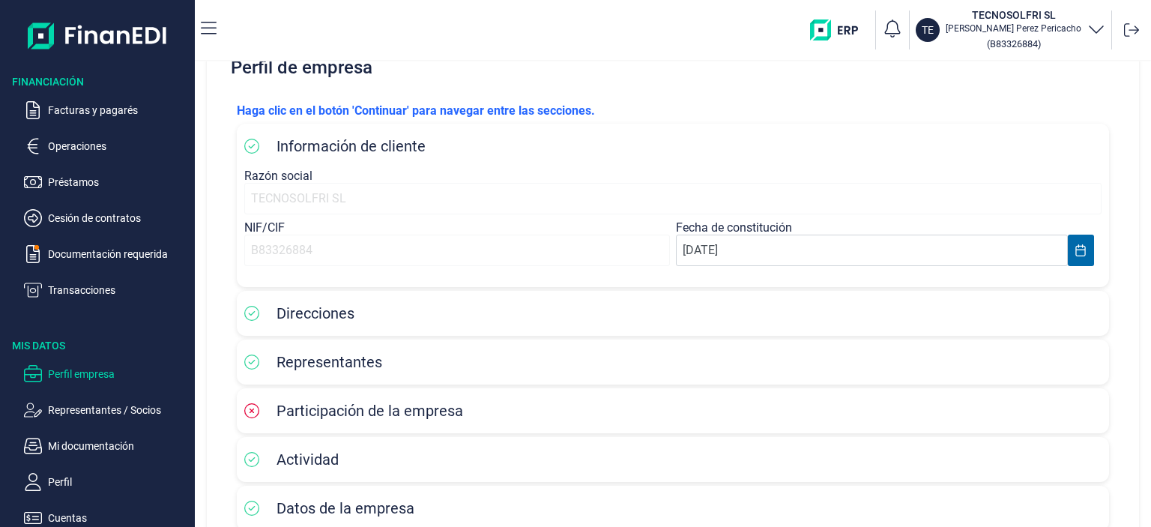
scroll to position [133, 0]
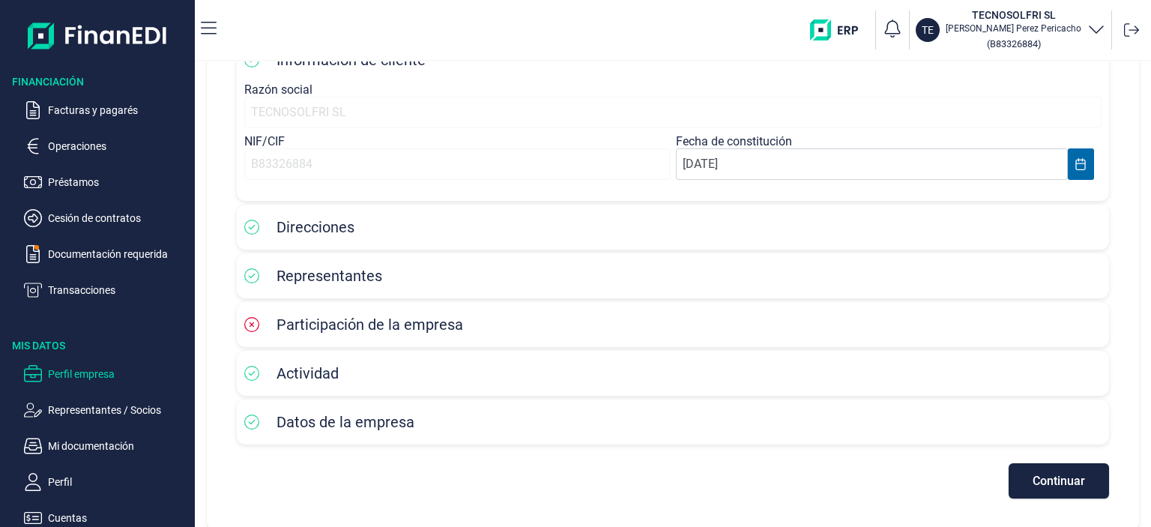
click at [375, 322] on span "Participación de la empresa" at bounding box center [369, 324] width 187 height 18
click at [1053, 476] on span "Continuar" at bounding box center [1058, 480] width 52 height 11
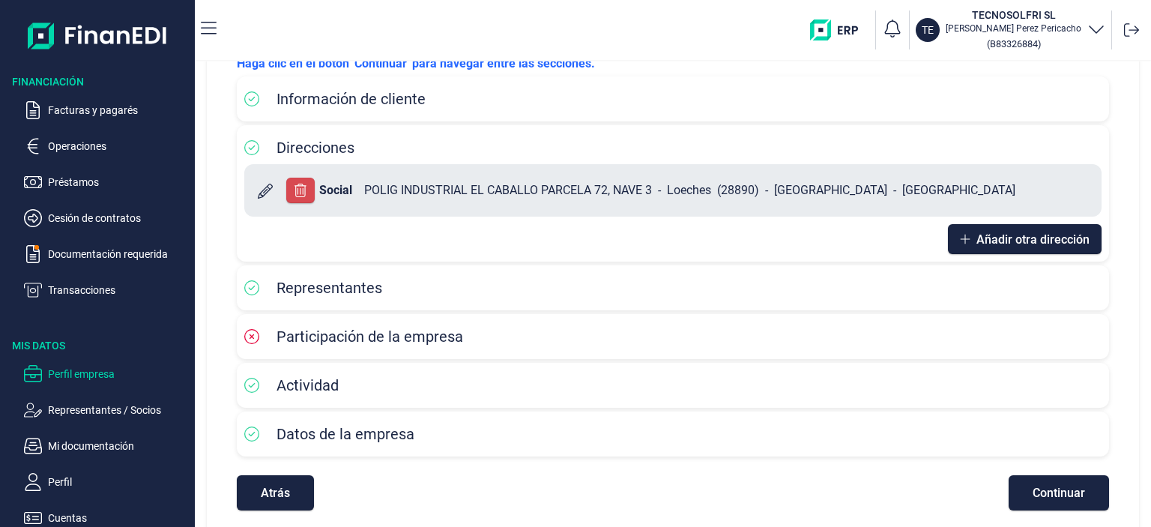
scroll to position [106, 0]
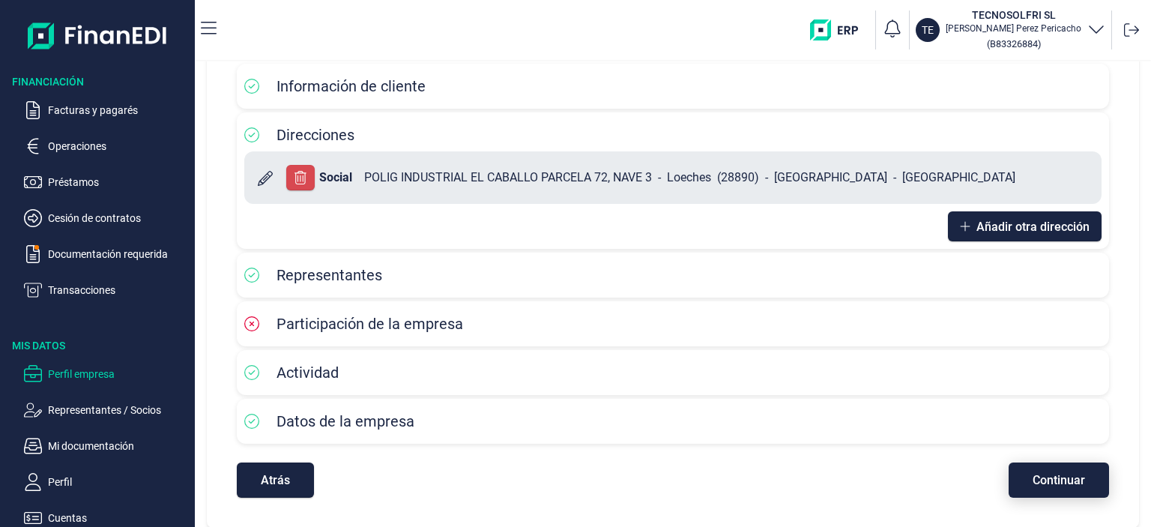
click at [1013, 482] on button "Continuar" at bounding box center [1058, 479] width 100 height 35
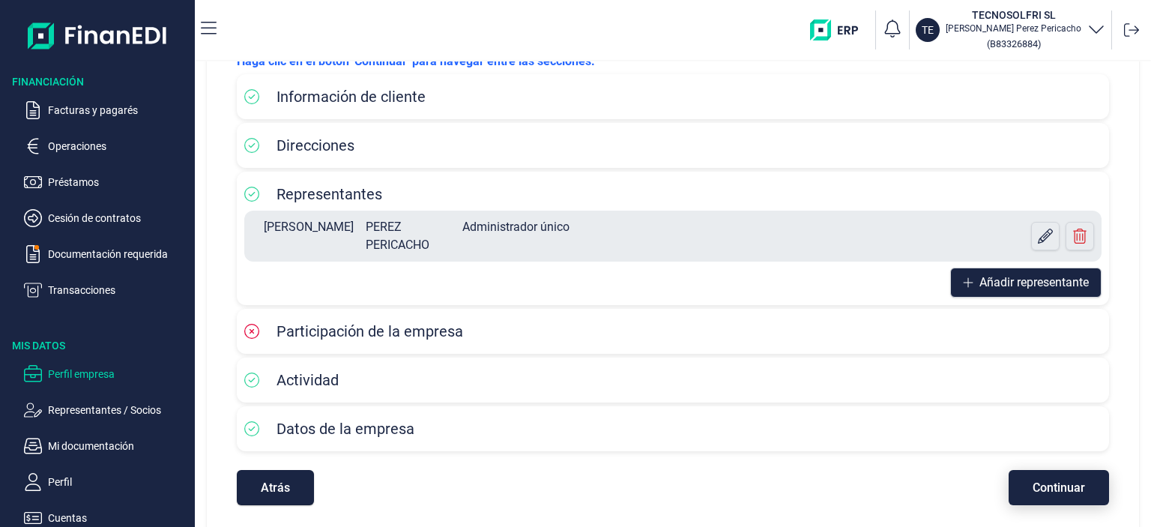
click at [1079, 485] on button "Continuar" at bounding box center [1058, 487] width 100 height 35
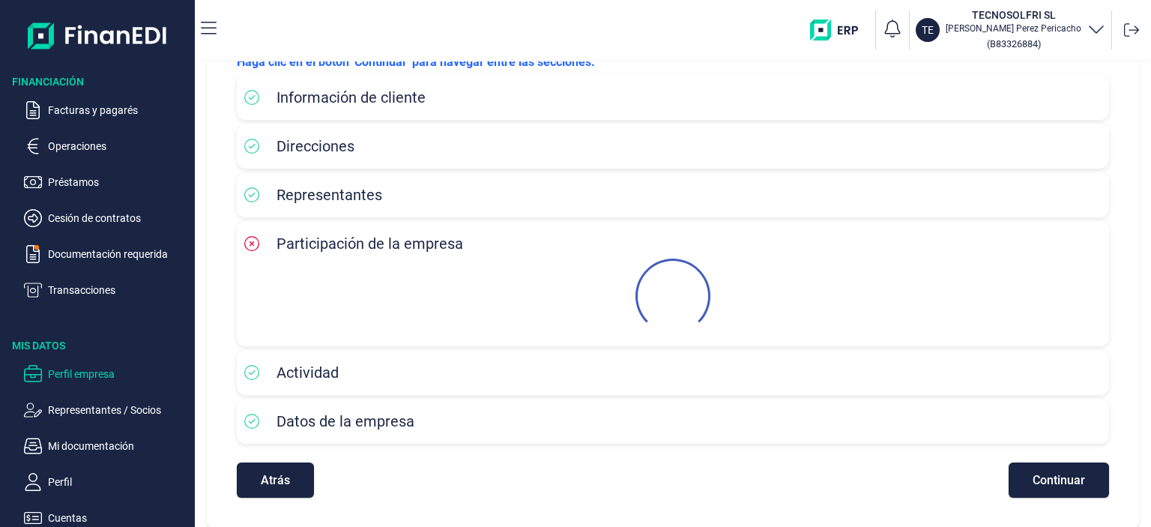
scroll to position [106, 0]
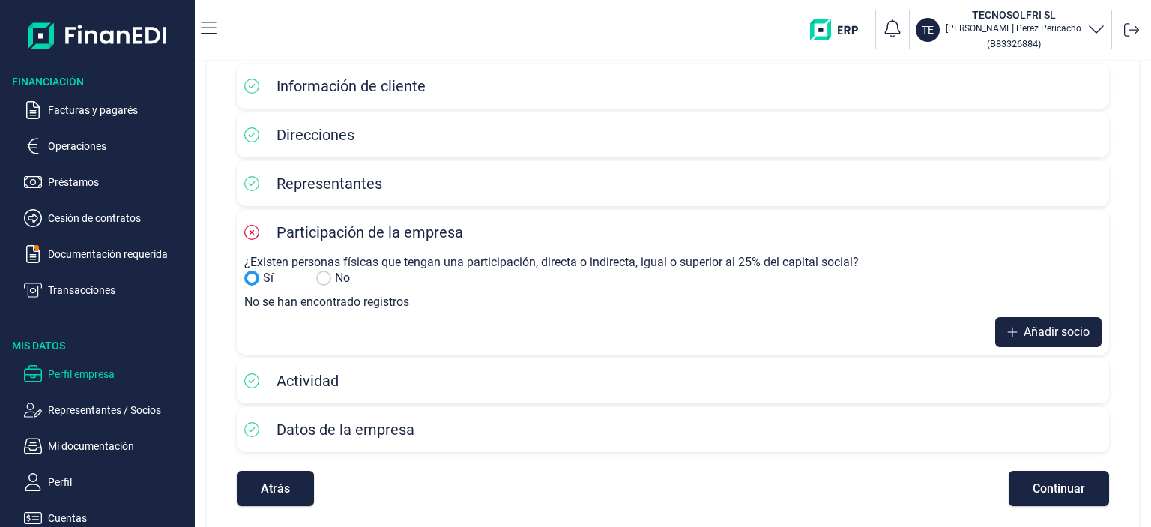
click at [325, 279] on input "Sí" at bounding box center [323, 277] width 15 height 15
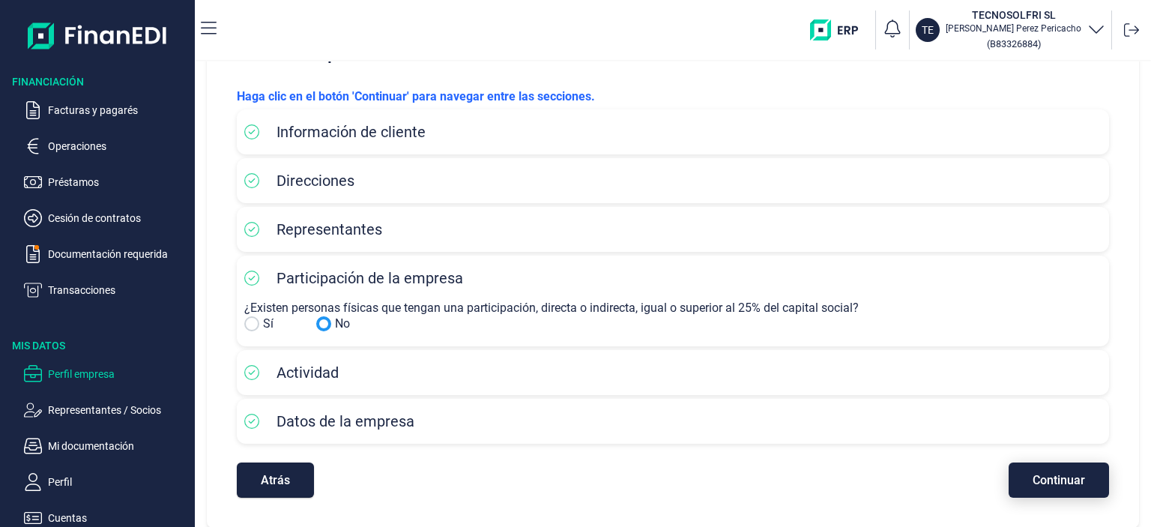
click at [1043, 476] on span "Continuar" at bounding box center [1058, 479] width 52 height 11
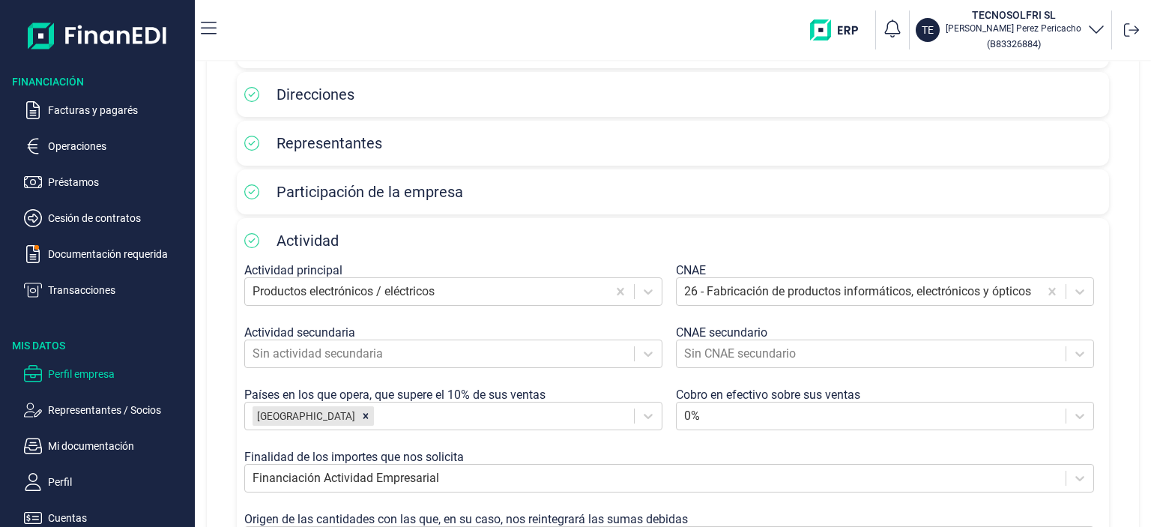
scroll to position [150, 0]
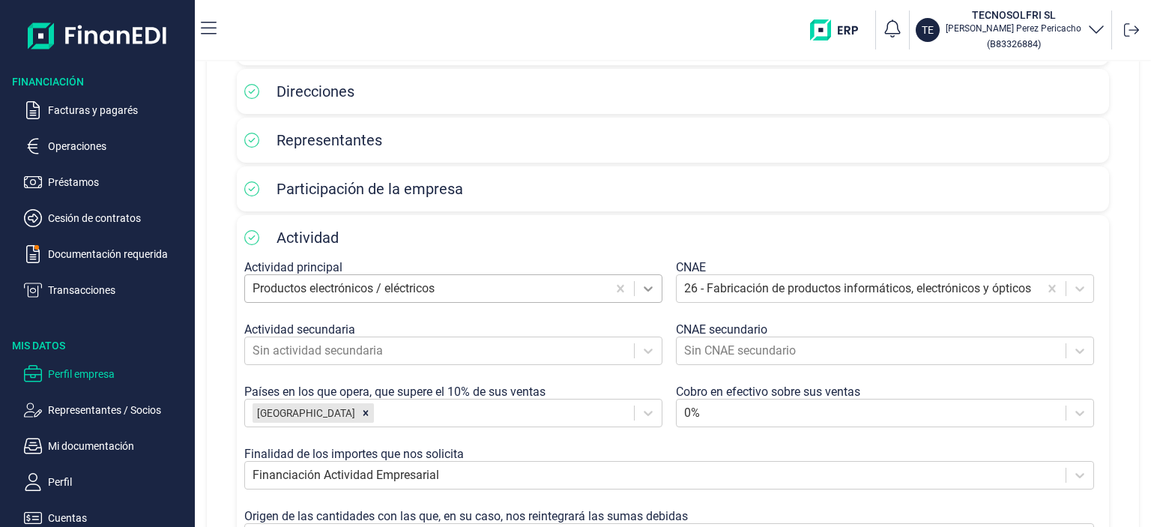
click at [651, 296] on div at bounding box center [647, 288] width 27 height 27
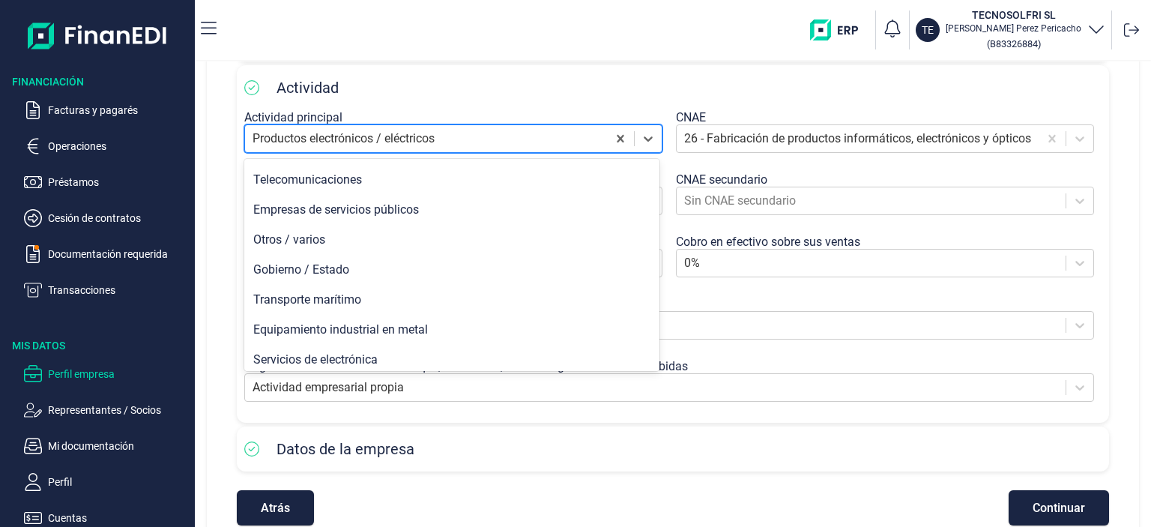
scroll to position [1082, 0]
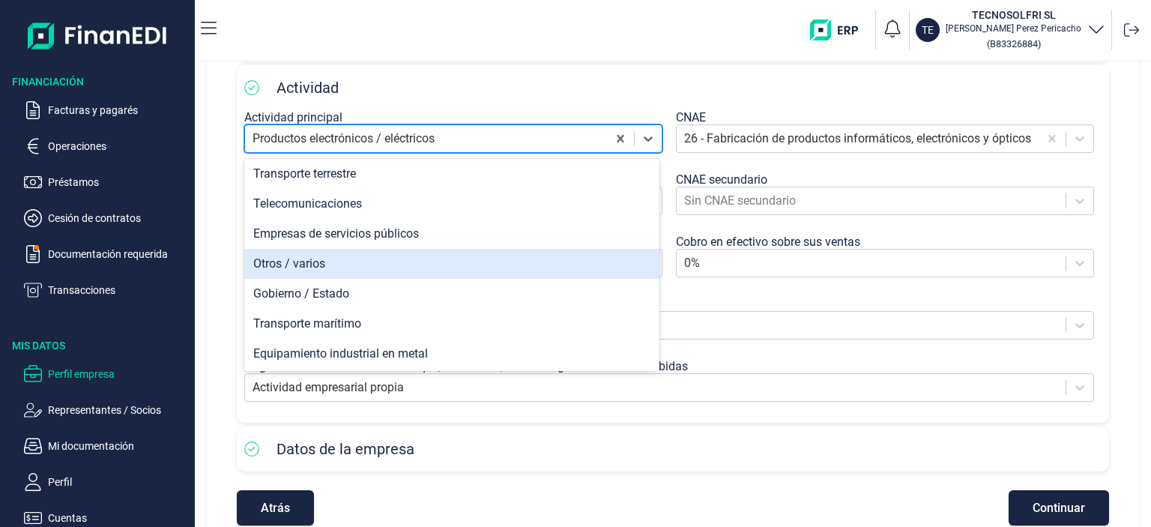
click at [404, 264] on div "Otros / varios" at bounding box center [451, 264] width 415 height 30
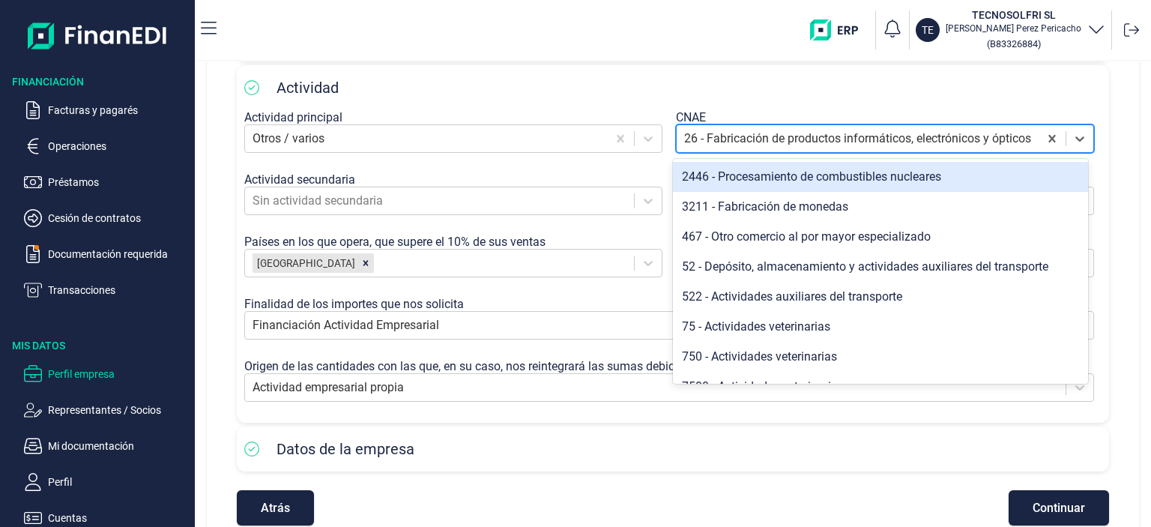
click at [867, 143] on div at bounding box center [857, 138] width 347 height 21
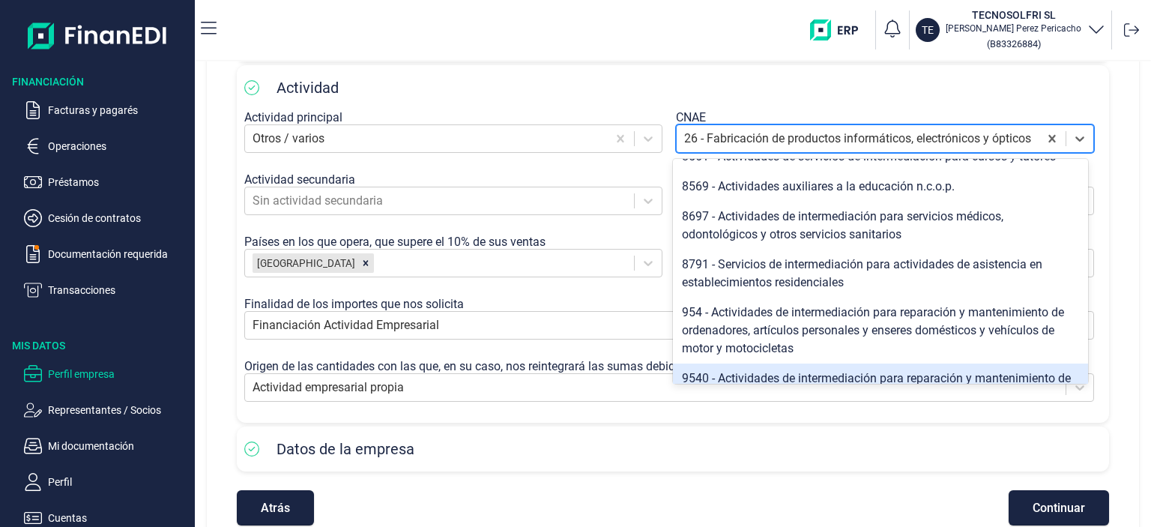
scroll to position [1885, 0]
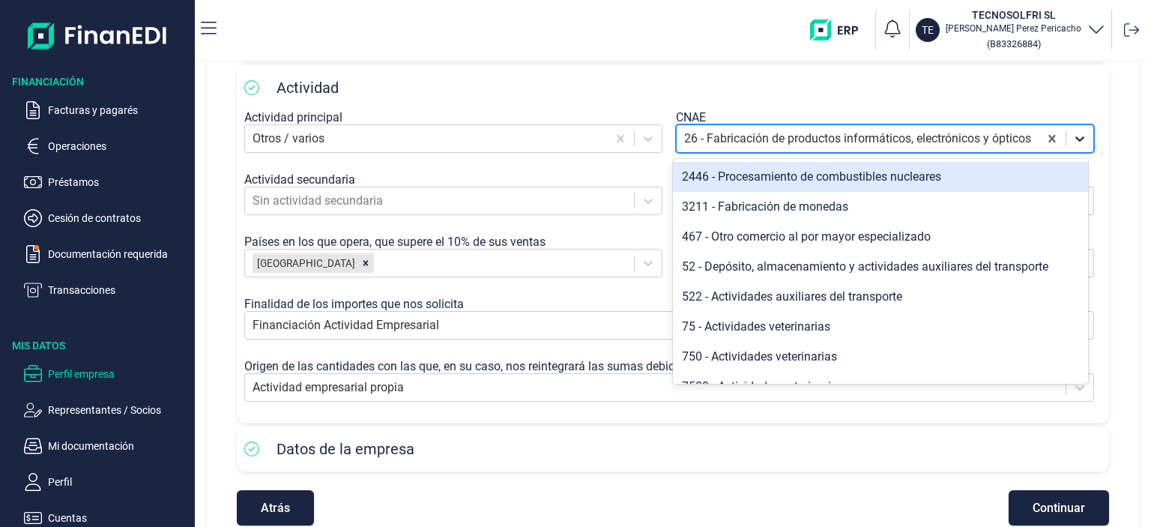
click at [1072, 134] on icon at bounding box center [1079, 138] width 15 height 15
click at [693, 134] on div at bounding box center [857, 138] width 347 height 21
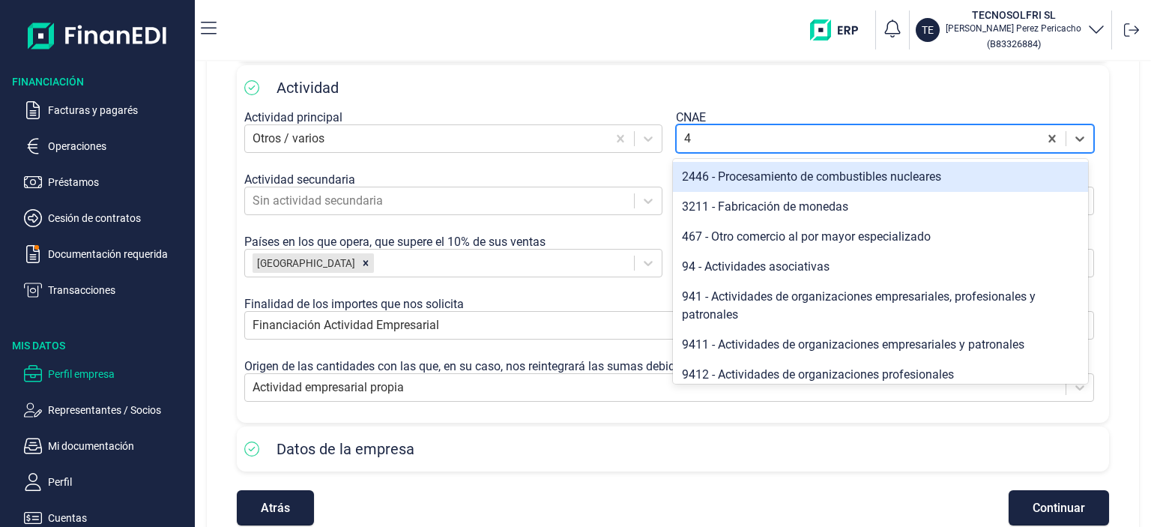
type input "43"
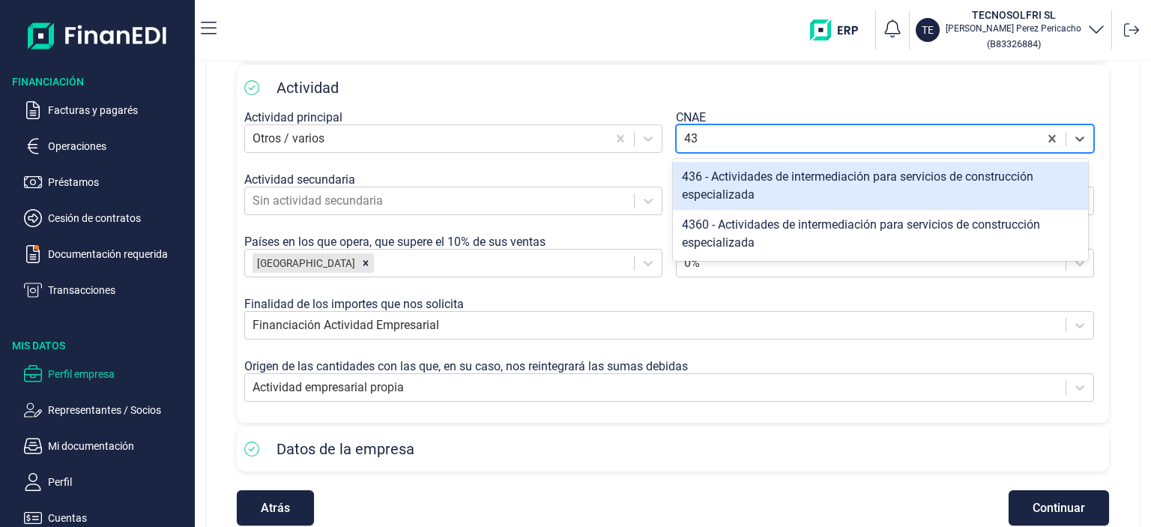
click at [765, 175] on div "436 - Actividades de intermediación para servicios de construcción especializada" at bounding box center [880, 186] width 415 height 48
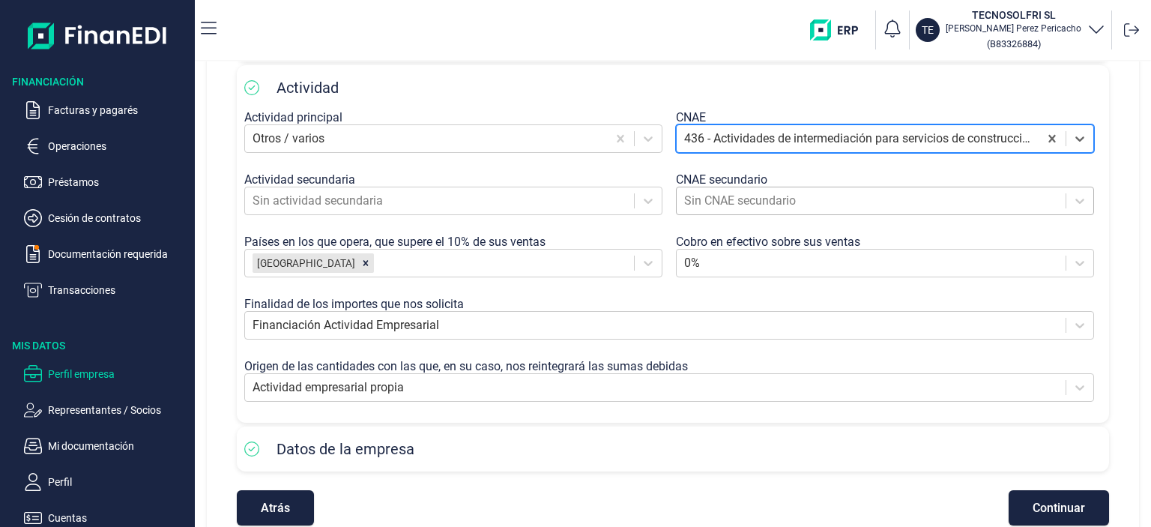
click at [779, 199] on div at bounding box center [871, 200] width 374 height 21
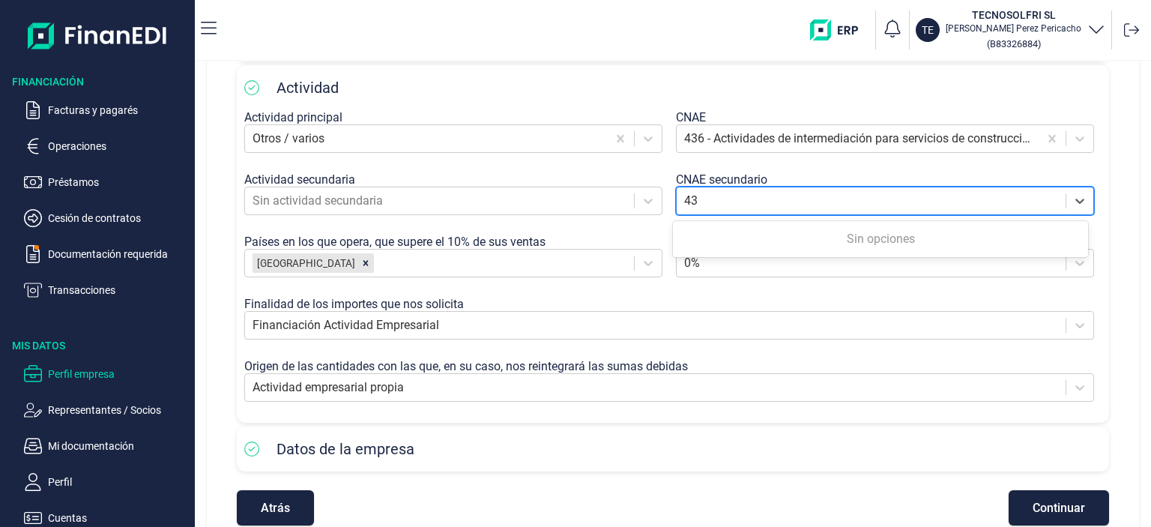
type input "4"
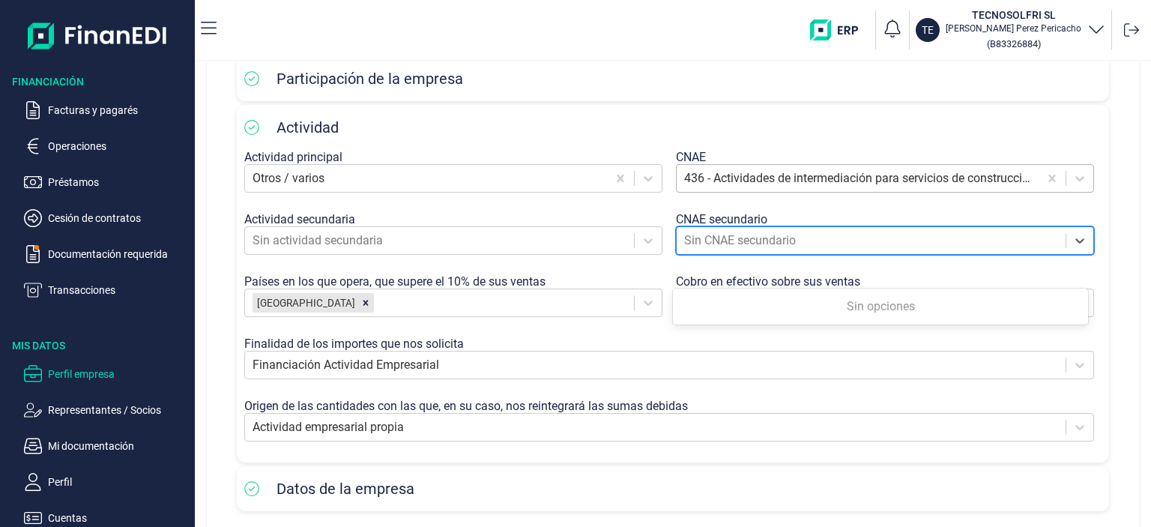
scroll to position [225, 0]
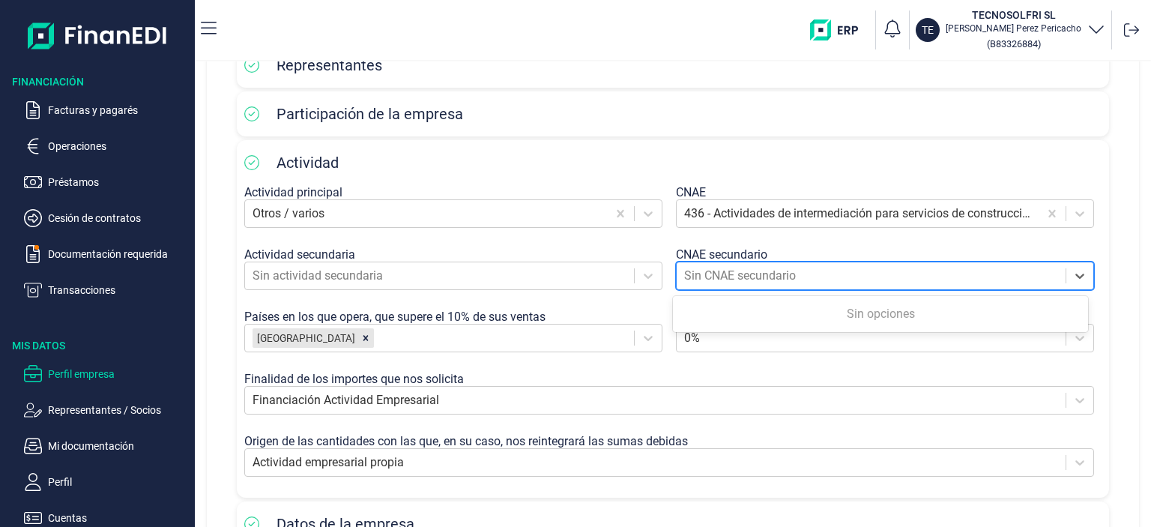
click at [535, 375] on div "Finalidad de los importes que nos solicita" at bounding box center [672, 379] width 857 height 14
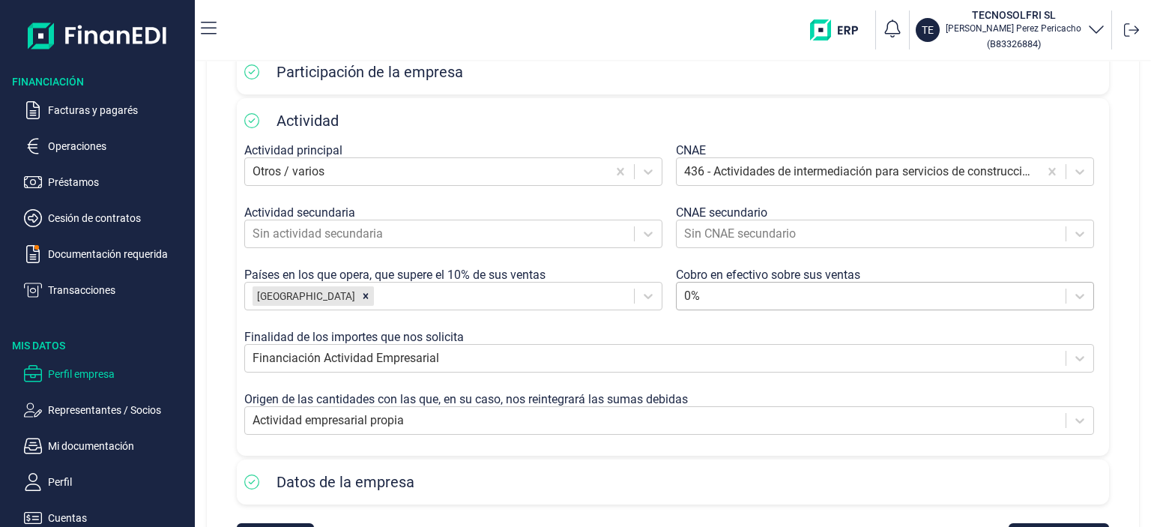
scroll to position [300, 0]
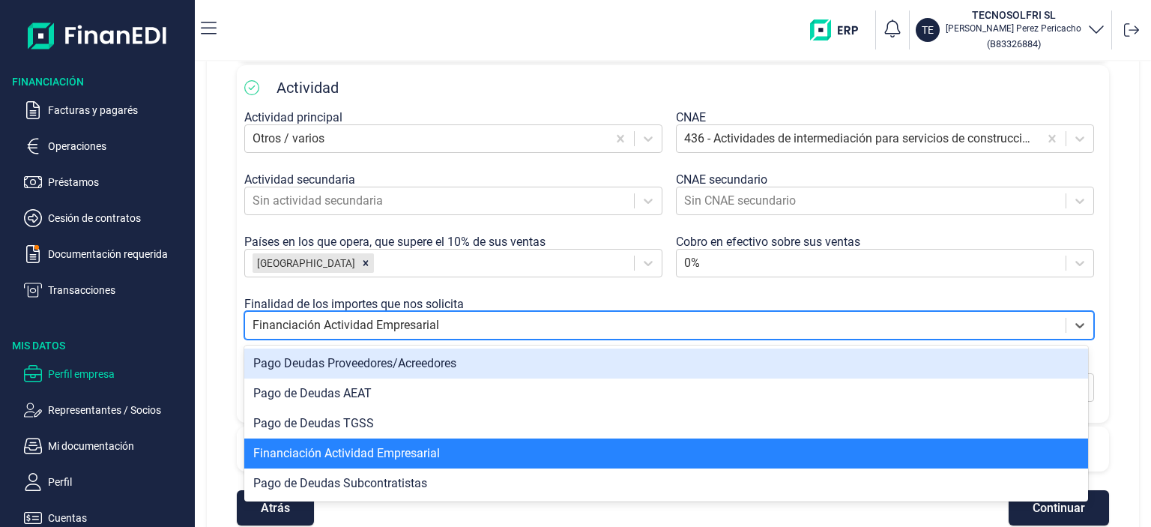
click at [425, 326] on div at bounding box center [654, 325] width 805 height 21
click at [529, 297] on div "Finalidad de los importes que nos solicita" at bounding box center [672, 304] width 857 height 14
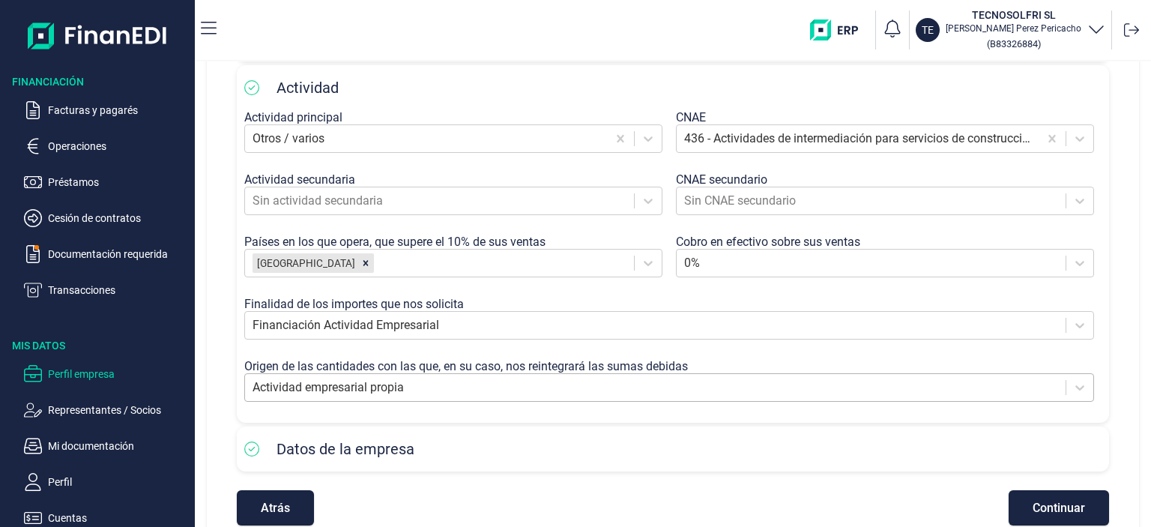
click at [431, 387] on div at bounding box center [654, 387] width 805 height 21
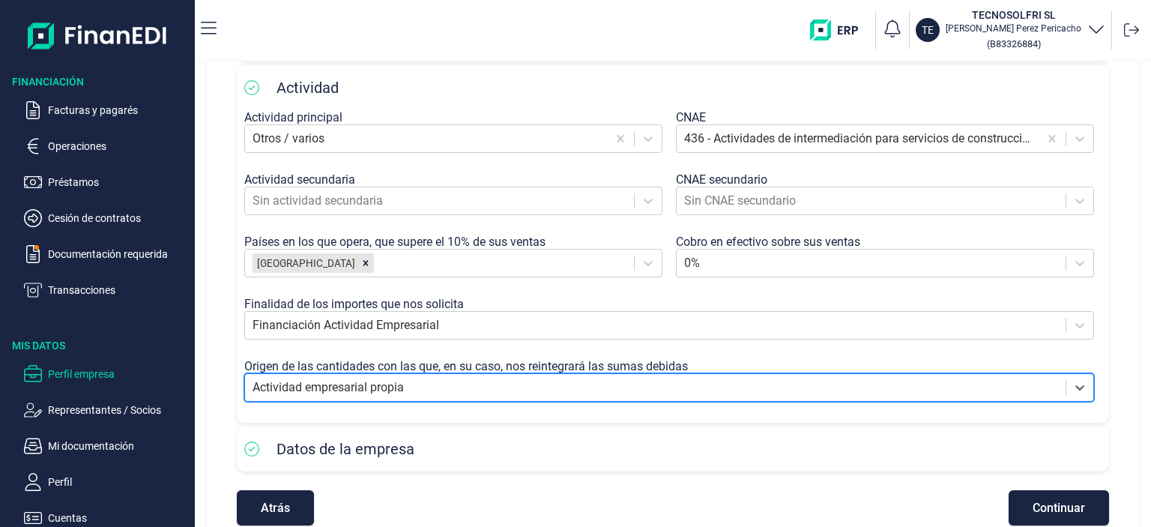
click at [431, 387] on div at bounding box center [654, 387] width 805 height 21
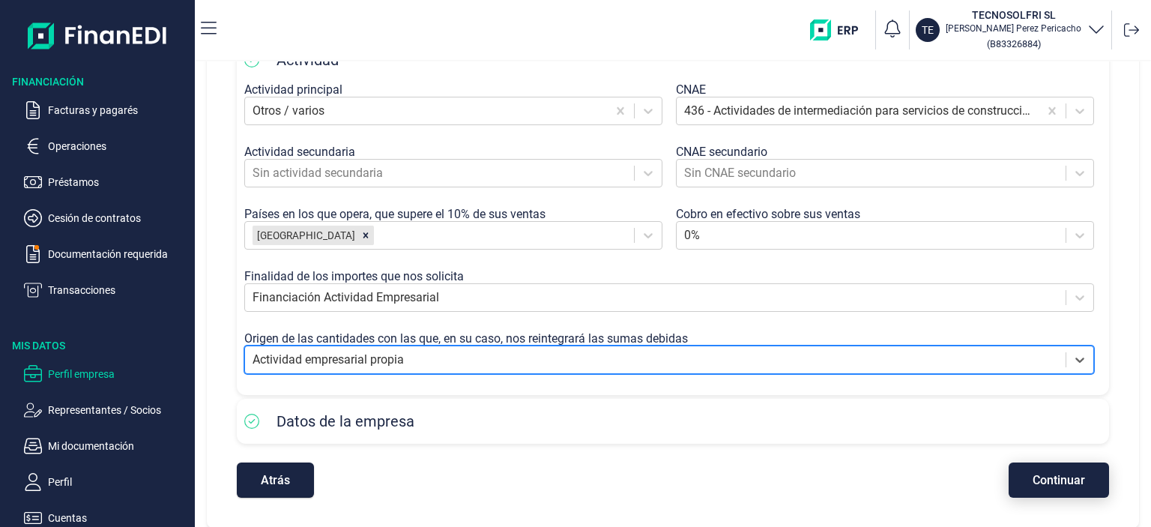
click at [1032, 484] on span "Continuar" at bounding box center [1058, 479] width 52 height 11
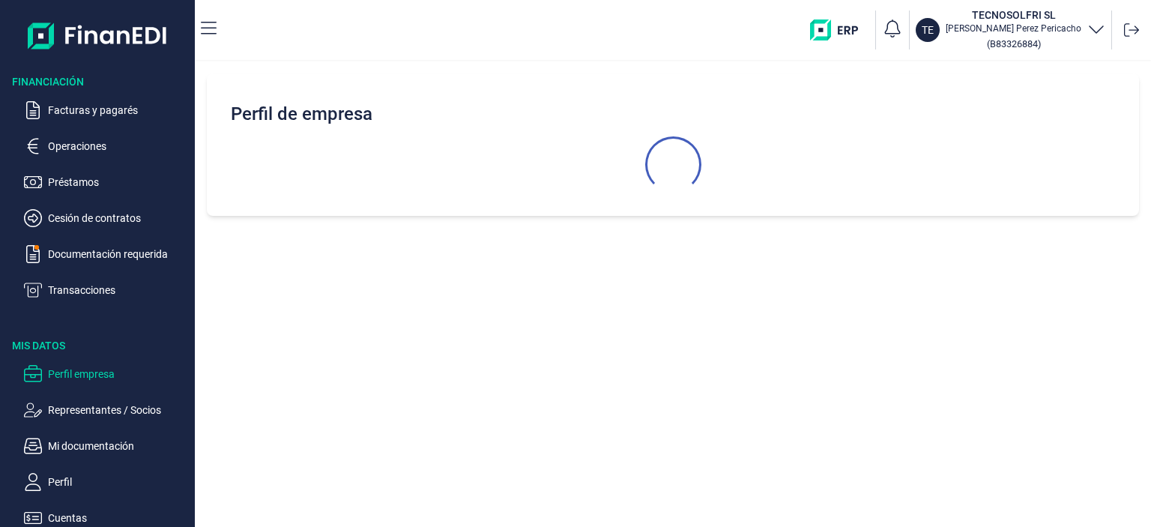
scroll to position [0, 0]
select select "ES"
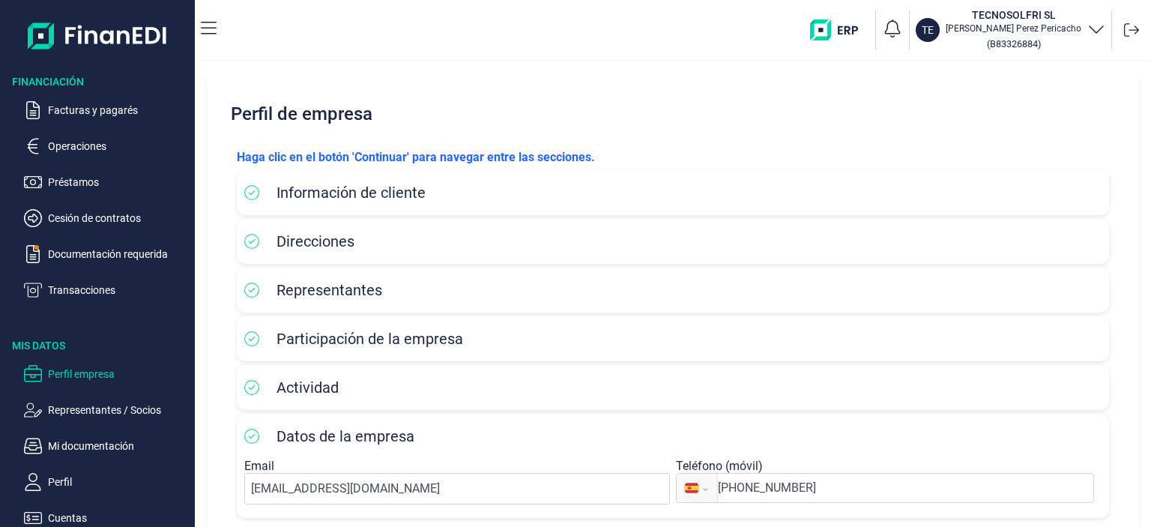
scroll to position [74, 0]
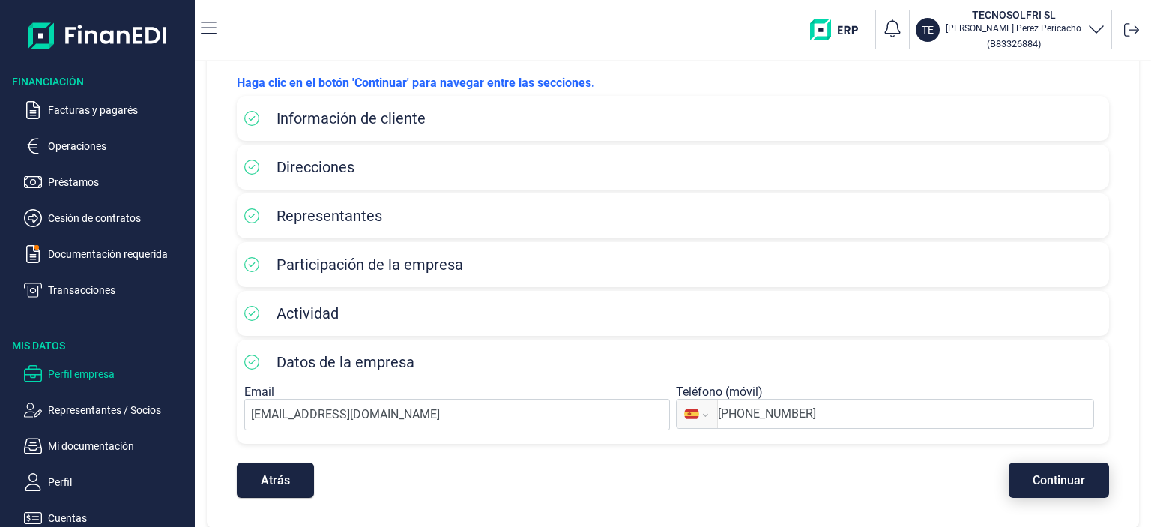
click at [1061, 479] on span "Continuar" at bounding box center [1058, 479] width 52 height 11
click at [527, 479] on div "Atrás Continuar" at bounding box center [673, 472] width 872 height 50
click at [72, 115] on p "Facturas y pagarés" at bounding box center [118, 110] width 141 height 18
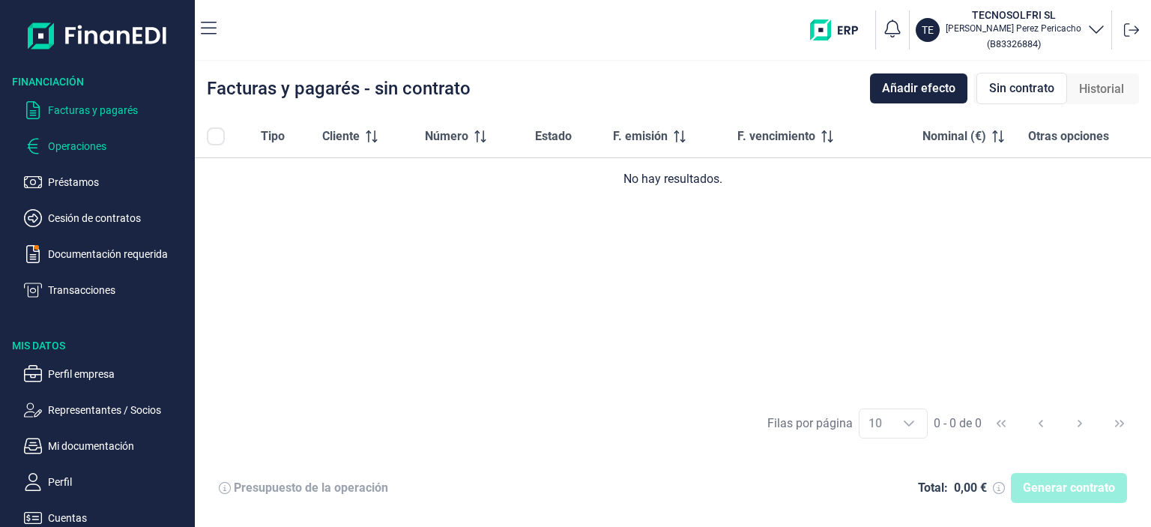
click at [79, 145] on p "Operaciones" at bounding box center [118, 146] width 141 height 18
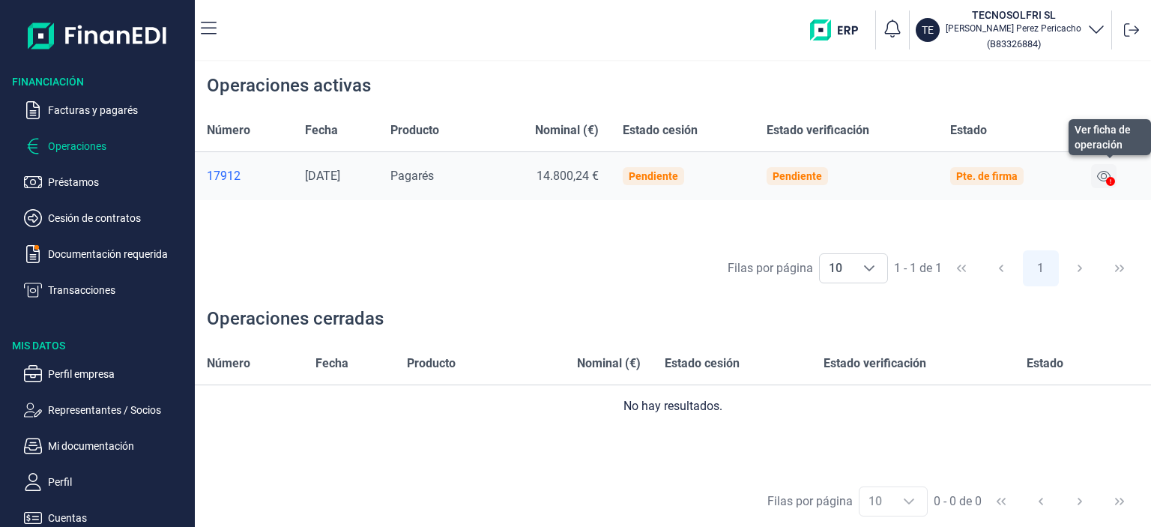
click at [1107, 174] on icon at bounding box center [1103, 176] width 13 height 12
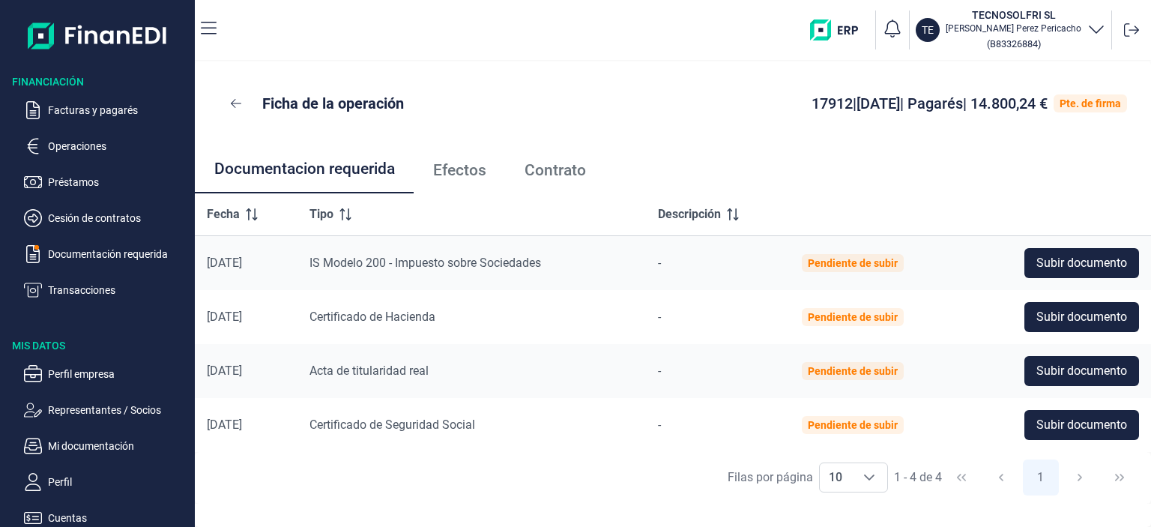
click at [457, 177] on span "Efectos" at bounding box center [459, 171] width 53 height 16
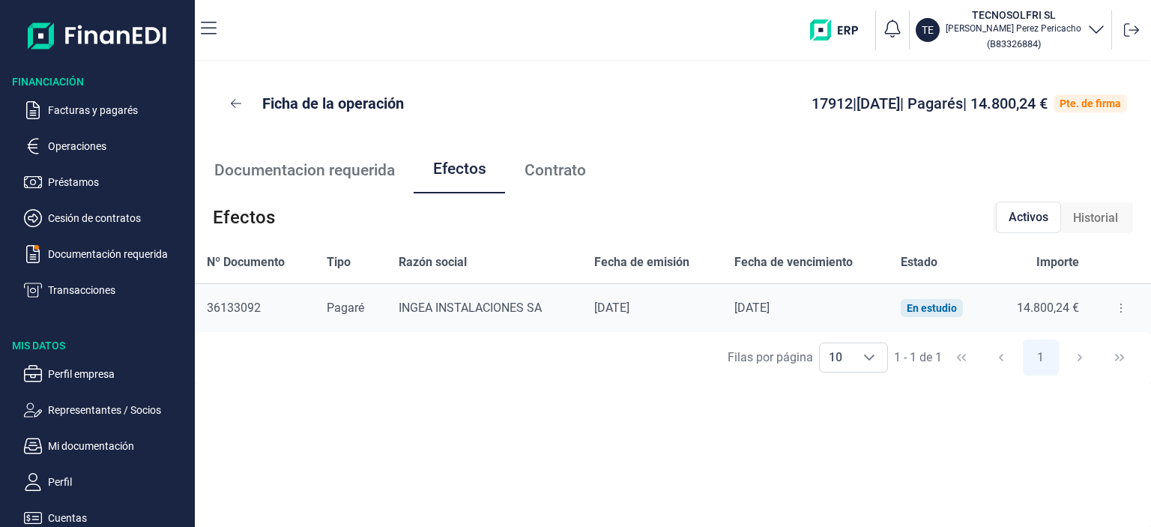
click at [535, 169] on span "Contrato" at bounding box center [554, 171] width 61 height 16
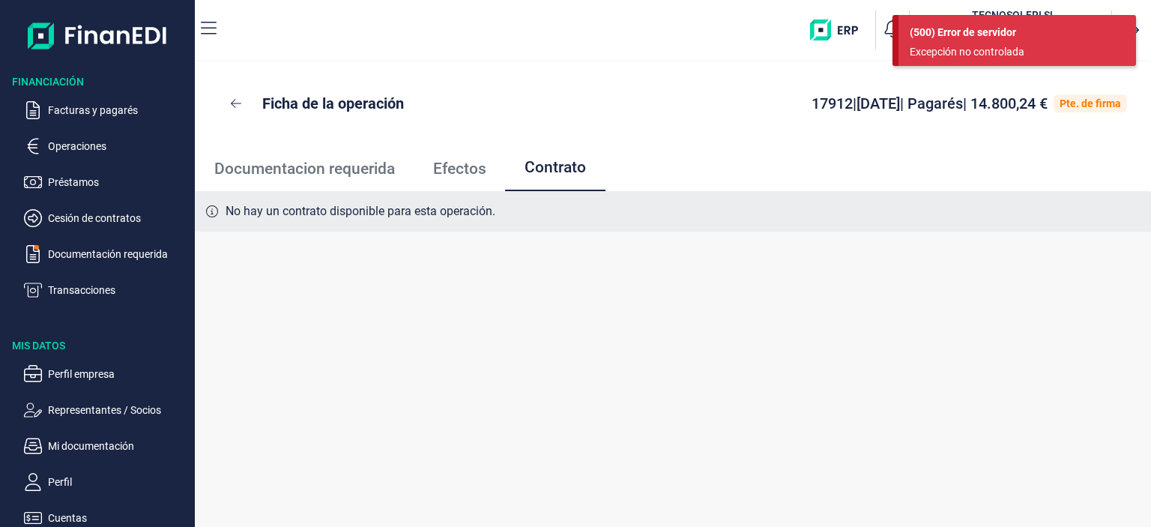
click at [315, 175] on span "Documentacion requerida" at bounding box center [304, 169] width 181 height 16
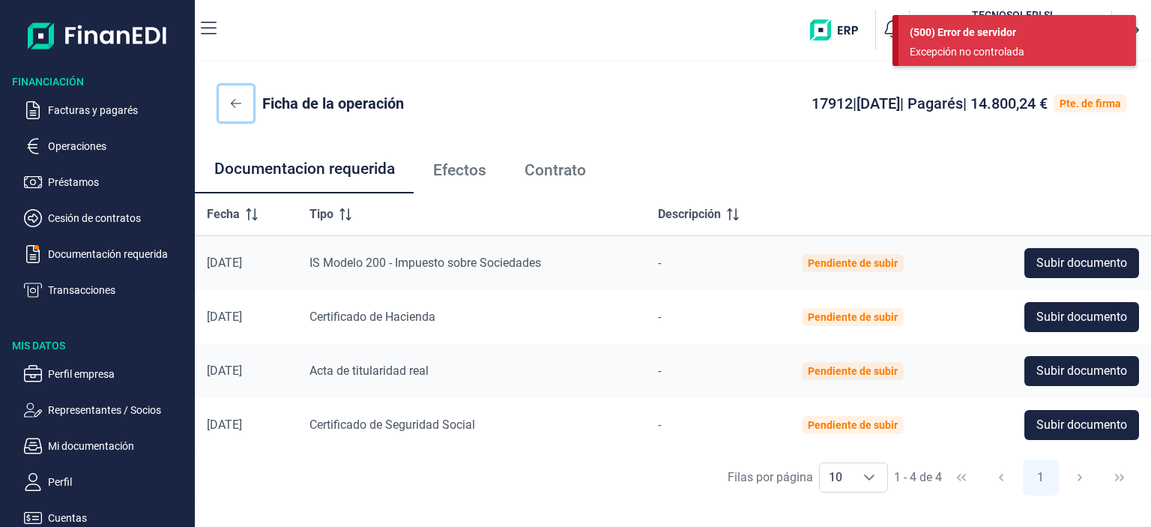
click at [237, 107] on icon at bounding box center [236, 103] width 10 height 12
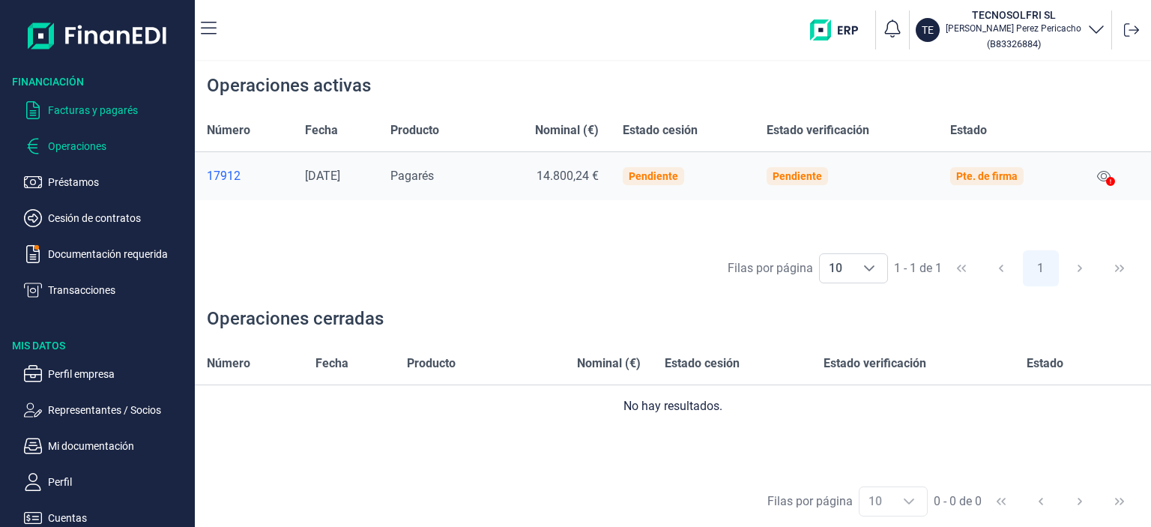
click at [82, 115] on p "Facturas y pagarés" at bounding box center [118, 110] width 141 height 18
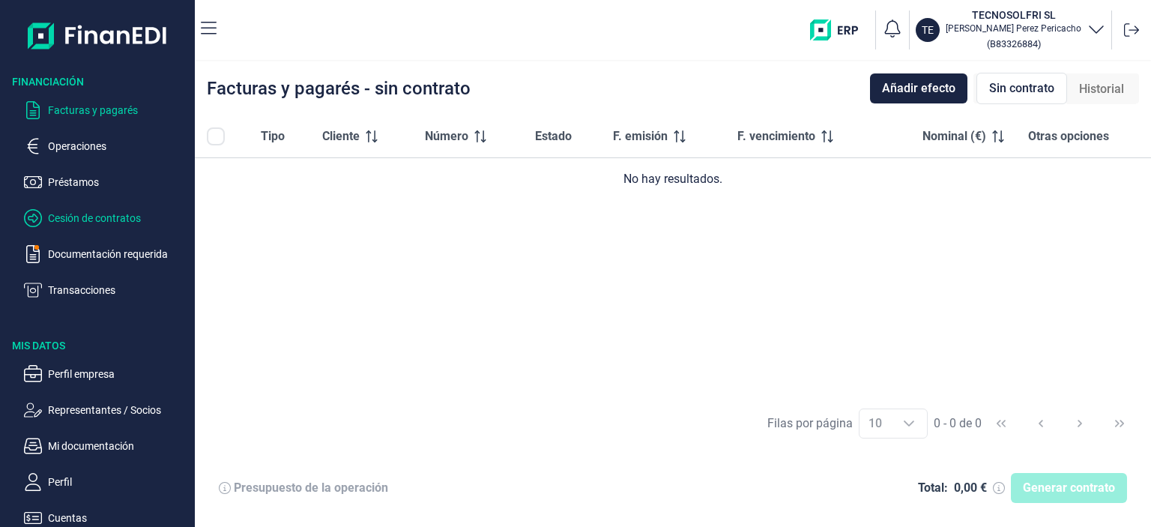
click at [81, 213] on p "Cesión de contratos" at bounding box center [118, 218] width 141 height 18
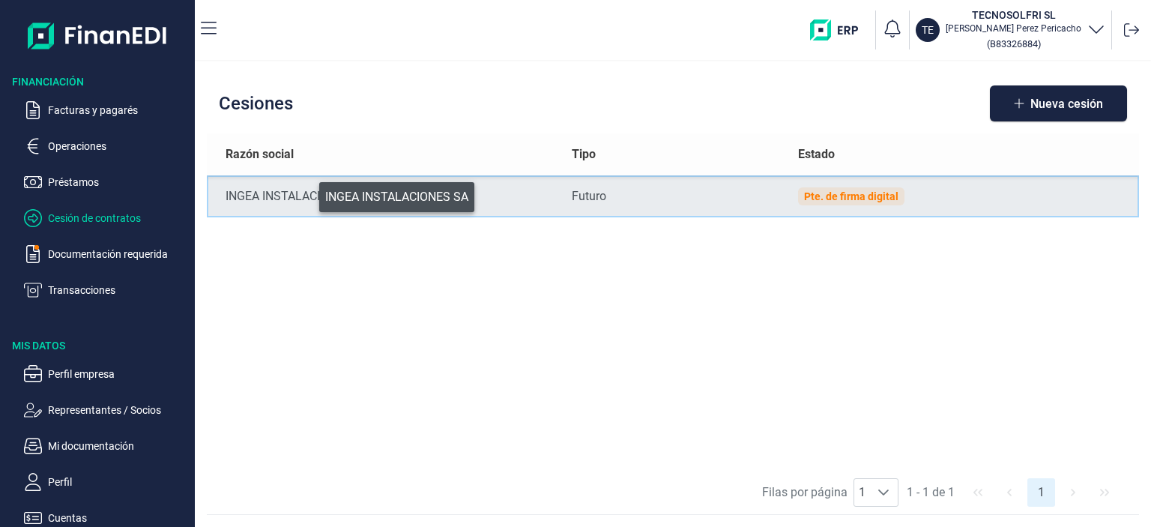
click at [309, 193] on div "INGEA INSTALACIONES SA" at bounding box center [386, 196] width 322 height 18
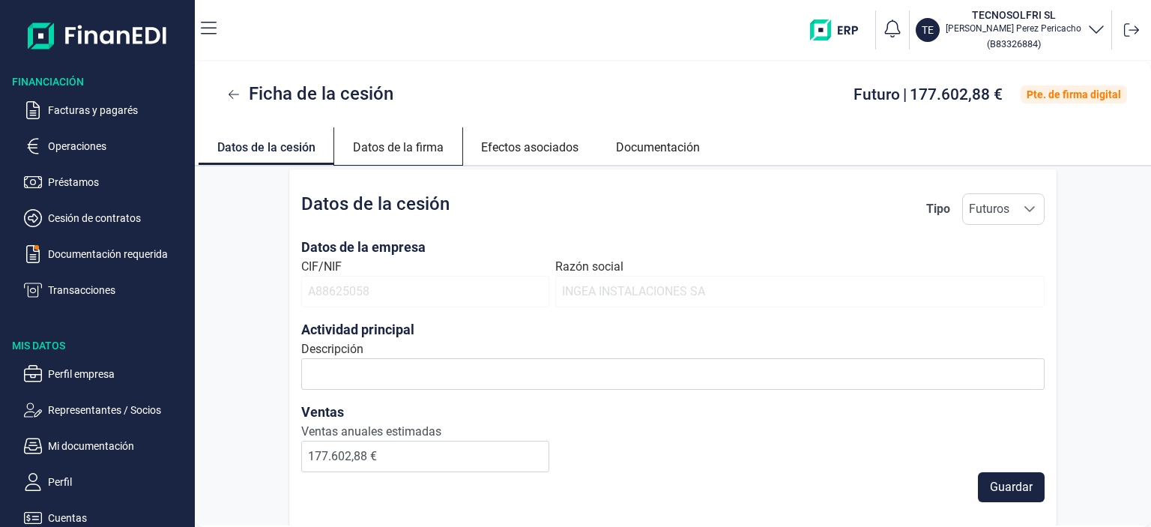
click at [396, 149] on link "Datos de la firma" at bounding box center [398, 145] width 128 height 36
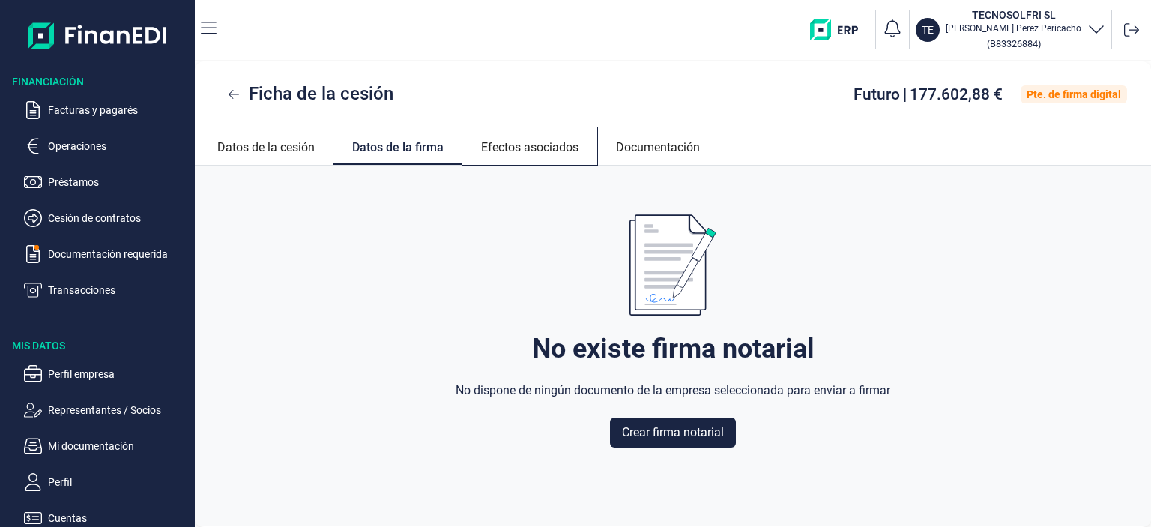
click at [506, 146] on link "Efectos asociados" at bounding box center [529, 145] width 135 height 36
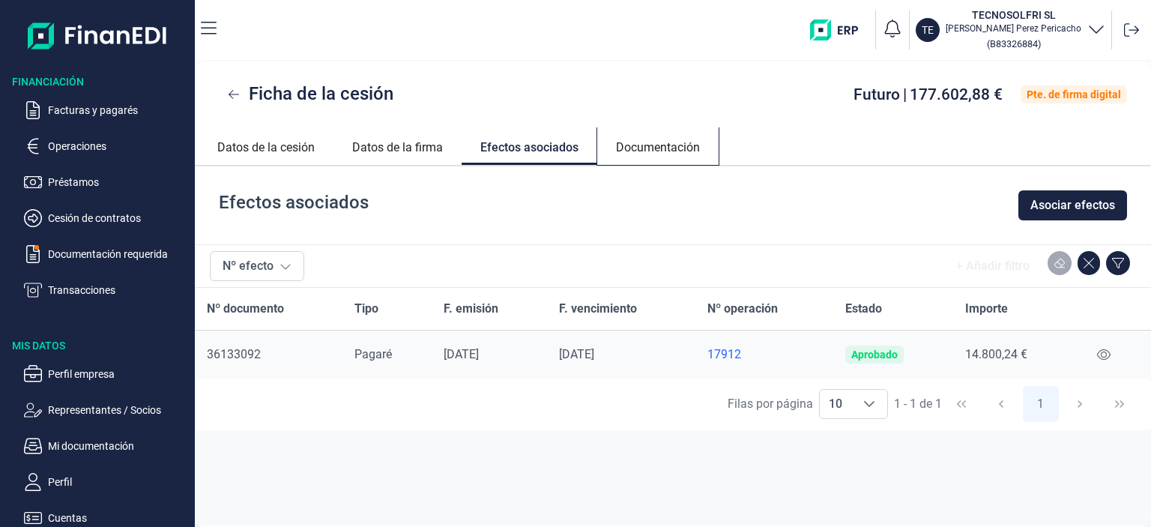
click at [632, 151] on link "Documentación" at bounding box center [657, 145] width 121 height 36
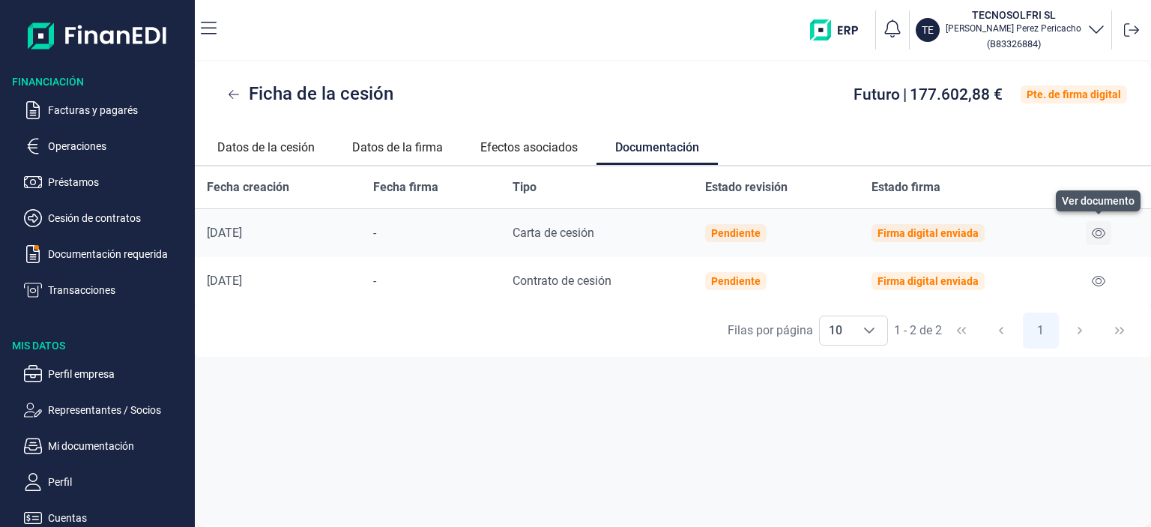
click at [1097, 230] on icon at bounding box center [1097, 233] width 13 height 12
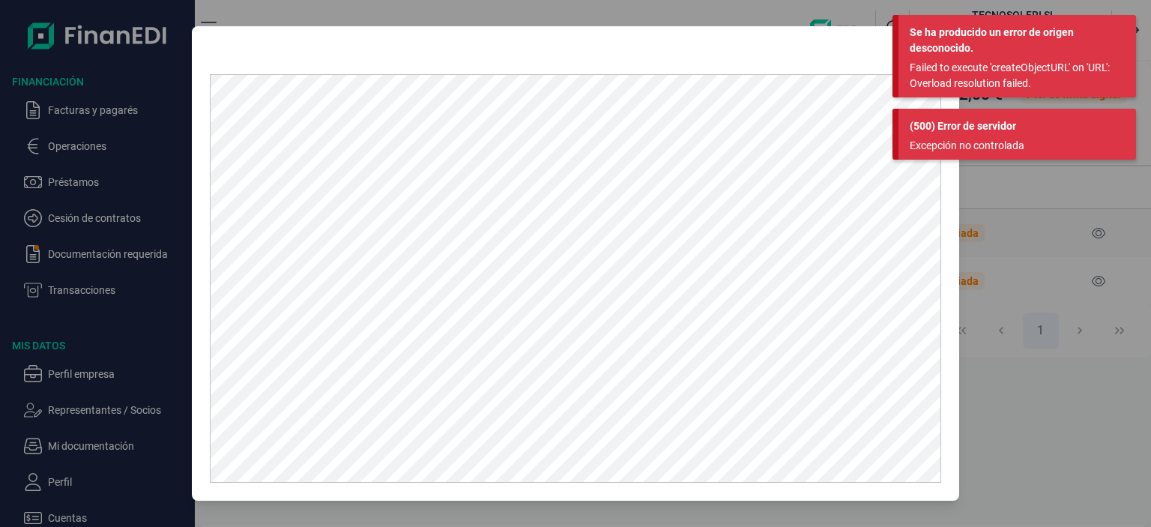
click at [1076, 446] on div at bounding box center [575, 263] width 1151 height 527
click at [737, 9] on div at bounding box center [575, 263] width 1151 height 527
click at [174, 314] on div at bounding box center [575, 263] width 1151 height 527
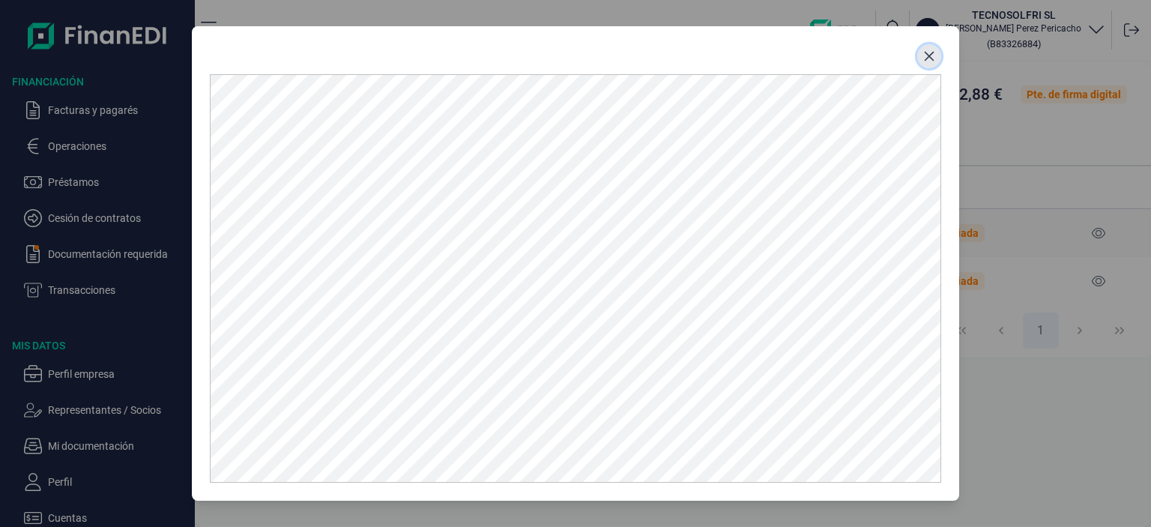
click at [923, 59] on icon "Close" at bounding box center [929, 56] width 12 height 12
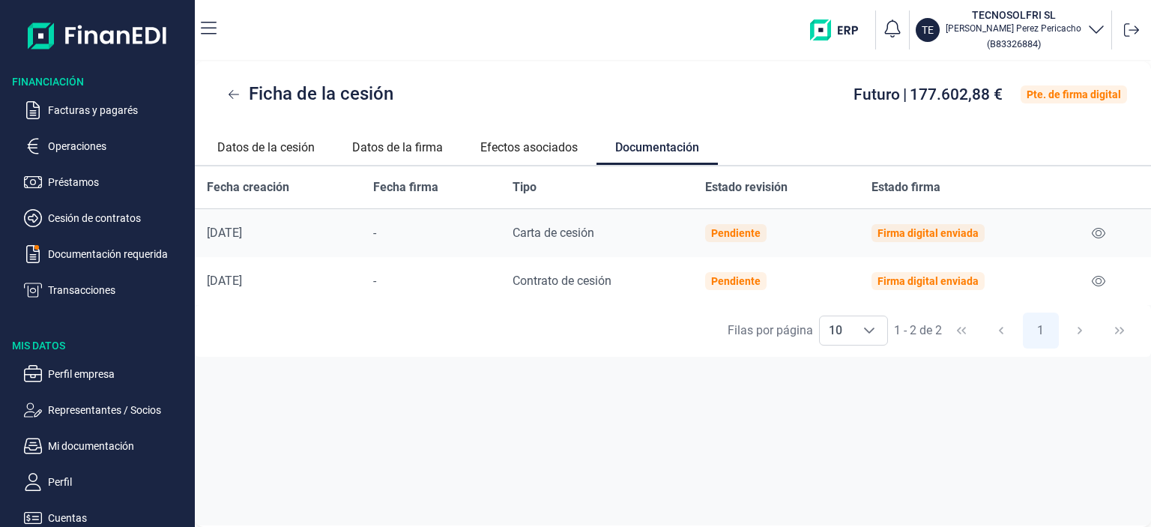
click at [715, 434] on div "Fecha creación Fecha firma Tipo Estado revisión Estado firma [DATE] - Carta de …" at bounding box center [673, 345] width 956 height 359
click at [80, 108] on p "Facturas y pagarés" at bounding box center [118, 110] width 141 height 18
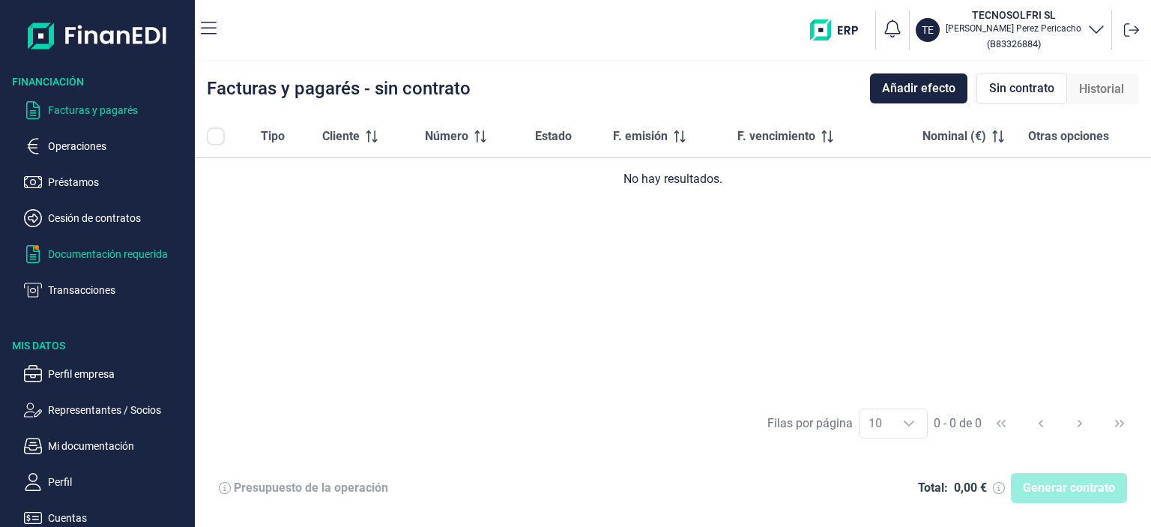
click at [86, 254] on p "Documentación requerida" at bounding box center [118, 254] width 141 height 18
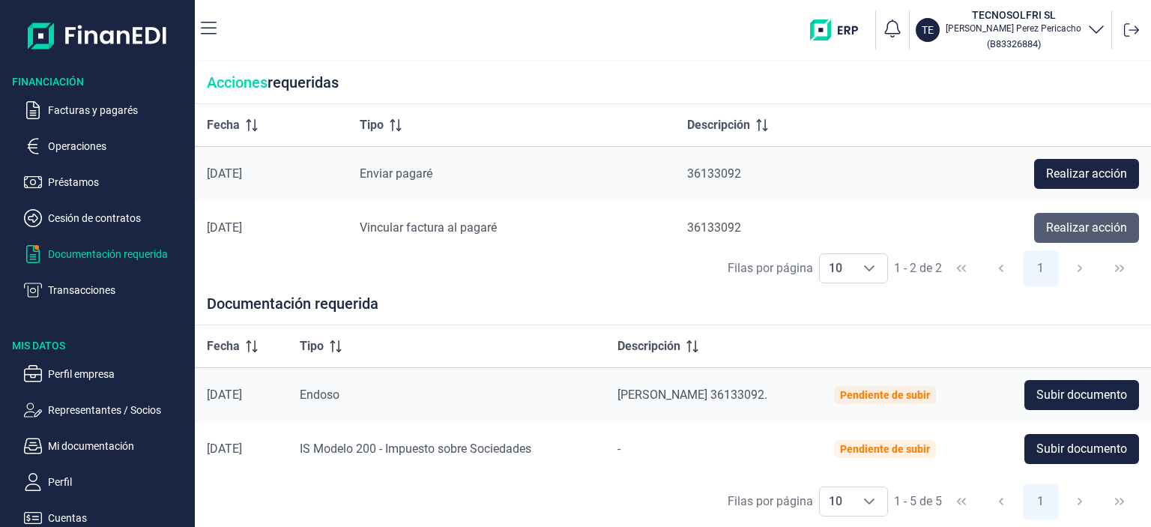
click at [1056, 230] on span "Realizar acción" at bounding box center [1086, 228] width 81 height 18
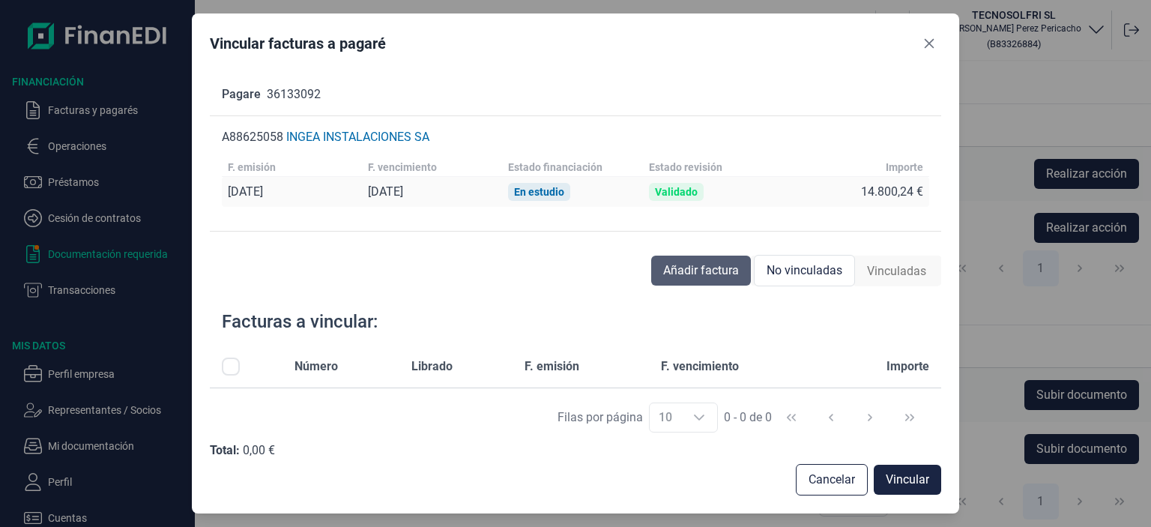
click at [696, 272] on span "Añadir factura" at bounding box center [701, 270] width 76 height 18
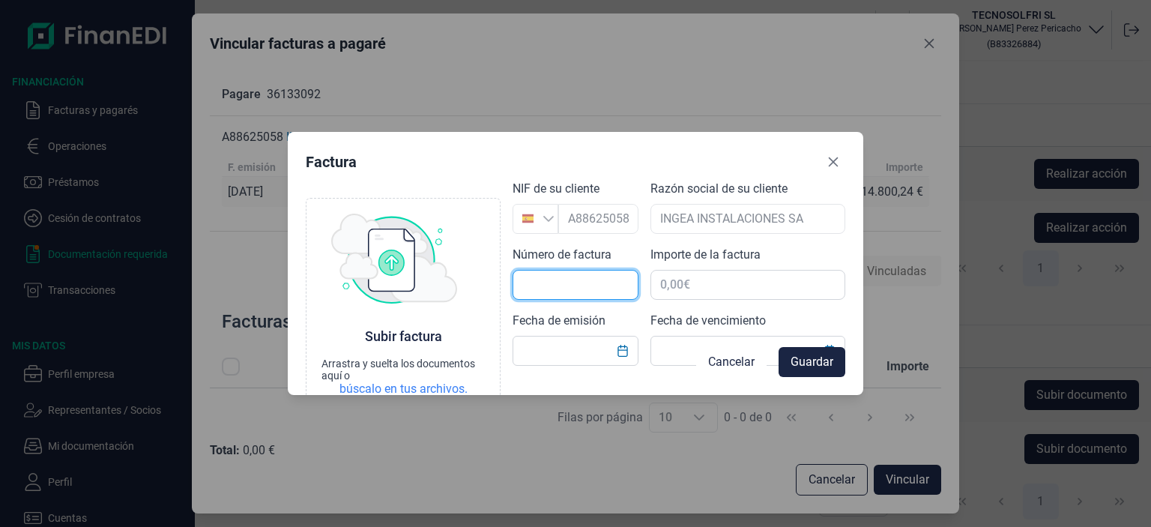
click at [554, 281] on input "text" at bounding box center [575, 285] width 126 height 30
type input "53"
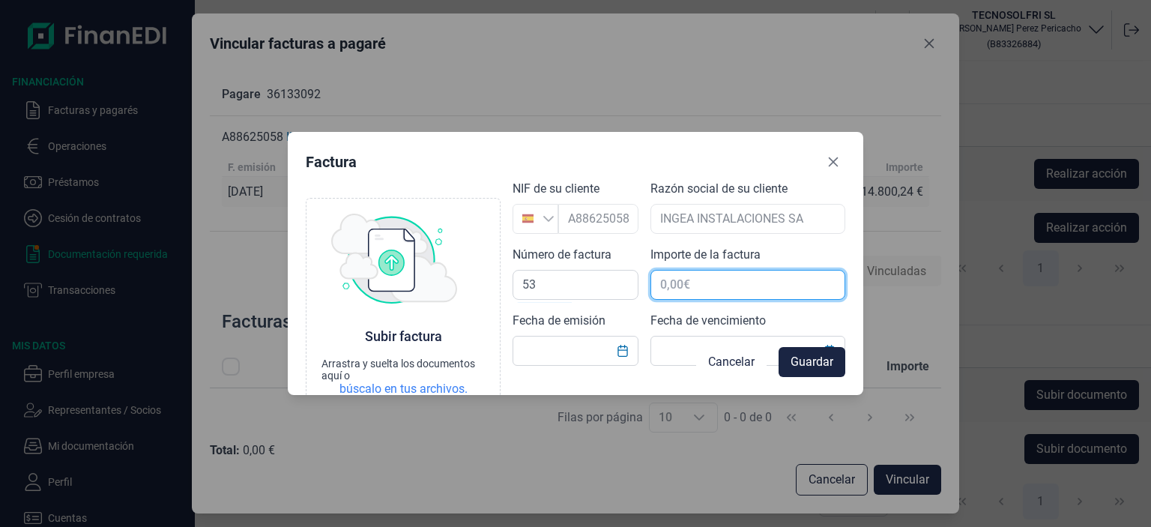
click at [658, 286] on input "text" at bounding box center [747, 285] width 195 height 30
type input "1.972,00 €"
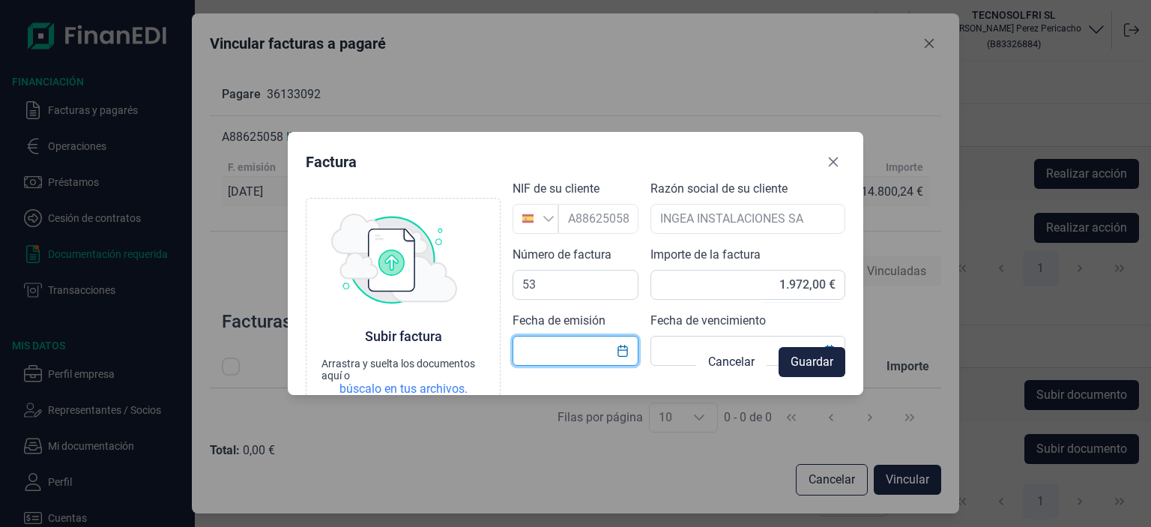
click at [528, 352] on input "text" at bounding box center [575, 351] width 126 height 30
type input "[DATE]"
click at [683, 349] on input "text" at bounding box center [747, 351] width 195 height 30
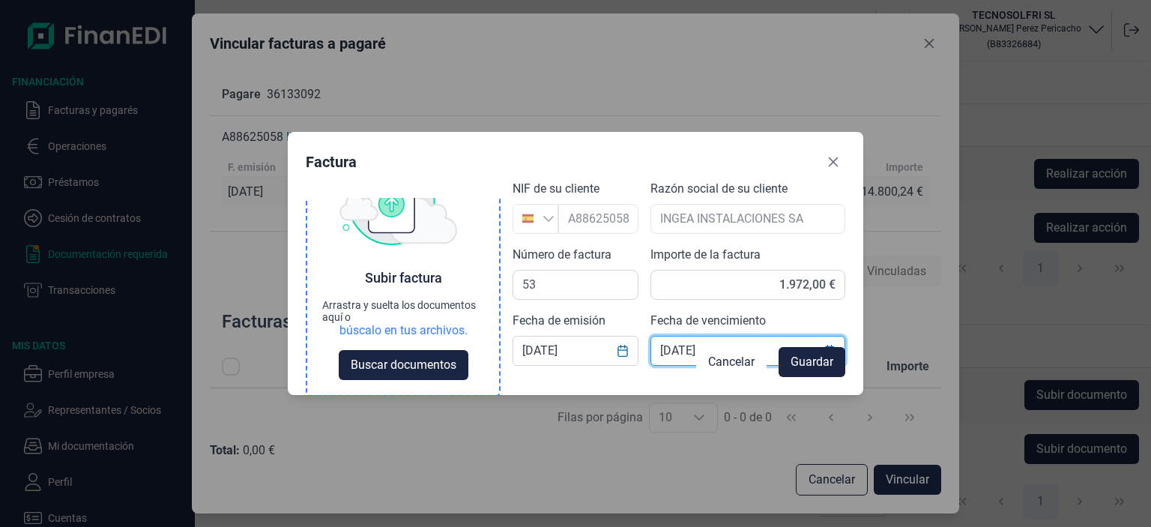
scroll to position [59, 0]
type input "[DATE]"
click at [408, 332] on div "búscalo en tus archivos." at bounding box center [403, 330] width 128 height 15
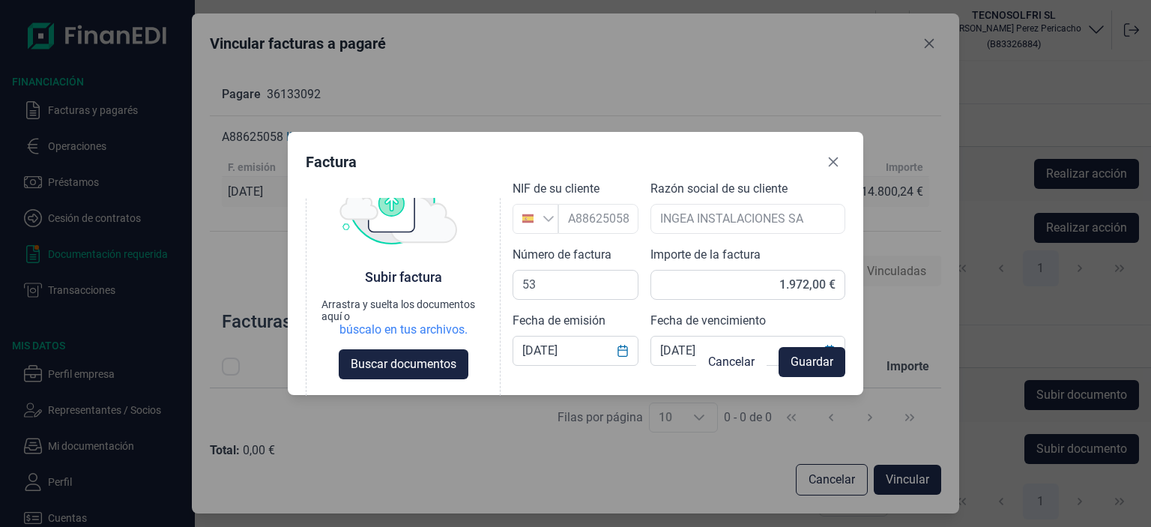
scroll to position [58, 0]
click at [812, 360] on span "Guardar" at bounding box center [811, 362] width 43 height 18
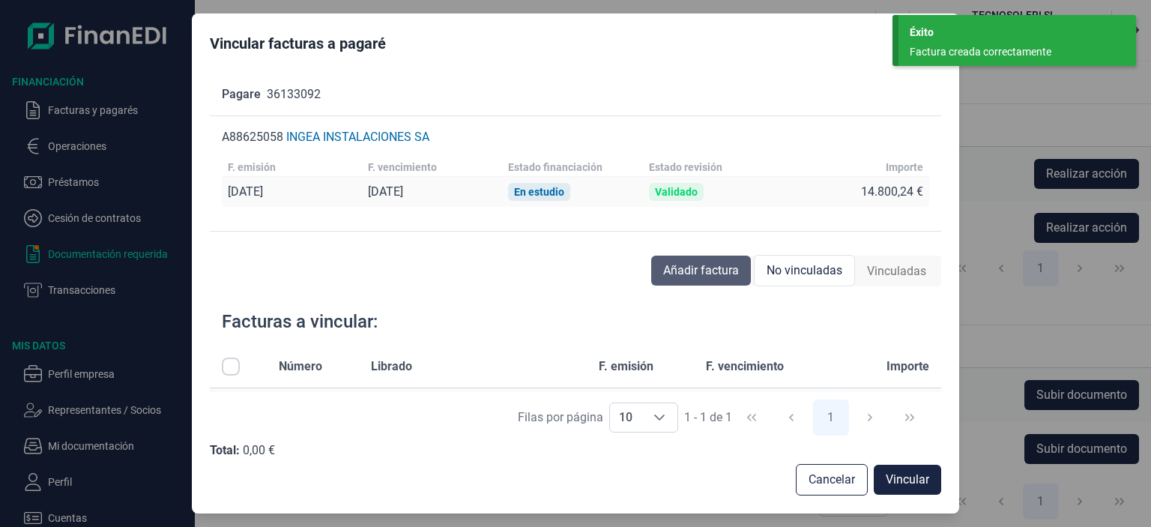
click at [700, 269] on span "Añadir factura" at bounding box center [701, 270] width 76 height 18
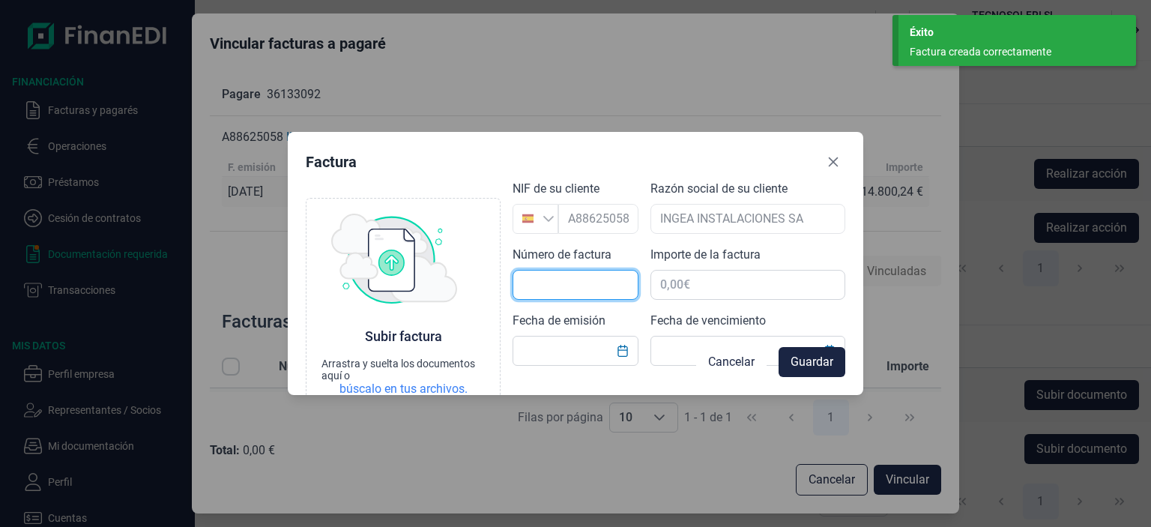
click at [620, 285] on input "text" at bounding box center [575, 285] width 126 height 30
type input "54"
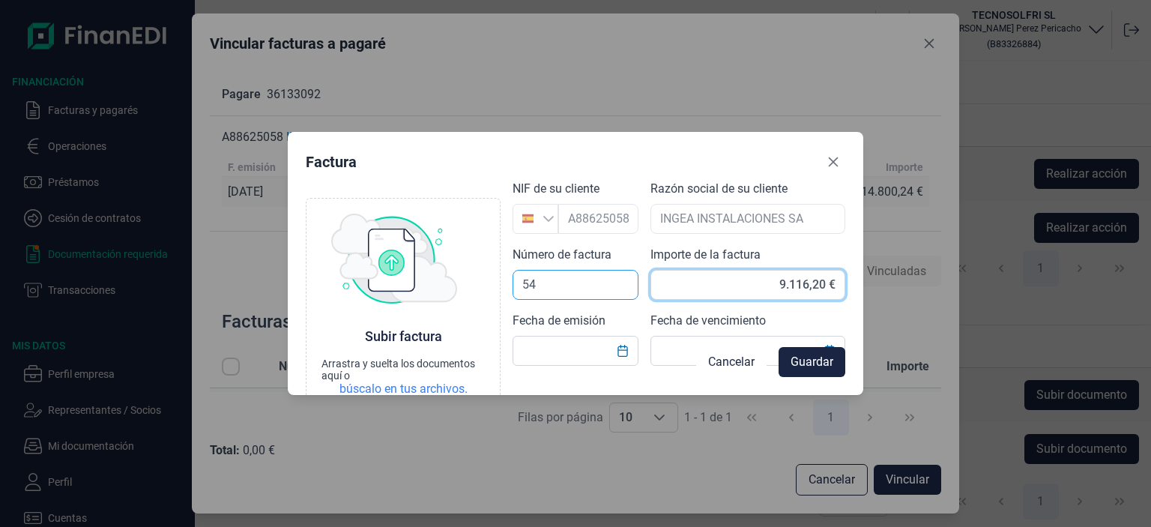
type input "9.116,24 €"
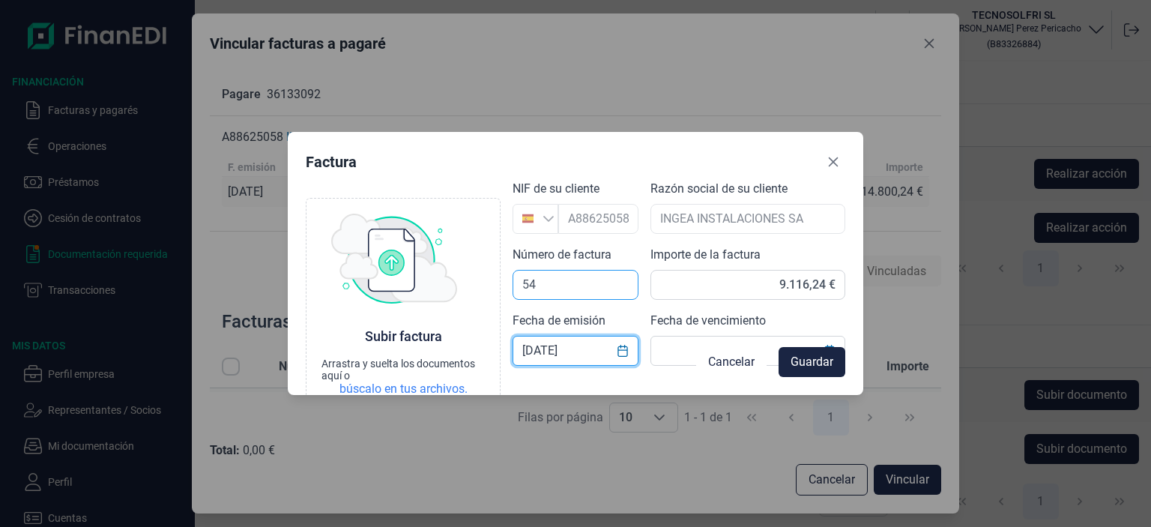
type input "[DATE]"
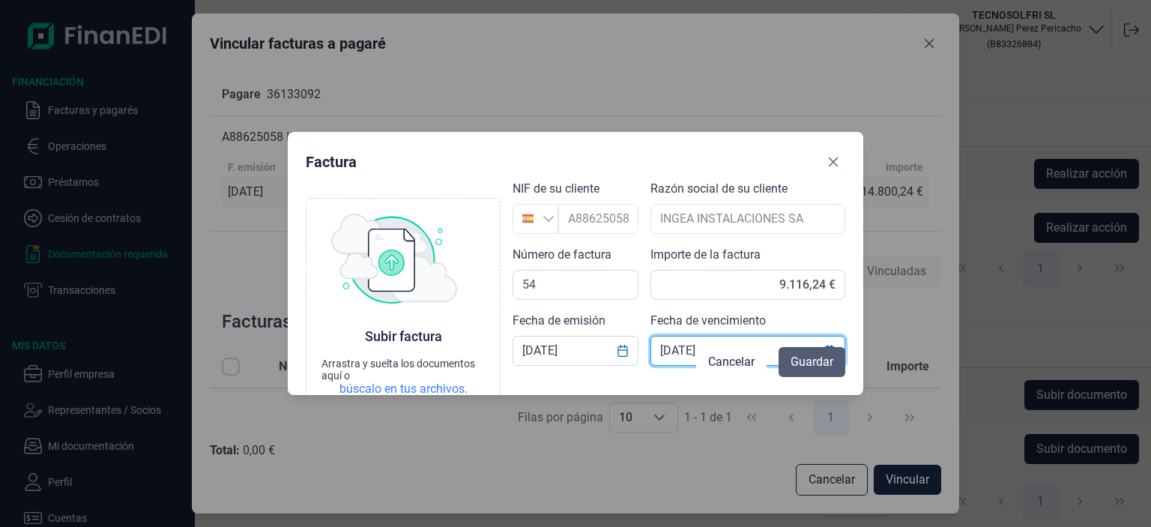
type input "[DATE]"
click at [810, 365] on span "Guardar" at bounding box center [811, 362] width 43 height 18
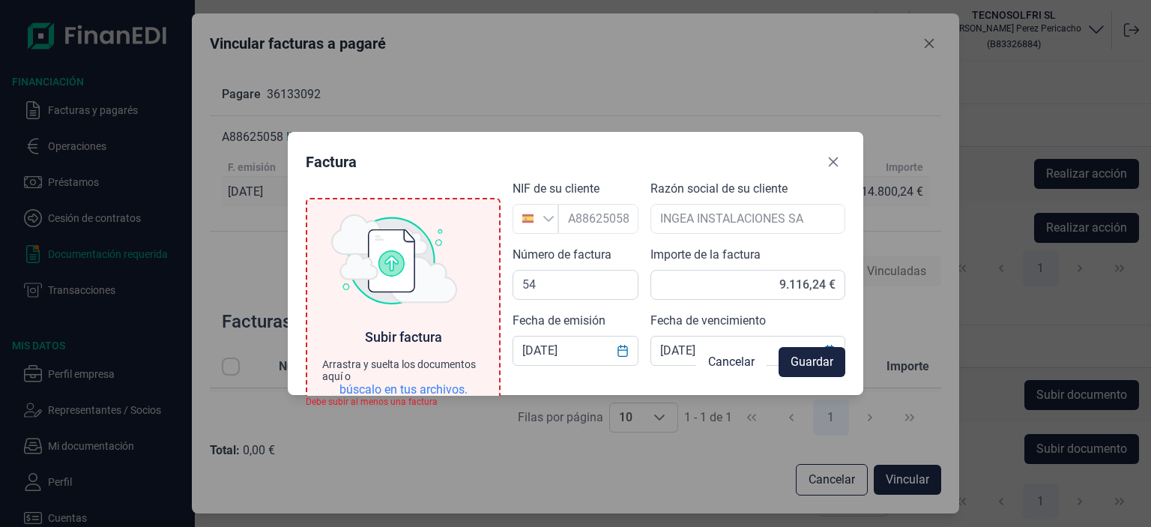
click at [407, 386] on div "búscalo en tus archivos." at bounding box center [403, 389] width 128 height 15
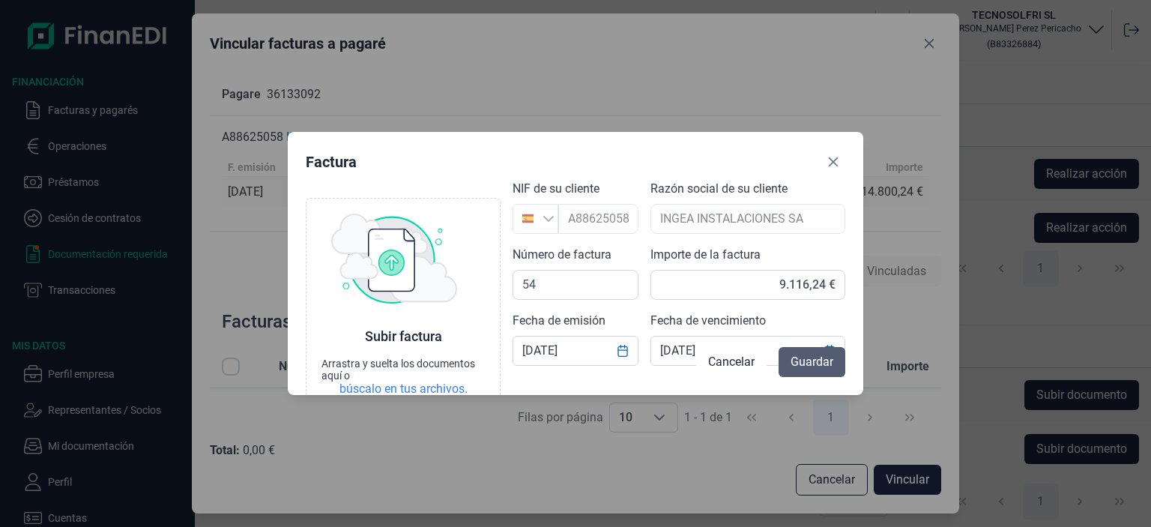
click at [801, 366] on span "Guardar" at bounding box center [811, 362] width 43 height 18
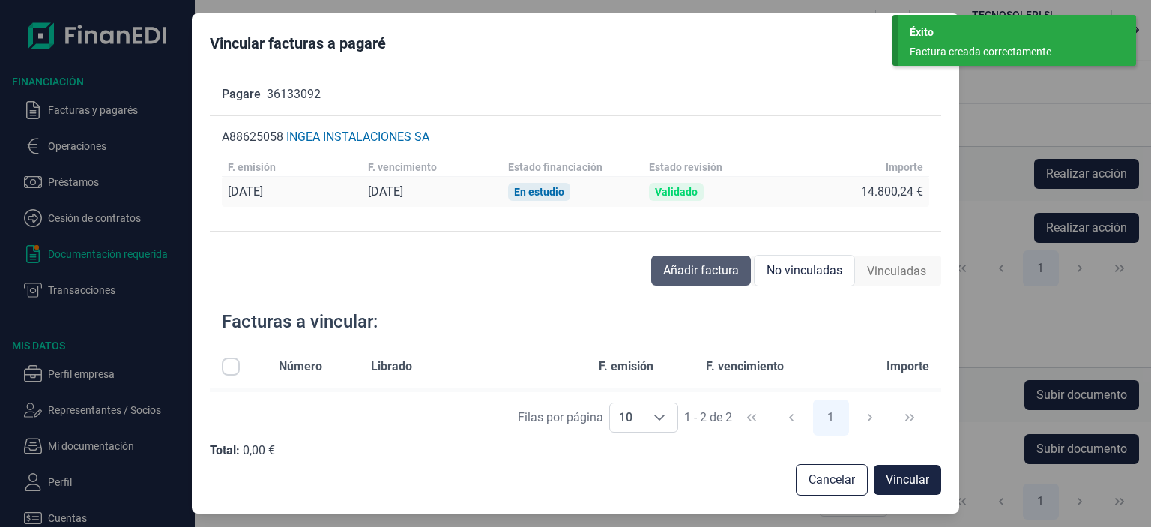
click at [687, 270] on span "Añadir factura" at bounding box center [701, 270] width 76 height 18
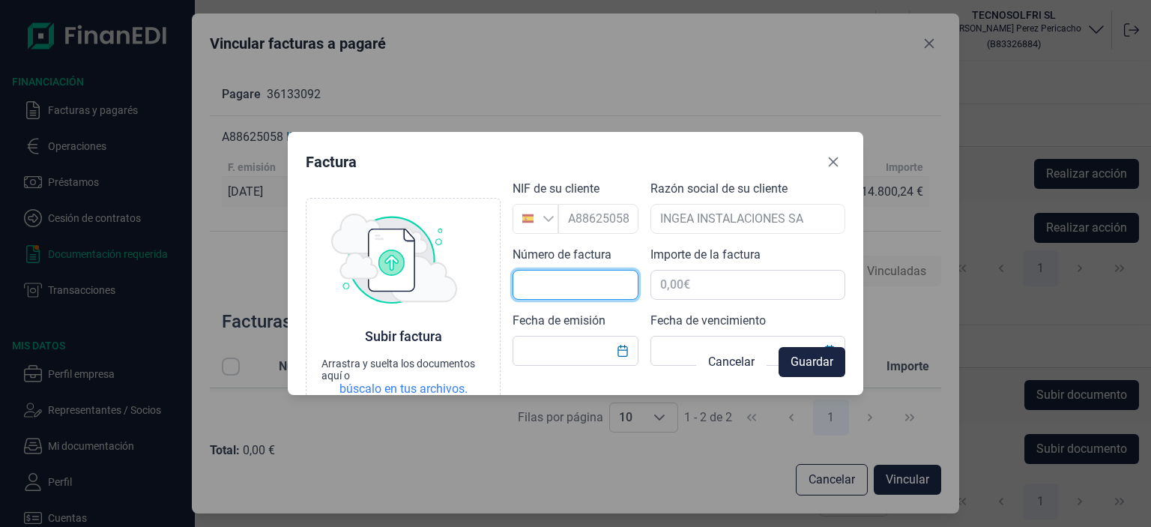
click at [596, 279] on input "text" at bounding box center [575, 285] width 126 height 30
type input "55"
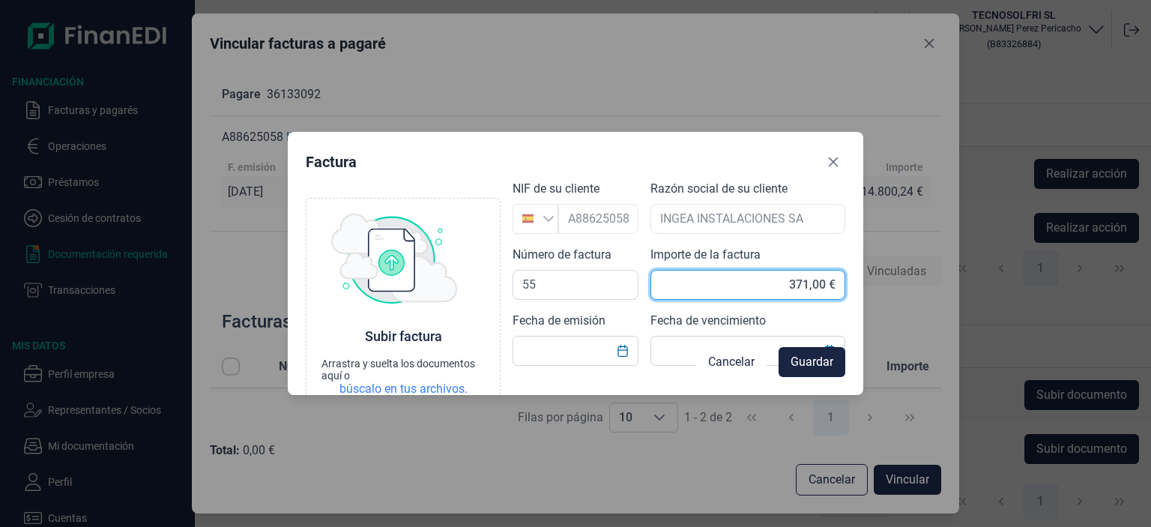
type input "3.712,00 €"
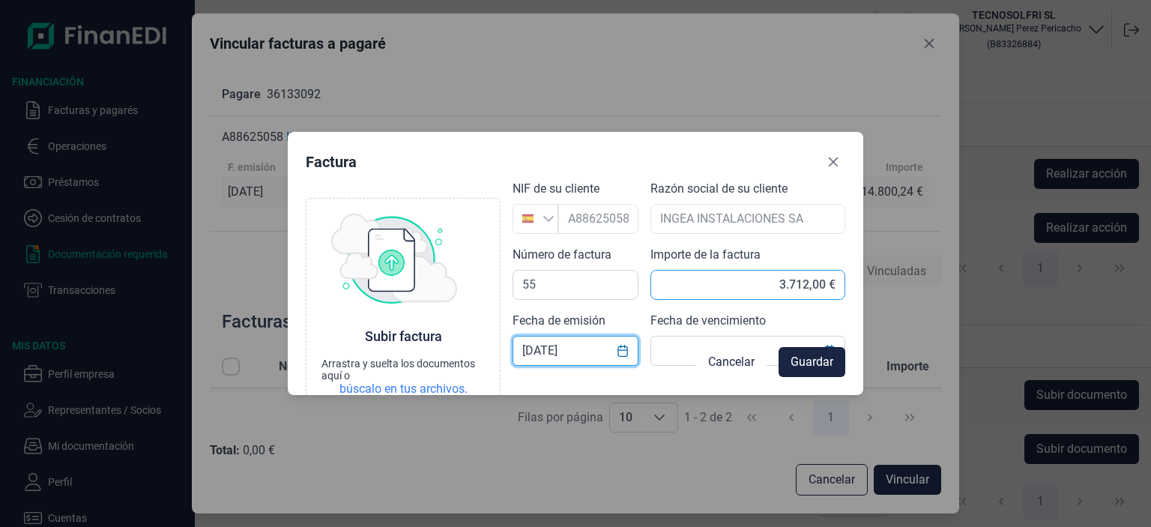
type input "[DATE]"
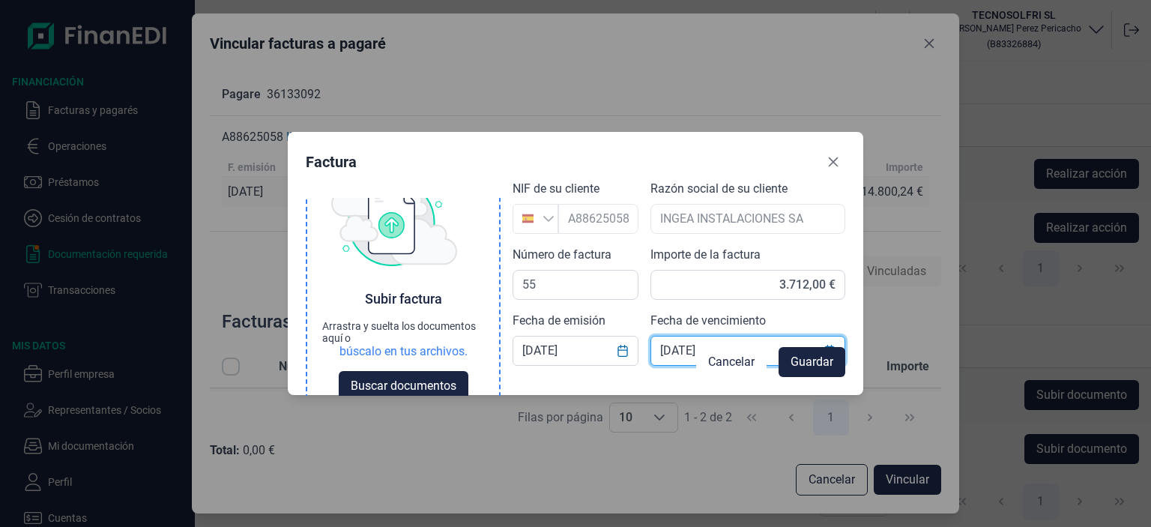
scroll to position [59, 0]
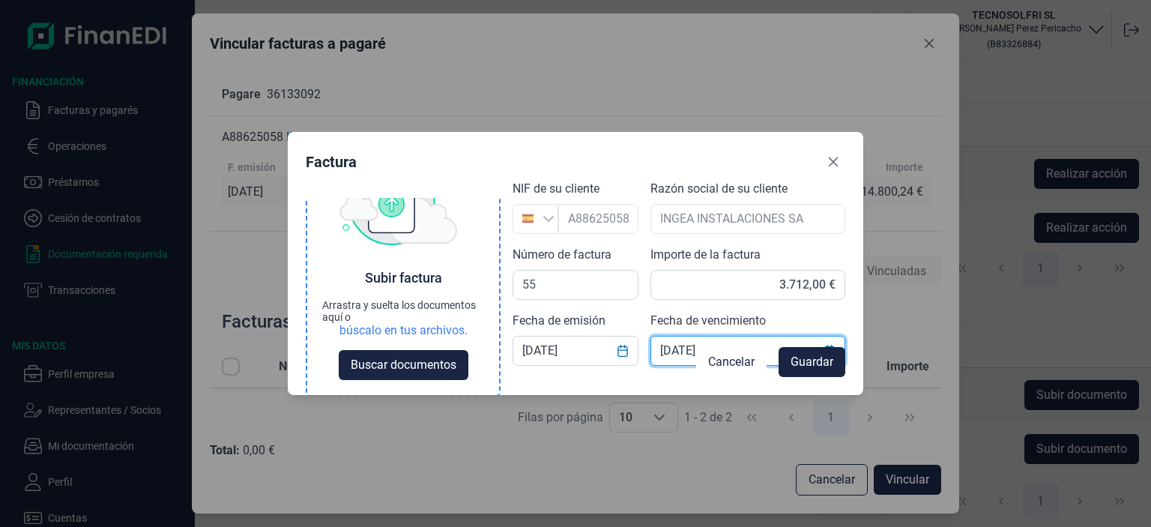
type input "[DATE]"
click at [425, 330] on div "búscalo en tus archivos." at bounding box center [403, 330] width 128 height 15
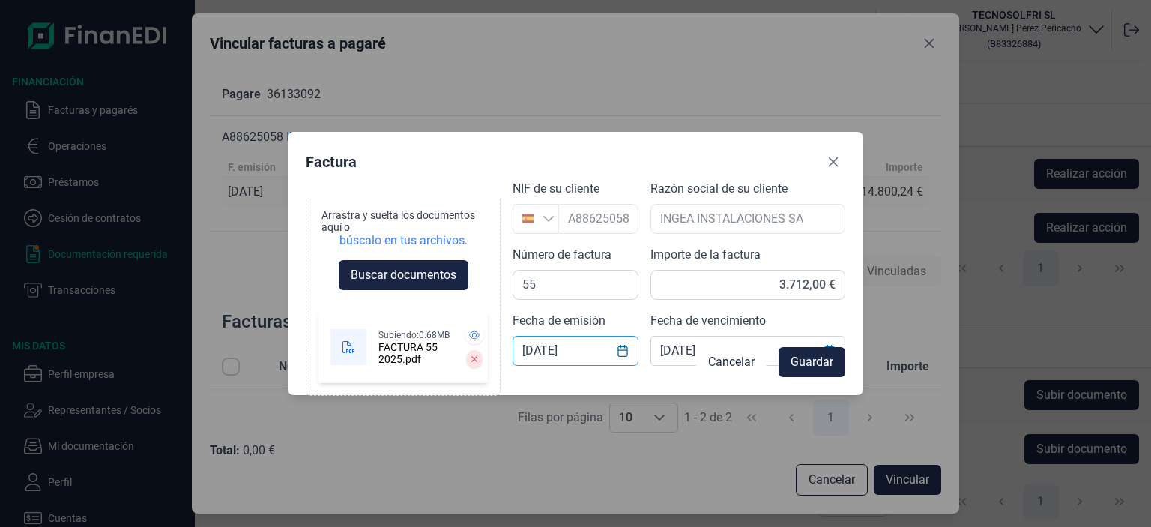
scroll to position [160, 0]
click at [800, 359] on span "Guardar" at bounding box center [811, 362] width 43 height 18
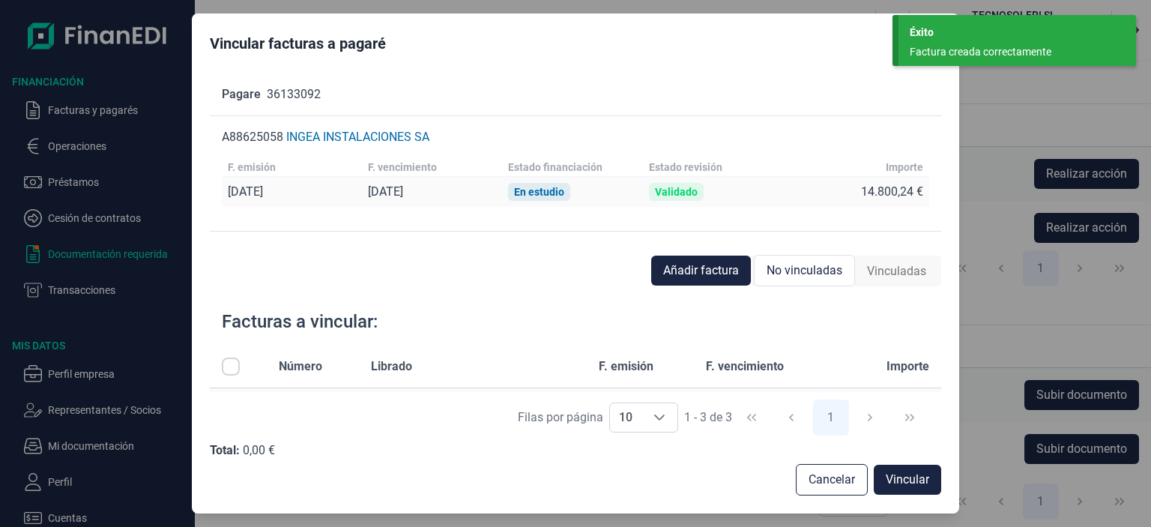
click at [445, 285] on div "Añadir factura No vinculadas Vinculadas Facturas a vincular: Número [PERSON_NAM…" at bounding box center [575, 375] width 731 height 240
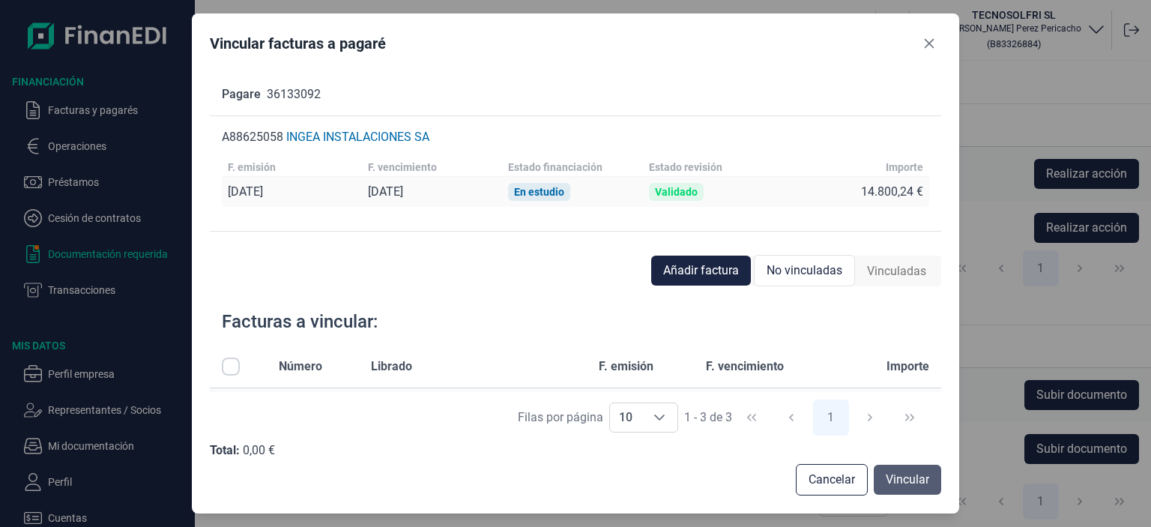
click at [897, 485] on span "Vincular" at bounding box center [906, 479] width 43 height 18
click at [232, 371] on input "All items unselected" at bounding box center [231, 366] width 18 height 18
checkbox input "true"
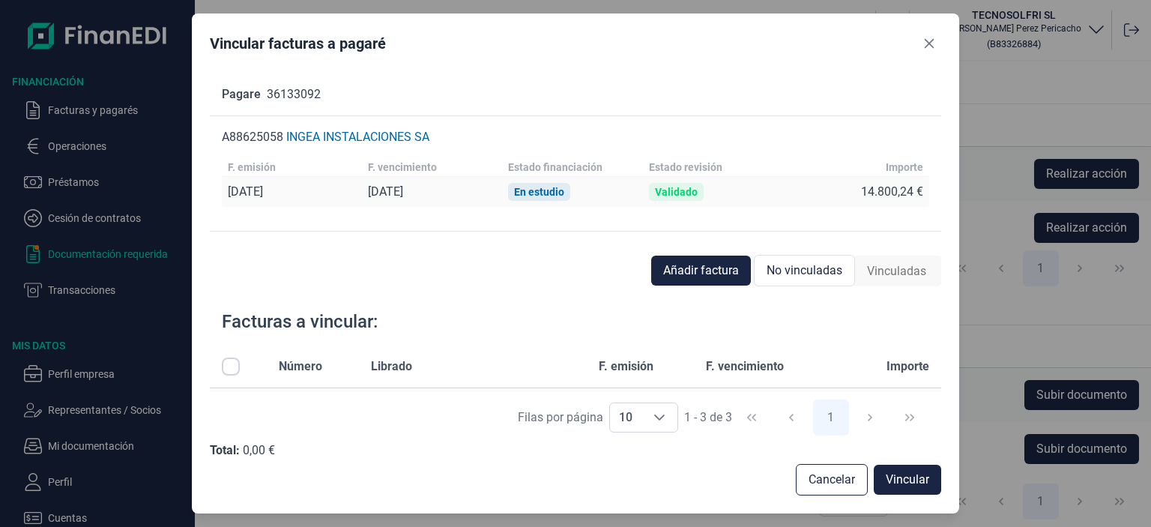
checkbox input "true"
click at [890, 483] on span "Vincular" at bounding box center [906, 479] width 43 height 18
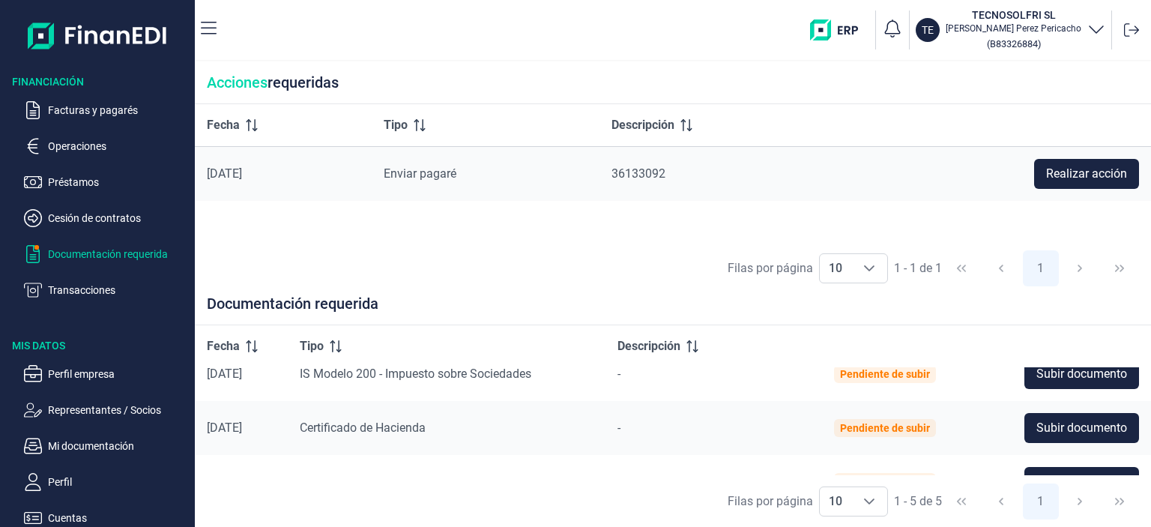
scroll to position [150, 0]
